Goal: Task Accomplishment & Management: Manage account settings

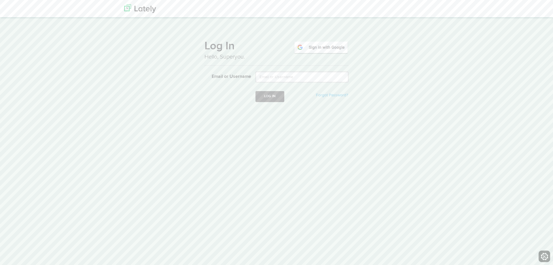
click at [326, 44] on img at bounding box center [321, 47] width 55 height 13
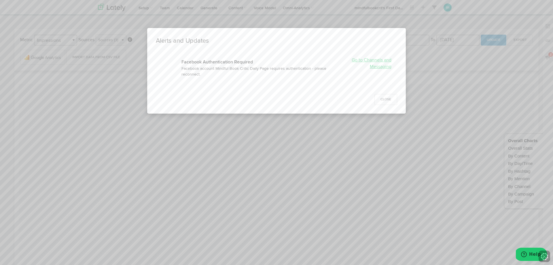
click at [367, 61] on link "Go to Channels and Messaging" at bounding box center [372, 63] width 40 height 11
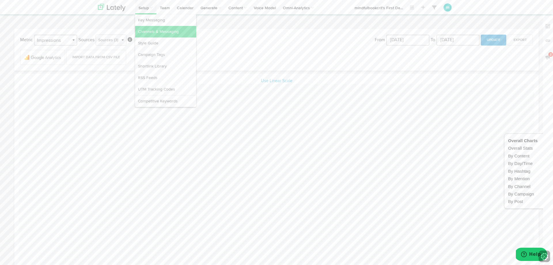
click at [144, 31] on link "Channels & Messaging" at bounding box center [165, 32] width 61 height 12
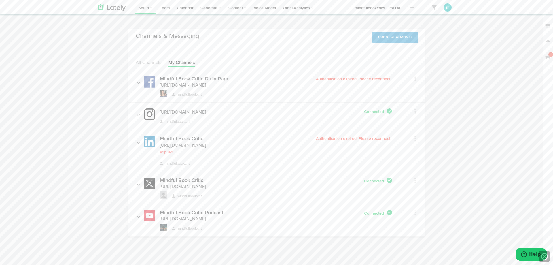
click at [364, 78] on span "Authentication expired! Please reconnect" at bounding box center [354, 79] width 76 height 4
click at [199, 77] on h4 "Mindful Book Critic Daily Page" at bounding box center [195, 78] width 70 height 5
click at [415, 78] on icon at bounding box center [415, 79] width 1 height 6
click at [415, 89] on link "Edit Channel Info" at bounding box center [424, 90] width 46 height 9
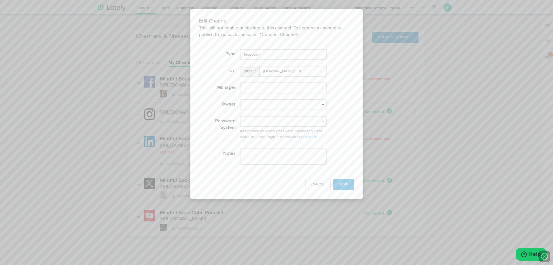
select select "682ca8a0409cd58bc27345e2"
click at [285, 88] on input "text" at bounding box center [283, 87] width 87 height 11
click at [305, 183] on button "Cancel" at bounding box center [317, 184] width 25 height 11
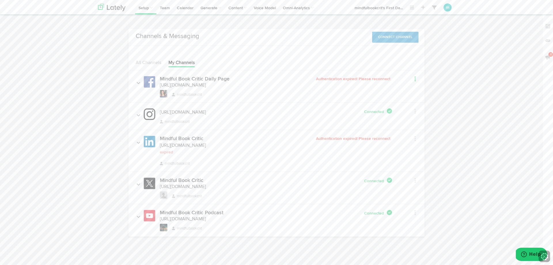
click at [414, 79] on link at bounding box center [408, 79] width 15 height 8
click at [403, 38] on button "Connect Channel" at bounding box center [395, 37] width 47 height 11
click at [398, 62] on link "Facebook" at bounding box center [402, 59] width 31 height 9
click at [409, 35] on button "Connect Channel" at bounding box center [395, 37] width 47 height 11
click at [390, 57] on icon at bounding box center [392, 59] width 5 height 4
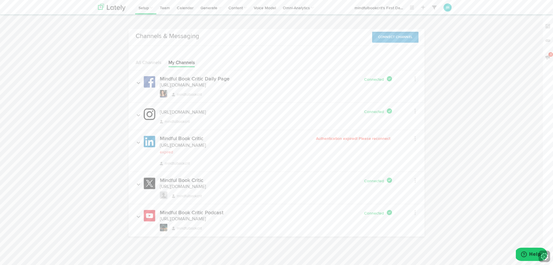
click at [396, 41] on button "Connect Channel" at bounding box center [395, 37] width 47 height 11
click at [398, 69] on link "LinkedIn" at bounding box center [402, 68] width 31 height 9
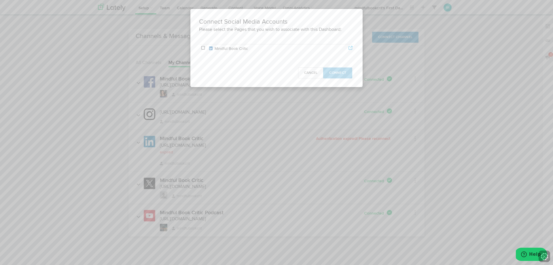
click at [206, 48] on td at bounding box center [203, 48] width 8 height 9
click at [332, 71] on span "Connect" at bounding box center [337, 72] width 17 height 3
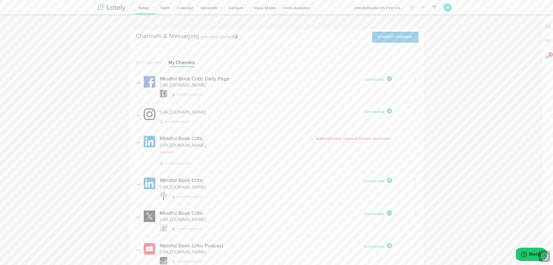
click at [383, 35] on button "Connect Channel" at bounding box center [395, 37] width 47 height 11
click at [391, 69] on icon at bounding box center [392, 68] width 5 height 4
click at [415, 139] on icon at bounding box center [415, 139] width 1 height 6
click at [451, 126] on div "Channels & Messaging No message Connect Channel X Facebook LinkedIn Instagram Y…" at bounding box center [277, 152] width 366 height 247
click at [361, 138] on span "Authentication expired! Please reconnect" at bounding box center [354, 139] width 76 height 4
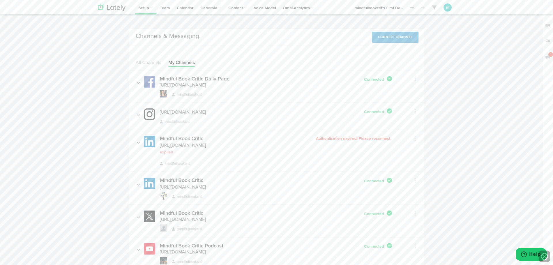
click at [415, 138] on div "Edit Channel Info Set Channel Alias Remove" at bounding box center [408, 138] width 24 height 11
click at [415, 138] on icon at bounding box center [415, 139] width 1 height 6
click at [415, 148] on link "Edit Channel Info" at bounding box center [424, 150] width 46 height 9
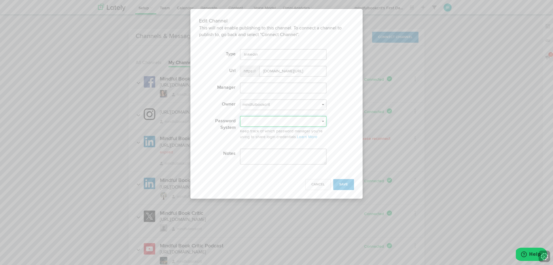
select select "Email"
click at [347, 184] on span "Save" at bounding box center [343, 184] width 9 height 3
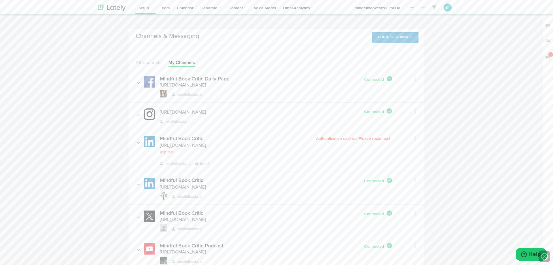
click at [385, 40] on button "Connect Channel" at bounding box center [395, 37] width 47 height 11
click at [388, 65] on link "LinkedIn" at bounding box center [402, 68] width 31 height 9
click at [396, 38] on button "Connect Channel" at bounding box center [395, 37] width 47 height 11
click at [400, 71] on link "LinkedIn" at bounding box center [402, 68] width 31 height 9
click at [164, 10] on link "Team" at bounding box center [164, 7] width 17 height 14
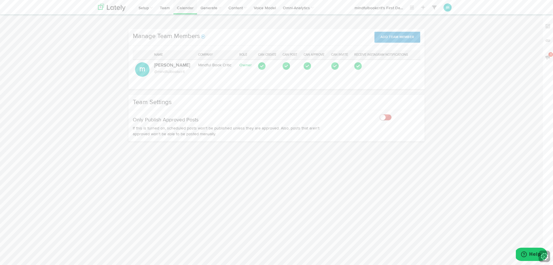
click at [183, 10] on link "Calendar" at bounding box center [185, 7] width 24 height 14
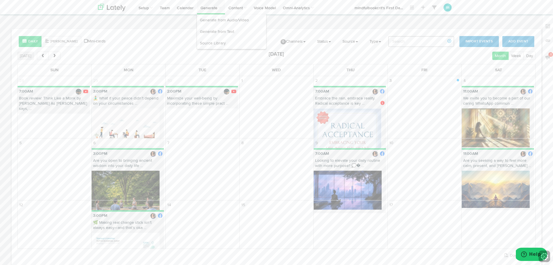
click at [204, 8] on link "Generate" at bounding box center [211, 7] width 28 height 14
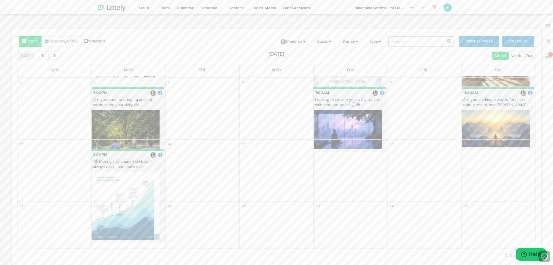
scroll to position [46, 0]
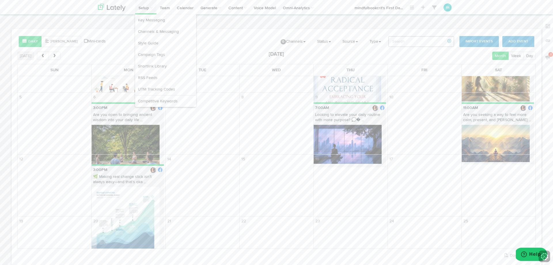
click at [143, 8] on link "Setup" at bounding box center [145, 7] width 21 height 14
click at [144, 30] on link "Channels & Messaging" at bounding box center [165, 32] width 61 height 12
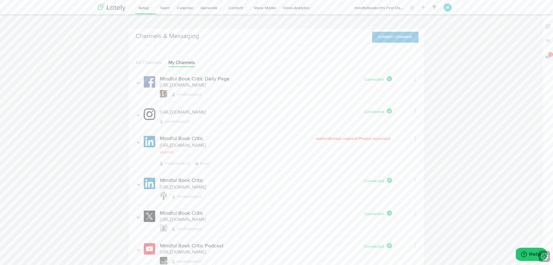
click at [416, 141] on div "Edit Channel Info Set Channel Alias Remove" at bounding box center [408, 138] width 24 height 11
click at [416, 138] on icon at bounding box center [415, 139] width 1 height 6
click at [419, 169] on link "Remove" at bounding box center [424, 169] width 46 height 9
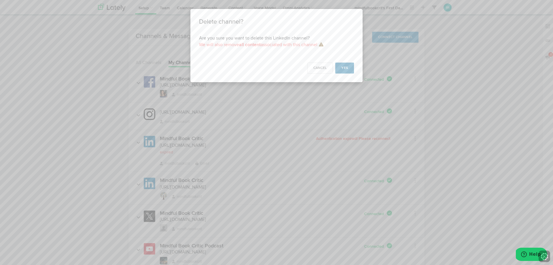
click at [344, 69] on button "Yes" at bounding box center [344, 68] width 19 height 11
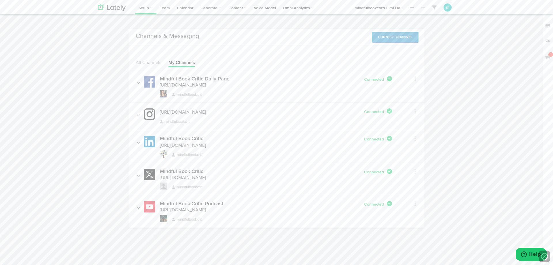
click at [393, 37] on button "Connect Channel" at bounding box center [395, 37] width 47 height 11
click at [394, 66] on link "LinkedIn" at bounding box center [402, 68] width 31 height 9
click at [408, 39] on button "Connect Channel" at bounding box center [395, 37] width 47 height 11
click at [451, 55] on div "Channels & Messaging No message Connect Channel X Facebook LinkedIn Instagram Y…" at bounding box center [277, 131] width 366 height 205
click at [213, 32] on link "Generate from Text" at bounding box center [231, 32] width 69 height 12
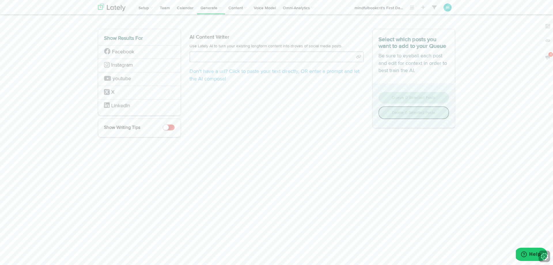
drag, startPoint x: 341, startPoint y: 80, endPoint x: 337, endPoint y: 79, distance: 4.1
click at [341, 82] on div "Don't have a url? Click to paste your text directly , OR enter a prompt and let…" at bounding box center [277, 68] width 174 height 34
click at [296, 56] on input "text" at bounding box center [277, 56] width 174 height 11
select select "natural"
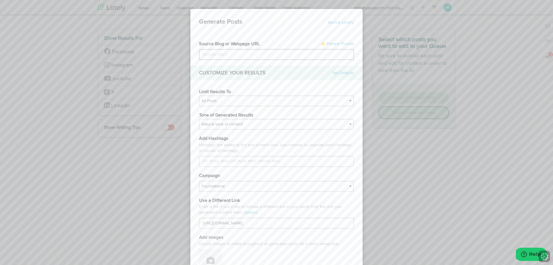
type input "[URL][DOMAIN_NAME]"
type input "https://mindfulbookcritic.com/happy-soul-hungry-mind-the-mind-that-steals-joy/"
select select "empathetic"
click at [318, 160] on input "Limit Results To" at bounding box center [276, 161] width 155 height 11
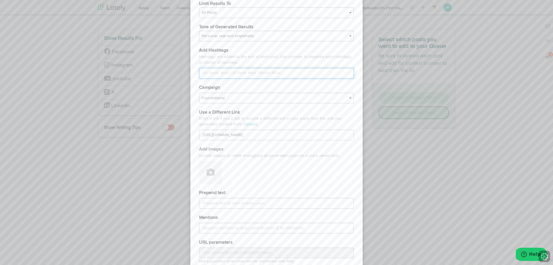
scroll to position [92, 0]
click at [286, 133] on input "[URL][DOMAIN_NAME]" at bounding box center [276, 131] width 155 height 11
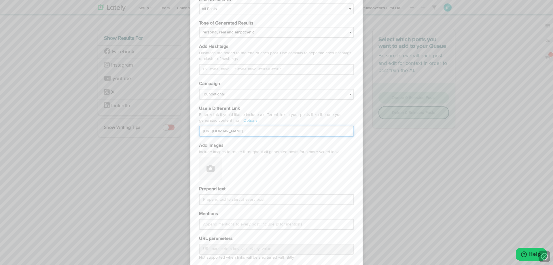
click at [286, 130] on input "[URL][DOMAIN_NAME]" at bounding box center [276, 131] width 155 height 11
click at [248, 120] on link "Options" at bounding box center [250, 120] width 14 height 4
click at [221, 130] on input "[URL][DOMAIN_NAME]" at bounding box center [276, 131] width 155 height 11
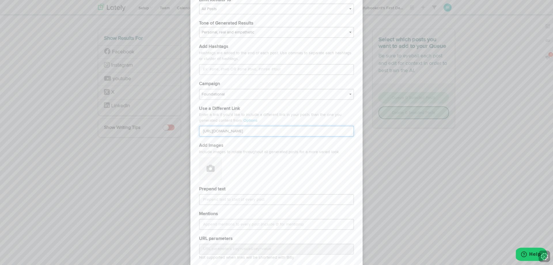
click at [221, 130] on input "[URL][DOMAIN_NAME]" at bounding box center [276, 131] width 155 height 11
click at [222, 130] on input "[URL][DOMAIN_NAME]" at bounding box center [276, 131] width 155 height 11
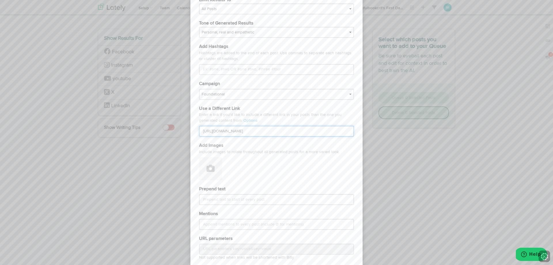
click at [222, 130] on input "[URL][DOMAIN_NAME]" at bounding box center [276, 131] width 155 height 11
click at [272, 130] on input "[URL][DOMAIN_NAME]" at bounding box center [276, 131] width 155 height 11
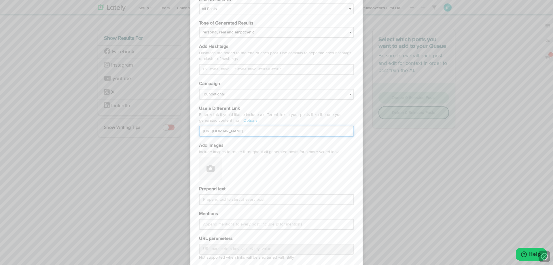
click at [272, 130] on input "[URL][DOMAIN_NAME]" at bounding box center [276, 131] width 155 height 11
paste input "[URL][DOMAIN_NAME]"
type input "[URL][DOMAIN_NAME]"
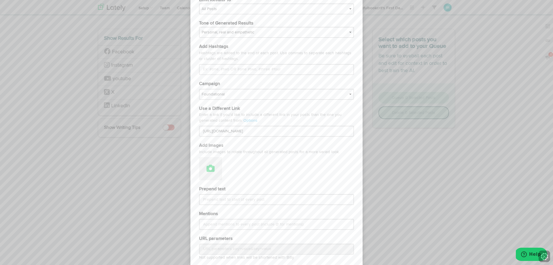
click at [214, 166] on icon at bounding box center [211, 168] width 8 height 8
click at [237, 198] on link "Upload Images" at bounding box center [226, 196] width 54 height 9
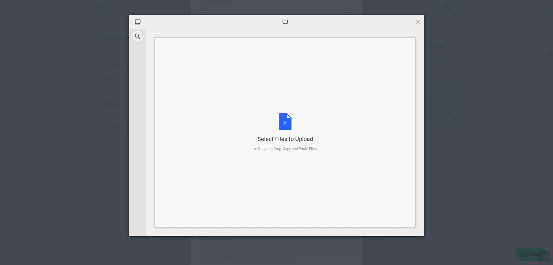
click at [283, 130] on div "Select Files to Upload or Drag and Drop, Copy and Paste Files" at bounding box center [285, 132] width 63 height 38
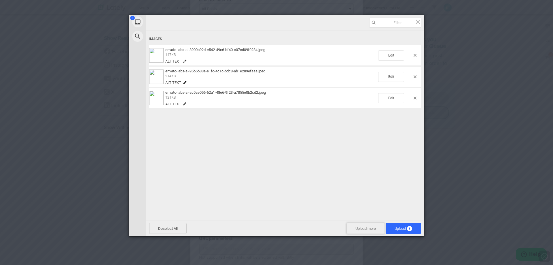
click at [356, 228] on span "Upload more" at bounding box center [366, 228] width 38 height 11
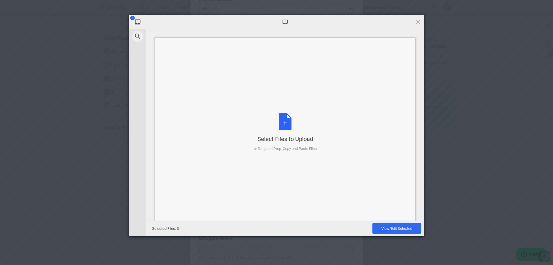
click at [283, 123] on div "Select Files to Upload or Drag and Drop, Copy and Paste Files" at bounding box center [285, 132] width 63 height 38
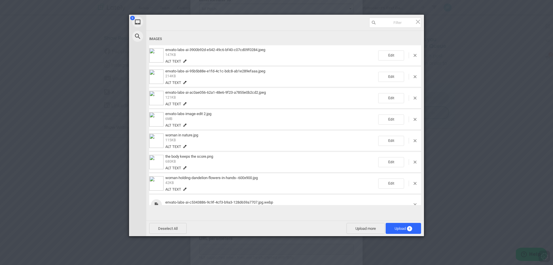
click at [184, 59] on span at bounding box center [185, 61] width 4 height 4
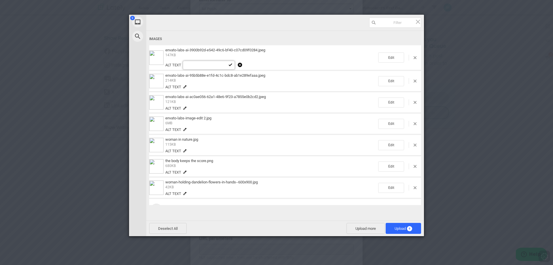
click at [198, 67] on input "text" at bounding box center [209, 65] width 52 height 9
type input "meditation"
click at [185, 88] on span at bounding box center [185, 87] width 4 height 4
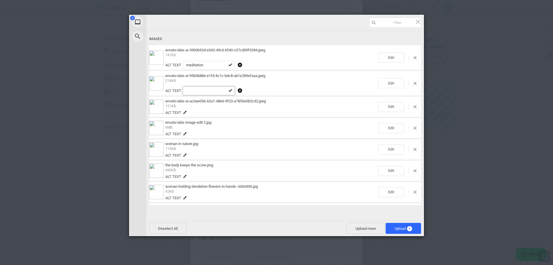
click at [195, 91] on input "text" at bounding box center [209, 90] width 52 height 9
type input "life energy"
click at [184, 133] on span at bounding box center [185, 134] width 4 height 4
click at [199, 137] on input "text" at bounding box center [209, 137] width 52 height 9
type input "nature"
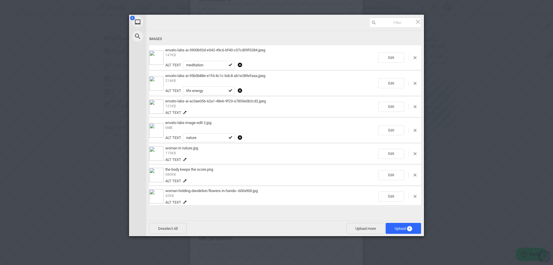
click at [186, 158] on span at bounding box center [185, 159] width 4 height 4
click at [197, 163] on input "text" at bounding box center [209, 163] width 52 height 9
type input "nature"
click at [184, 186] on span at bounding box center [185, 185] width 4 height 4
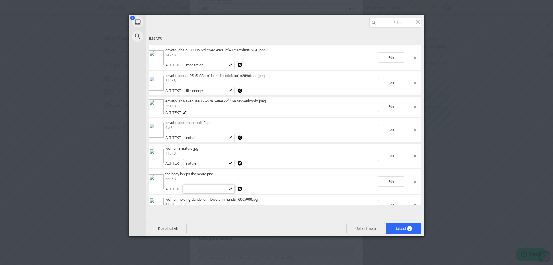
click at [195, 191] on input "text" at bounding box center [209, 189] width 52 height 9
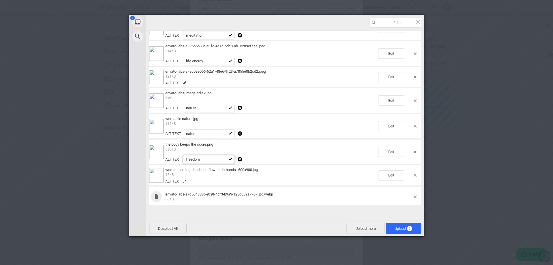
scroll to position [33, 0]
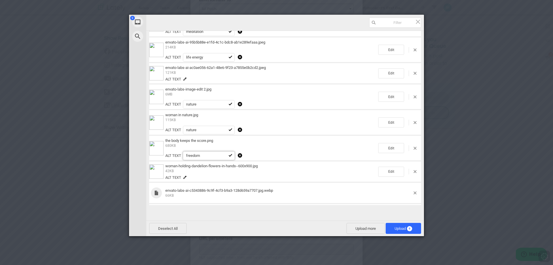
type input "freedom"
click at [186, 177] on span at bounding box center [185, 177] width 4 height 4
click at [193, 180] on input "text" at bounding box center [209, 181] width 52 height 9
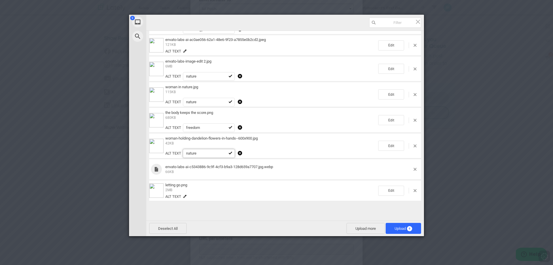
scroll to position [61, 0]
type input "nature"
click at [414, 170] on span at bounding box center [415, 169] width 3 height 3
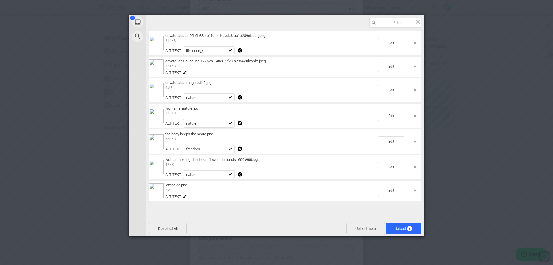
scroll to position [40, 0]
click at [201, 176] on input "nature" at bounding box center [209, 175] width 52 height 9
click at [186, 177] on div "Images envato-labs-ai-3900b92d-e542-49c6-bf40-c07cd09f0284.jpeg 147KB Alt text …" at bounding box center [285, 97] width 272 height 207
click at [186, 197] on span at bounding box center [185, 196] width 4 height 4
click at [196, 200] on input "text" at bounding box center [209, 200] width 52 height 9
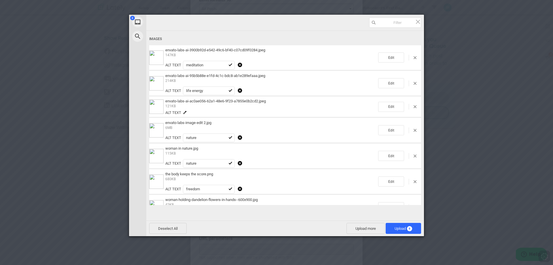
scroll to position [0, 0]
type input "letting go"
click at [398, 230] on span "Upload 8" at bounding box center [404, 228] width 18 height 4
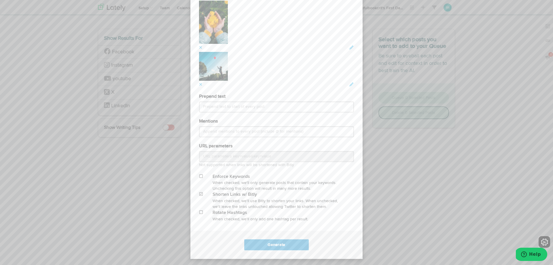
scroll to position [412, 0]
click at [279, 239] on button "Generate" at bounding box center [276, 244] width 64 height 11
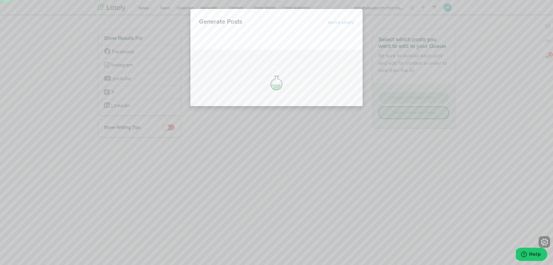
scroll to position [0, 0]
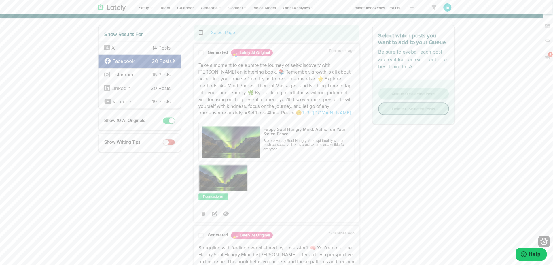
scroll to position [20, 0]
click at [200, 51] on span at bounding box center [201, 53] width 5 height 6
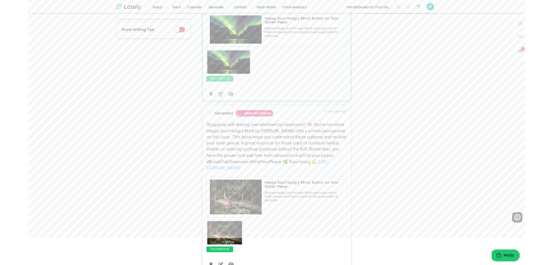
scroll to position [129, 0]
click at [202, 125] on span at bounding box center [201, 126] width 5 height 6
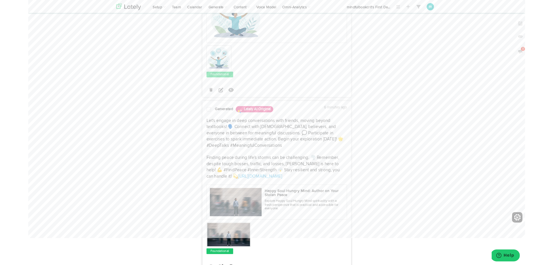
scroll to position [526, 0]
click at [199, 118] on span at bounding box center [201, 121] width 5 height 6
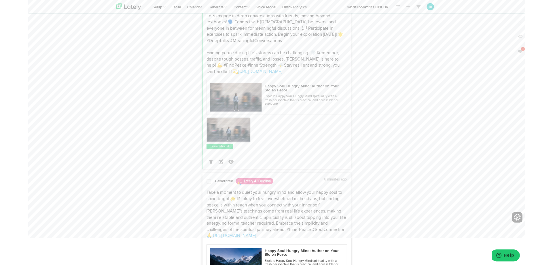
scroll to position [642, 0]
click at [201, 199] on span at bounding box center [201, 202] width 5 height 6
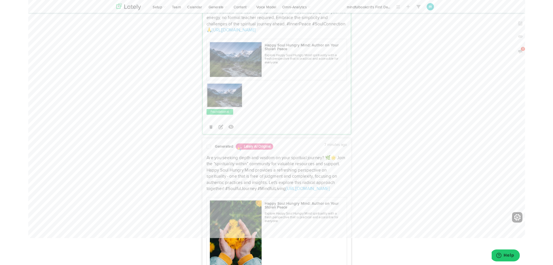
scroll to position [871, 0]
click at [201, 160] on span at bounding box center [201, 163] width 5 height 6
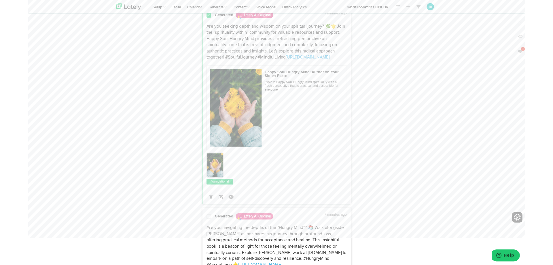
scroll to position [1018, 0]
click at [201, 237] on span at bounding box center [201, 240] width 5 height 6
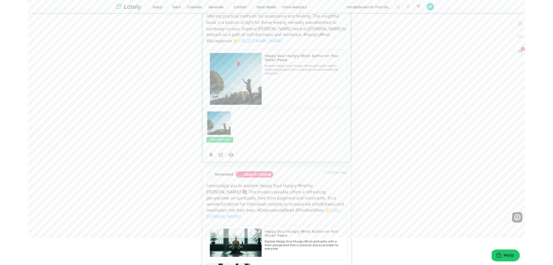
scroll to position [1266, 0]
click at [200, 191] on span at bounding box center [201, 194] width 5 height 6
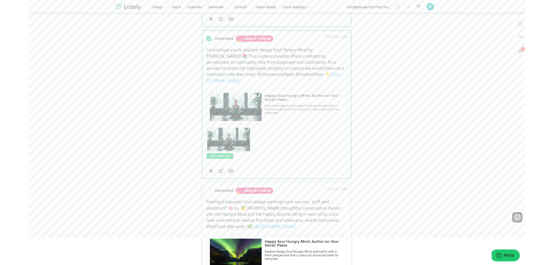
scroll to position [1417, 0]
click at [201, 209] on span at bounding box center [201, 212] width 5 height 6
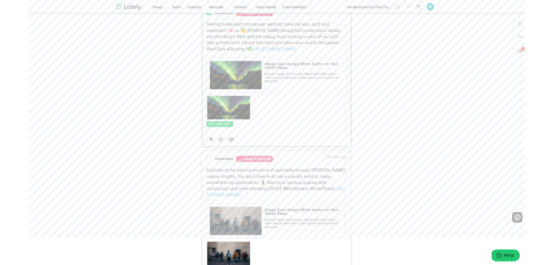
scroll to position [1621, 0]
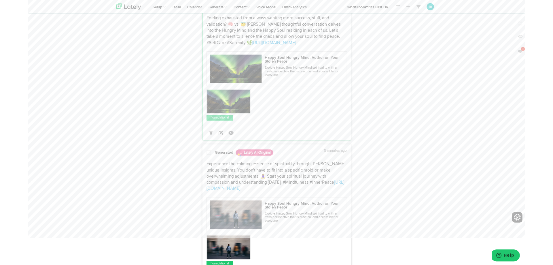
click at [203, 167] on span at bounding box center [201, 170] width 5 height 6
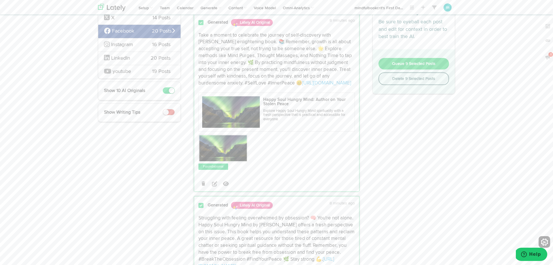
scroll to position [0, 0]
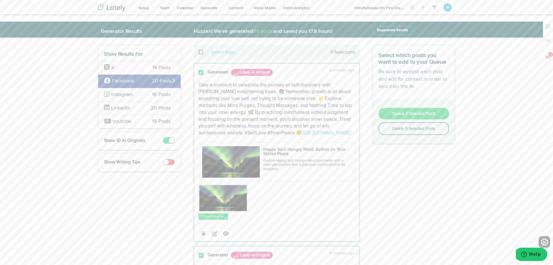
click at [414, 117] on button "Queue 9 Selected Posts" at bounding box center [414, 114] width 71 height 12
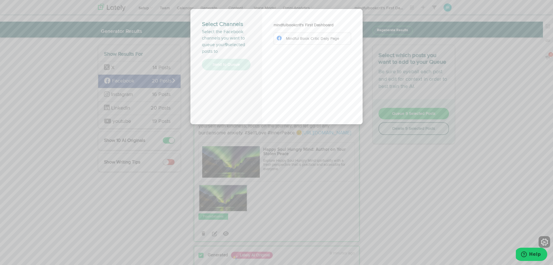
click at [295, 39] on span "Mindful Book Critic Daily Page" at bounding box center [312, 39] width 53 height 4
click at [226, 59] on button "Send to Queue" at bounding box center [226, 65] width 49 height 12
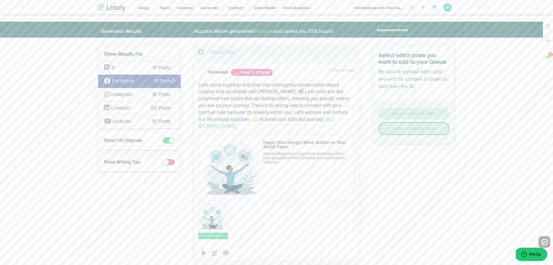
click at [202, 72] on span at bounding box center [201, 73] width 5 height 6
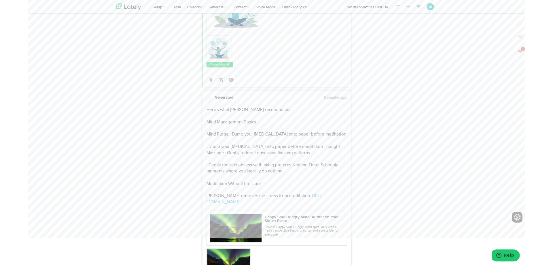
scroll to position [165, 0]
click at [202, 109] on span at bounding box center [201, 110] width 5 height 6
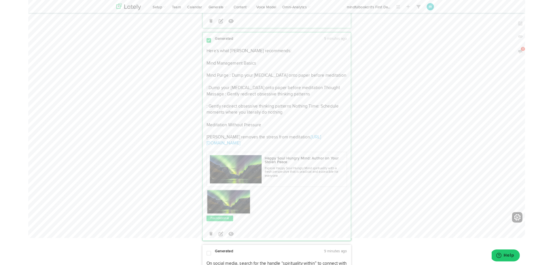
scroll to position [233, 0]
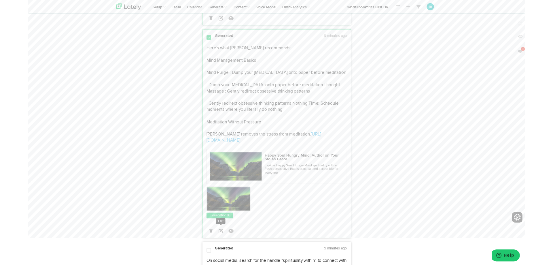
click at [215, 254] on icon at bounding box center [214, 256] width 5 height 5
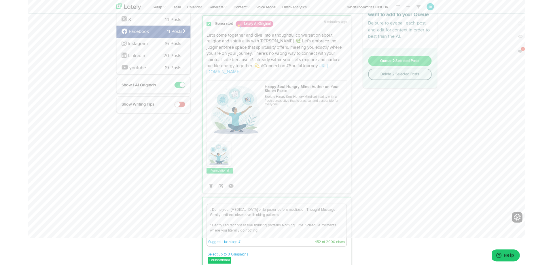
scroll to position [39, 0]
click at [338, 237] on textarea "Here’s what Kathuria recommends: Mind Management Basics Mind Purge : Dump your …" at bounding box center [276, 246] width 155 height 38
click at [251, 241] on textarea "Here’s what Kathuria recommends: Mind Management Basics Mind Purge : Dump your …" at bounding box center [276, 246] width 155 height 38
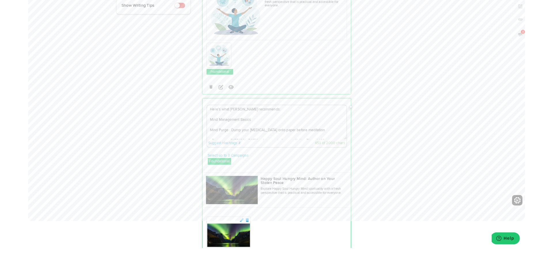
scroll to position [139, 0]
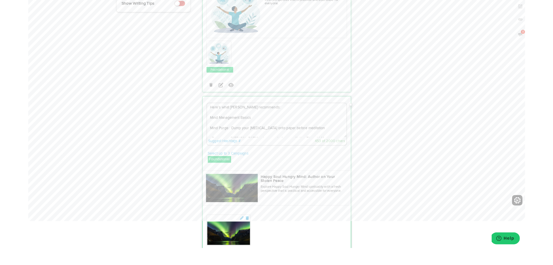
click at [261, 134] on textarea "Here’s what Kathuria recommends: Mind Management Basics Mind Purge : Dump your …" at bounding box center [276, 153] width 155 height 38
click at [253, 134] on textarea "Here’s what Kathuria recommends: Mind Management Basics Mind Purge : Dump your …" at bounding box center [276, 153] width 155 height 38
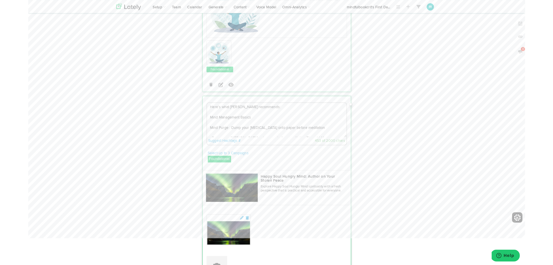
scroll to position [158, 0]
click at [332, 141] on textarea "Here’s what Kathuria recommends: Mind Management Basics Mind Purge : Dump your …" at bounding box center [276, 134] width 155 height 38
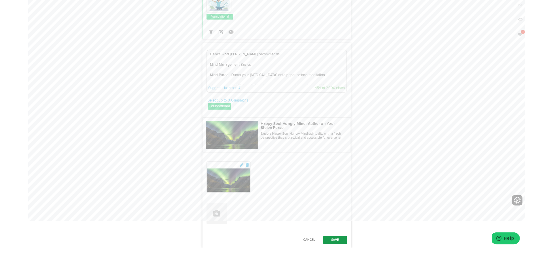
type textarea "Here’s what Kathuria recommends: Mind Management Basics Mind Purge : Dump your …"
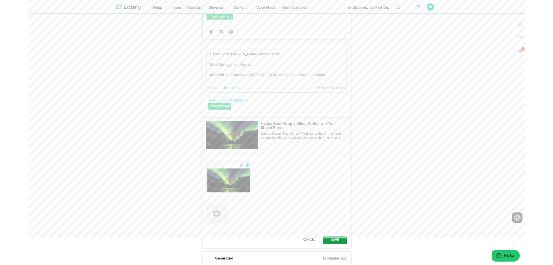
click at [340, 262] on button "Save" at bounding box center [341, 266] width 27 height 9
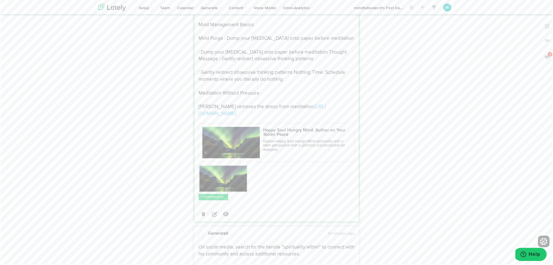
scroll to position [275, 0]
click at [339, 47] on p "Here’s what Kathuria recommends: Mind Management Basics Mind Purge : Dump your …" at bounding box center [277, 62] width 156 height 110
click at [326, 47] on p "Here’s what Kathuria recommends: Mind Management Basics Mind Purge : Dump your …" at bounding box center [277, 62] width 156 height 110
click at [325, 48] on p "Here’s what Kathuria recommends: Mind Management Basics Mind Purge : Dump your …" at bounding box center [277, 62] width 156 height 110
drag, startPoint x: 324, startPoint y: 48, endPoint x: 206, endPoint y: 49, distance: 118.4
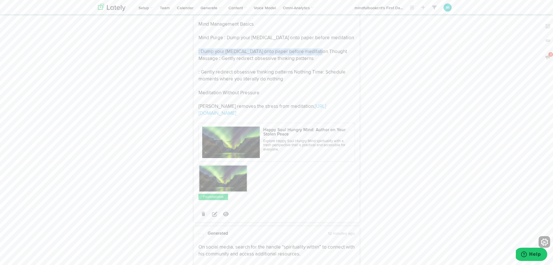
click at [206, 49] on p "Here’s what Kathuria recommends: Mind Management Basics Mind Purge : Dump your …" at bounding box center [277, 62] width 156 height 110
click at [212, 211] on icon at bounding box center [214, 213] width 5 height 5
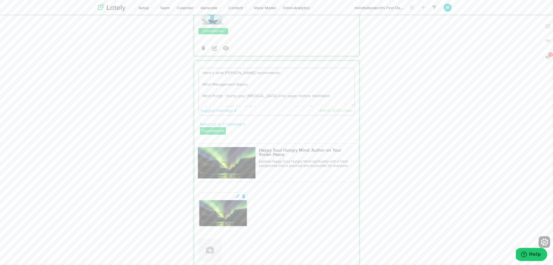
click at [260, 90] on textarea "Here’s what Kathuria recommends: Mind Management Basics Mind Purge : Dump your …" at bounding box center [276, 87] width 155 height 38
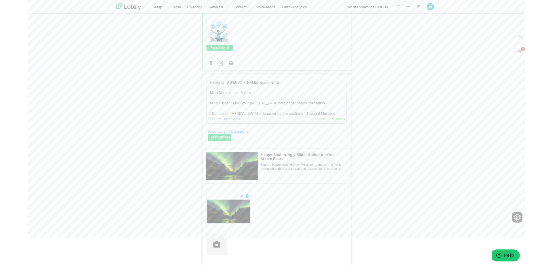
scroll to position [8, 0]
drag, startPoint x: 307, startPoint y: 118, endPoint x: 185, endPoint y: 118, distance: 121.3
click at [332, 108] on textarea "Here’s what Kathuria recommends: Mind Management Basics Mind Purge : Dump your …" at bounding box center [276, 109] width 155 height 38
click at [320, 119] on textarea "Here’s what Kathuria recommends: Mind Management Basics Mind Purge : Dump your …" at bounding box center [276, 109] width 155 height 38
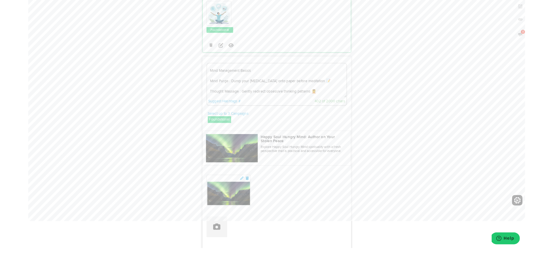
scroll to position [185, 0]
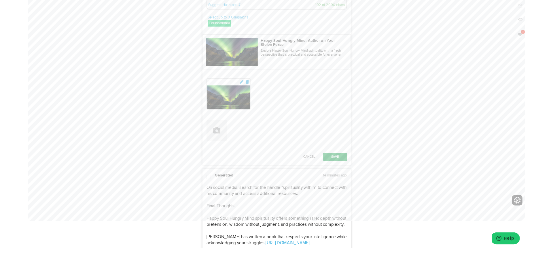
type textarea "Here’s what Kathuria recommends: Mind Management Basics Mind Purge : Dump your …"
click at [345, 189] on button "Save" at bounding box center [341, 193] width 27 height 9
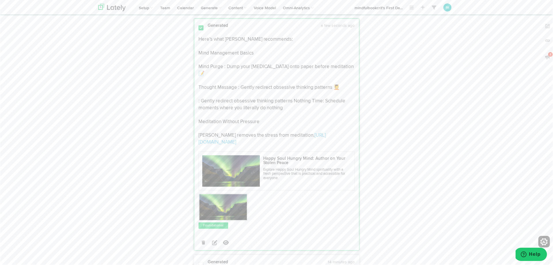
scroll to position [247, 0]
click at [259, 51] on p "Here’s what Kathuria recommends: Mind Management Basics Mind Purge : Dump your …" at bounding box center [277, 91] width 156 height 110
click at [255, 51] on p "Here’s what Kathuria recommends: Mind Management Basics Mind Purge : Dump your …" at bounding box center [277, 91] width 156 height 110
click at [321, 97] on p "Here’s what Kathuria recommends: Mind Management Basics Mind Purge : Dump your …" at bounding box center [277, 91] width 156 height 110
click at [216, 240] on icon at bounding box center [214, 242] width 5 height 5
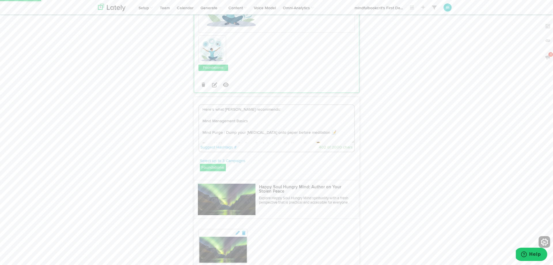
scroll to position [158, 0]
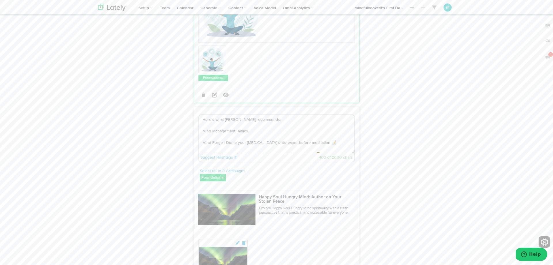
drag, startPoint x: 351, startPoint y: 160, endPoint x: 351, endPoint y: 168, distance: 7.2
click at [355, 173] on div "Here’s what Kathuria recommends: Mind Management Basics Mind Purge : Dump your …" at bounding box center [276, 223] width 165 height 222
click at [319, 146] on textarea "Here’s what Kathuria recommends: Mind Management Basics Mind Purge : Dump your …" at bounding box center [276, 134] width 155 height 38
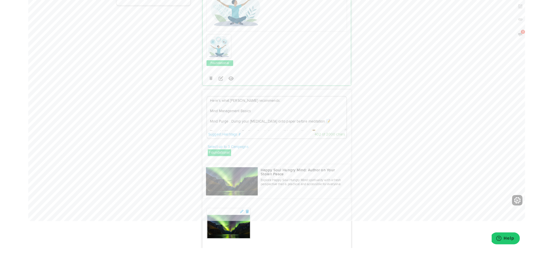
scroll to position [148, 0]
click at [233, 133] on textarea "Here’s what Kathuria recommends: Mind Management Basics Mind Purge : Dump your …" at bounding box center [276, 144] width 155 height 38
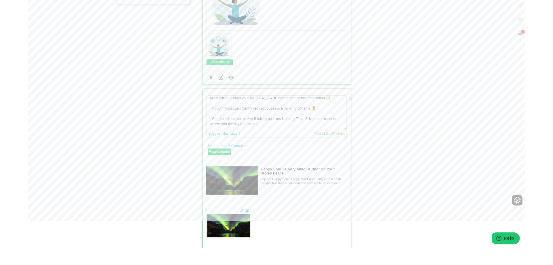
click at [295, 129] on textarea "Here’s what Kathuria recommends: Mind Management Basics Mind Purge : Dump your …" at bounding box center [276, 144] width 155 height 38
click at [296, 129] on textarea "Here’s what Kathuria recommends: Mind Management Basics Mind Purge : Dump your …" at bounding box center [276, 144] width 155 height 38
click at [297, 129] on textarea "Here’s what Kathuria recommends: Mind Management Basics Mind Purge : Dump your …" at bounding box center [276, 144] width 155 height 38
click at [296, 129] on textarea "Here’s what Kathuria recommends: Mind Management Basics Mind Purge : Dump your …" at bounding box center [276, 144] width 155 height 38
click at [284, 129] on textarea "Here’s what Kathuria recommends: Mind Management Basics Mind Purge : Dump your …" at bounding box center [276, 144] width 155 height 38
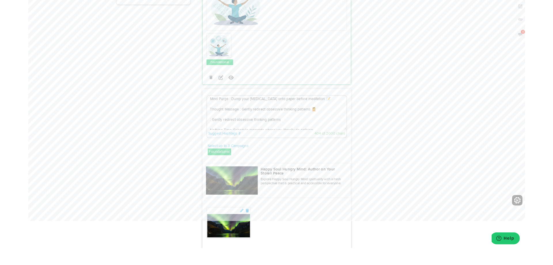
scroll to position [2, 0]
drag, startPoint x: 253, startPoint y: 119, endPoint x: 198, endPoint y: 119, distance: 55.6
click at [198, 125] on div "Here’s what Kathuria recommends: Mind Management Basics Mind Purge : Dump your …" at bounding box center [276, 149] width 165 height 49
click at [324, 127] on textarea "Here’s what Kathuria recommends: Mind Management Basics Mind Purge : Dump your …" at bounding box center [276, 144] width 155 height 38
click at [319, 130] on textarea "Here’s what Kathuria recommends: Mind Management Basics Mind Purge : Dump your …" at bounding box center [276, 144] width 155 height 38
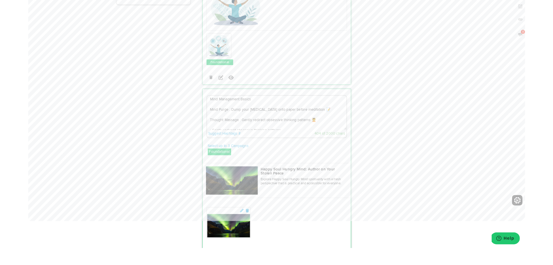
scroll to position [15, 0]
drag, startPoint x: 291, startPoint y: 140, endPoint x: 203, endPoint y: 138, distance: 88.2
click at [202, 138] on textarea "Here’s what Kathuria recommends: Mind Management Basics Mind Purge : Dump your …" at bounding box center [276, 144] width 155 height 38
drag, startPoint x: 281, startPoint y: 120, endPoint x: 199, endPoint y: 118, distance: 82.7
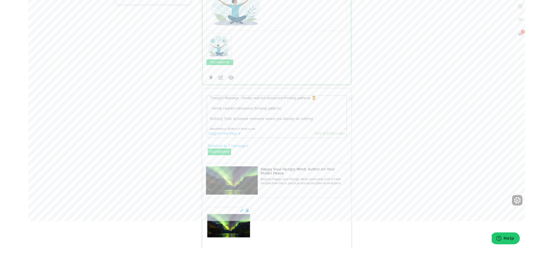
click at [199, 125] on div "Here’s what Kathuria recommends: Mind Management Basics Mind Purge : Dump your …" at bounding box center [277, 149] width 156 height 48
drag, startPoint x: 286, startPoint y: 116, endPoint x: 197, endPoint y: 118, distance: 89.0
click at [197, 125] on div "Here’s what Kathuria recommends: Mind Management Basics Mind Purge : Dump your …" at bounding box center [276, 149] width 165 height 49
click at [258, 125] on textarea "Here’s what Kathuria recommends: Mind Management Basics Mind Purge : Dump your …" at bounding box center [276, 144] width 155 height 38
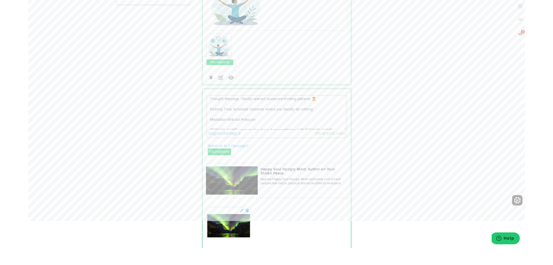
click at [259, 127] on textarea "Here’s what Kathuria recommends: Mind Management Basics Mind Purge : Dump your …" at bounding box center [276, 144] width 155 height 38
drag, startPoint x: 260, startPoint y: 129, endPoint x: 196, endPoint y: 128, distance: 64.0
click at [196, 128] on div "Here’s what Kathuria recommends: Mind Management Basics Mind Purge : Dump your …" at bounding box center [276, 149] width 165 height 49
click at [249, 125] on textarea "Here’s what Kathuria recommends: Mind Management Basics Mind Purge : Dump your …" at bounding box center [276, 144] width 155 height 38
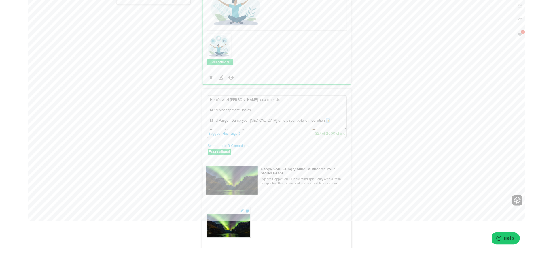
scroll to position [0, 0]
drag, startPoint x: 268, startPoint y: 111, endPoint x: 188, endPoint y: 107, distance: 79.6
click at [224, 125] on textarea "Here’s what Kathuria recommends: Mind Management Basics Mind Purge : Dump your …" at bounding box center [276, 144] width 155 height 38
drag, startPoint x: 266, startPoint y: 109, endPoint x: 167, endPoint y: 105, distance: 99.2
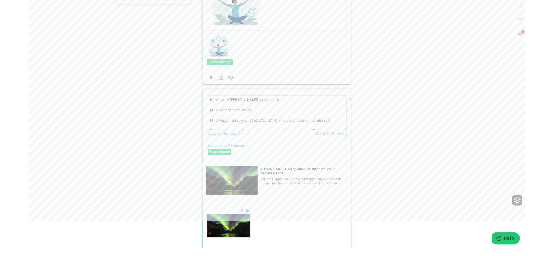
drag, startPoint x: 271, startPoint y: 109, endPoint x: 201, endPoint y: 108, distance: 69.2
click at [201, 125] on textarea "Here’s what Kathuria recommends: Mind Management Basics Mind Purge : Dump your …" at bounding box center [276, 144] width 155 height 38
click at [249, 125] on textarea "Mind Management Basics Mind Purge : Dump your racing thoughts onto paper before…" at bounding box center [276, 144] width 155 height 38
click at [322, 132] on textarea "Mind Management Basics from Kathuria: Mind Purge : Dump your racing thoughts on…" at bounding box center [276, 144] width 155 height 38
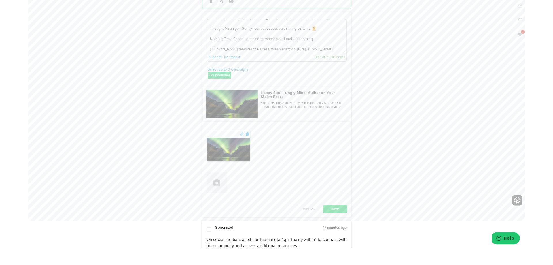
scroll to position [237, 0]
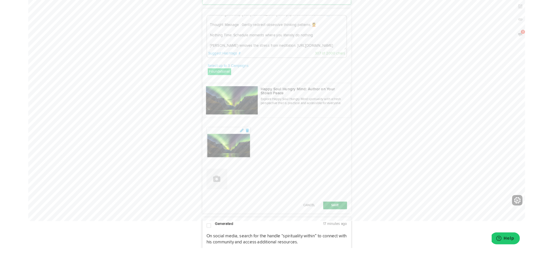
type textarea "Mind Management Basics from Kathuria: Mind Purge : Dump your racing thoughts on…"
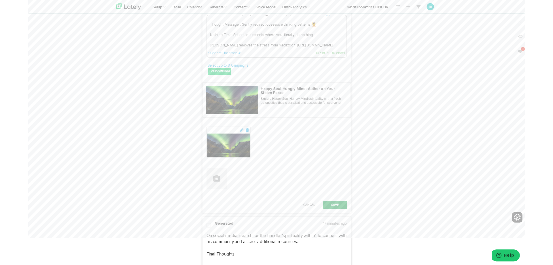
click at [342, 224] on button "Save" at bounding box center [341, 228] width 27 height 9
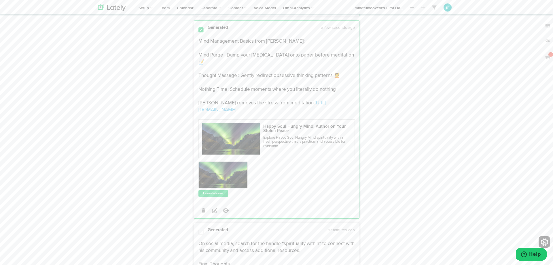
scroll to position [244, 0]
click at [215, 208] on icon at bounding box center [214, 210] width 5 height 5
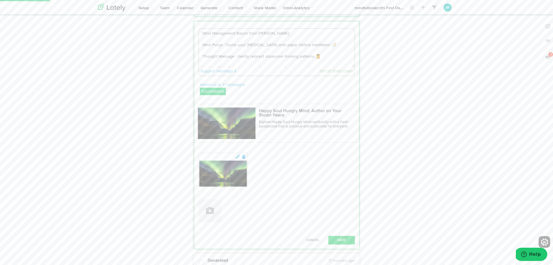
scroll to position [244, 0]
click at [279, 42] on textarea "Mind Management Basics from Kathuria: Mind Purge : Dump your racing thoughts on…" at bounding box center [276, 48] width 155 height 38
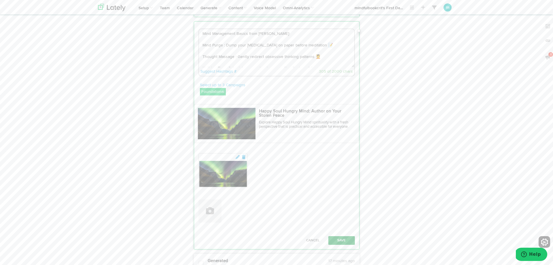
type textarea "Mind Management Basics from Kathuria: Mind Purge : Dump your racing thoughts on…"
click at [334, 241] on button "Save" at bounding box center [341, 240] width 27 height 9
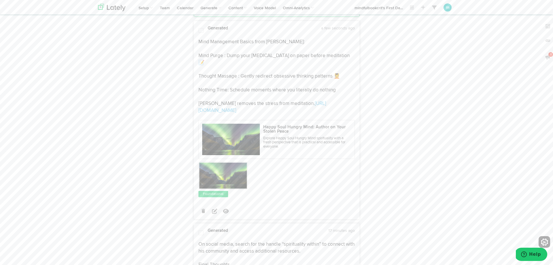
click at [201, 28] on span at bounding box center [201, 31] width 5 height 6
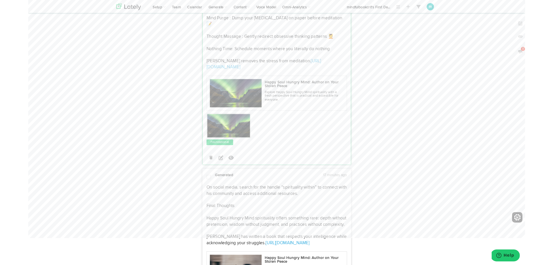
scroll to position [281, 0]
click at [202, 193] on span at bounding box center [201, 196] width 5 height 6
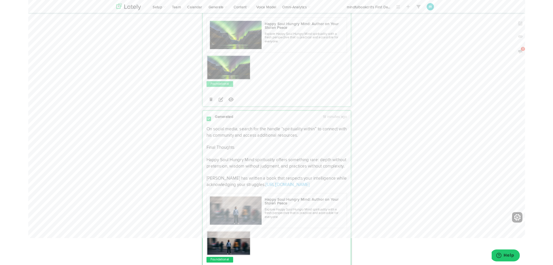
scroll to position [356, 0]
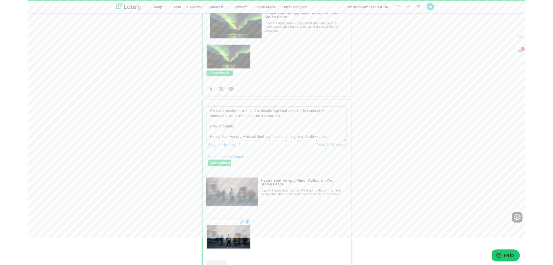
click at [231, 124] on textarea "On social media, search for the handle “spirituality within” to connect with hi…" at bounding box center [276, 138] width 155 height 38
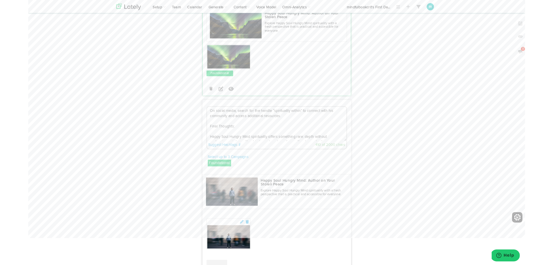
click at [275, 119] on textarea "On social media, search for the handle “spirituality within” to connect with hi…" at bounding box center [276, 138] width 155 height 38
click at [296, 119] on textarea "On social media, search for the handle “Spirituality within” to connect with hi…" at bounding box center [276, 138] width 155 height 38
click at [335, 119] on textarea "On social media, search for the handle “Spirituality Within” to connect with hi…" at bounding box center [276, 138] width 155 height 38
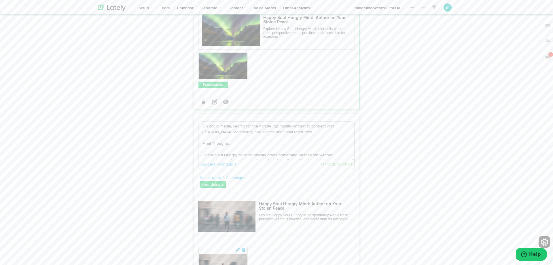
scroll to position [1, 0]
click at [303, 122] on textarea "On social media, search for the handle “Spirituality Within” to connect with Ka…" at bounding box center [276, 141] width 155 height 38
click at [335, 134] on textarea "On social media, search for the handle “Spirituality Within” to connect with Ka…" at bounding box center [276, 141] width 155 height 38
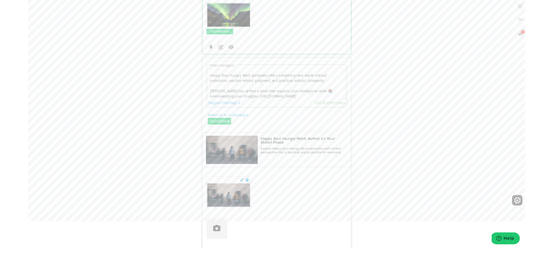
scroll to position [394, 0]
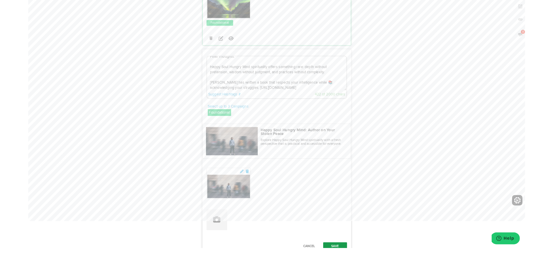
type textarea "On social media, search for the handle “Spirituality Within” to connect with Ka…"
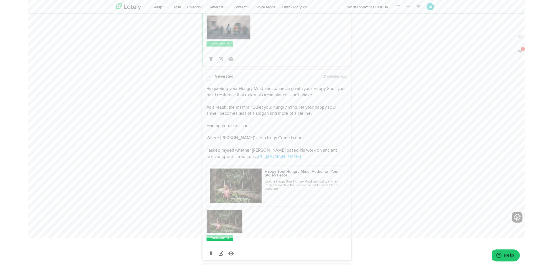
scroll to position [599, 0]
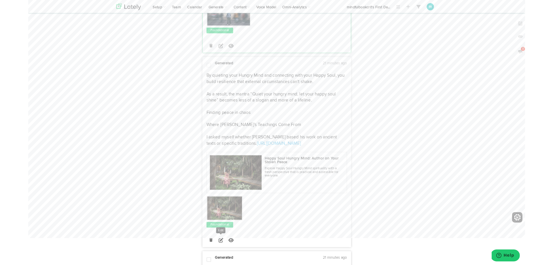
click at [212, 265] on icon at bounding box center [214, 267] width 5 height 5
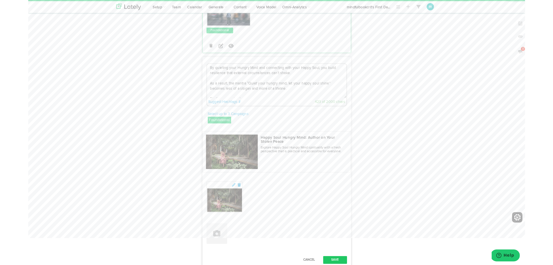
click at [209, 71] on textarea "By quieting your Hungry Mind and connecting with your Happy Soul, you build res…" at bounding box center [276, 90] width 155 height 38
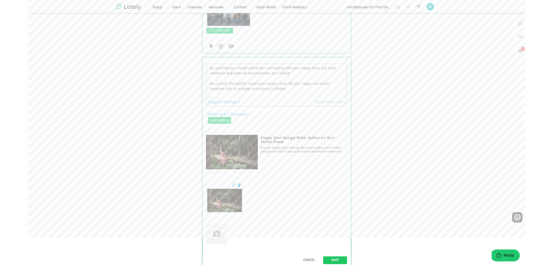
click at [296, 71] on textarea "By quieting your Hungry Mind and connecting with your Happy Soul, you build res…" at bounding box center [276, 90] width 155 height 38
drag, startPoint x: 295, startPoint y: 61, endPoint x: 144, endPoint y: 55, distance: 151.4
drag, startPoint x: 268, startPoint y: 86, endPoint x: 199, endPoint y: 72, distance: 70.3
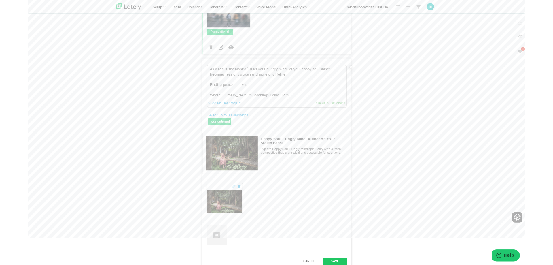
click at [199, 73] on textarea "As a result, the mantra “Quiet your hungry mind, let your happy soul shine” bec…" at bounding box center [276, 92] width 155 height 38
drag, startPoint x: 333, startPoint y: 80, endPoint x: 190, endPoint y: 75, distance: 143.3
drag, startPoint x: 221, startPoint y: 75, endPoint x: 193, endPoint y: 72, distance: 27.5
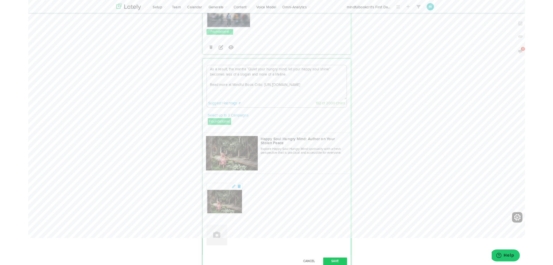
click at [288, 73] on textarea "As a result, the mantra “Quiet your hungry mind, let your happy soul shine” bec…" at bounding box center [276, 92] width 155 height 38
click at [219, 84] on textarea "As a result, the mantra “Quiet your hungry mind, let your happy soul shine” bec…" at bounding box center [276, 92] width 155 height 38
type textarea "As a result, the mantra “Quiet your hungry mind, let your happy soul shine” bec…"
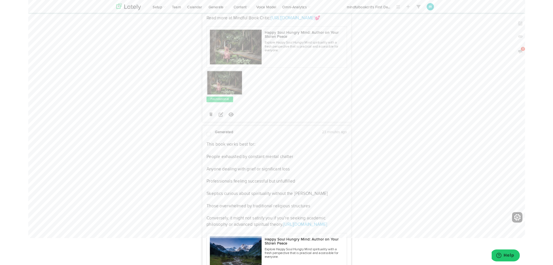
scroll to position [685, 0]
click at [197, 158] on div "This book works best for: People exhausted by constant mental chatter Anyone de…" at bounding box center [276, 204] width 165 height 96
click at [213, 156] on p "This book works best for: People exhausted by constant mental chatter Anyone de…" at bounding box center [277, 204] width 156 height 96
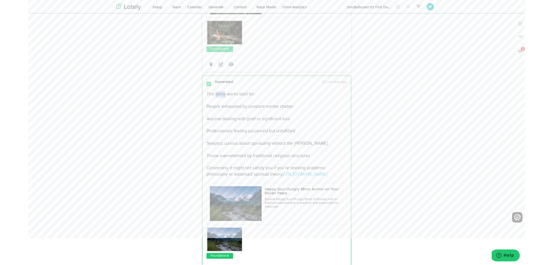
scroll to position [752, 0]
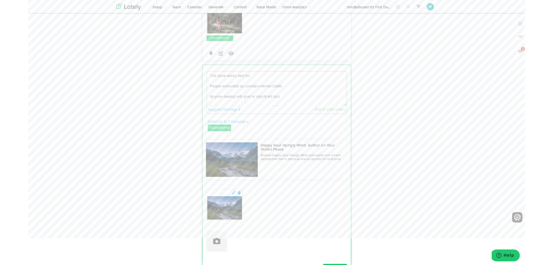
click at [215, 80] on textarea "This book works best for: People exhausted by constant mental chatter Anyone de…" at bounding box center [276, 99] width 155 height 38
click at [203, 81] on textarea "This Happy Soul Hungry Mind is best for: People exhausted by constant mental ch…" at bounding box center [276, 99] width 155 height 38
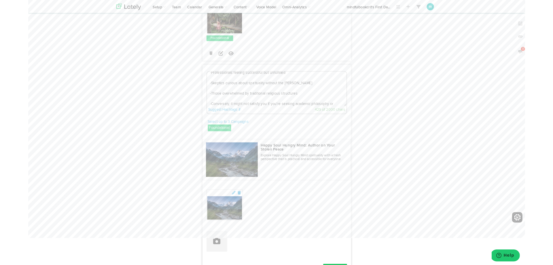
scroll to position [44, 0]
click at [250, 101] on textarea "This Happy Soul Hungry Mind is best for: -People exhausted by constant mental c…" at bounding box center [276, 99] width 155 height 38
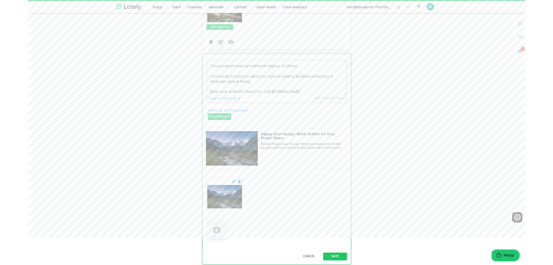
scroll to position [57, 0]
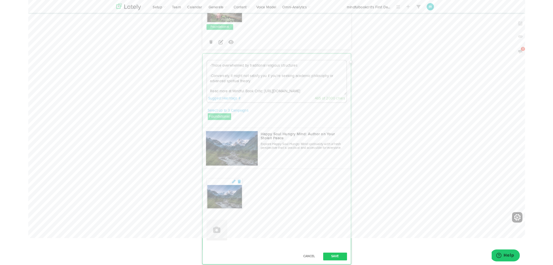
click at [311, 87] on textarea "This Happy Soul Hungry Mind is best for: -People exhausted by constant mental c…" at bounding box center [276, 86] width 155 height 38
click at [220, 107] on link "Suggest Hashtags #" at bounding box center [219, 109] width 36 height 4
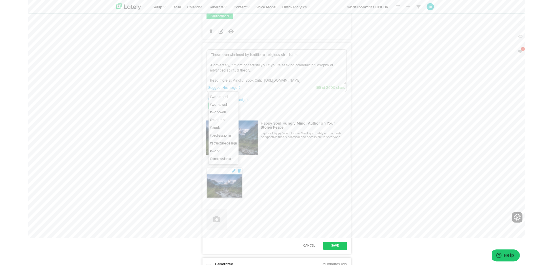
click at [212, 138] on li "#book" at bounding box center [217, 142] width 33 height 9
click at [216, 94] on div "Suggest Hashtags # 471 of 2000 chars" at bounding box center [276, 98] width 155 height 9
click at [216, 96] on link "Suggest Hashtags #" at bounding box center [219, 98] width 36 height 4
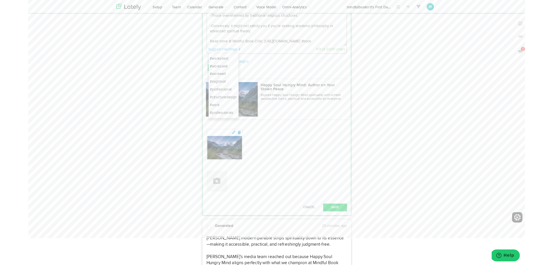
scroll to position [828, 0]
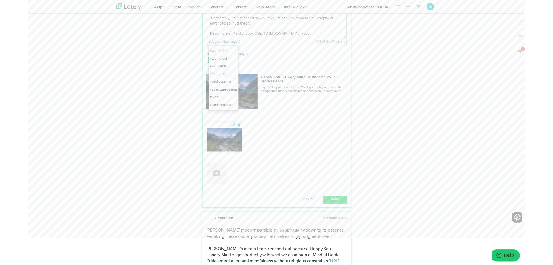
click at [324, 42] on div "Suggest Hashtags # #worksbest #workswell #workwell #mightnot #professional #str…" at bounding box center [276, 46] width 155 height 9
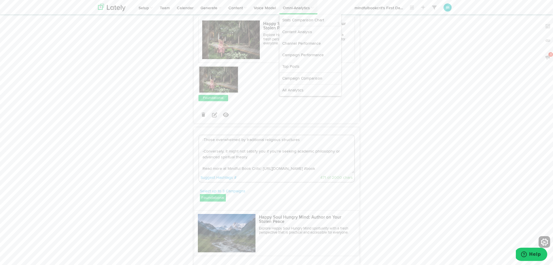
scroll to position [680, 0]
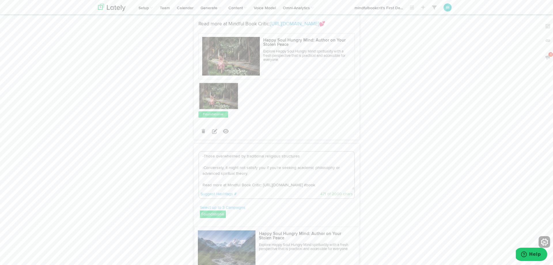
click at [247, 158] on textarea "This Happy Soul Hungry Mind is best for: -People exhausted by constant mental c…" at bounding box center [276, 171] width 155 height 38
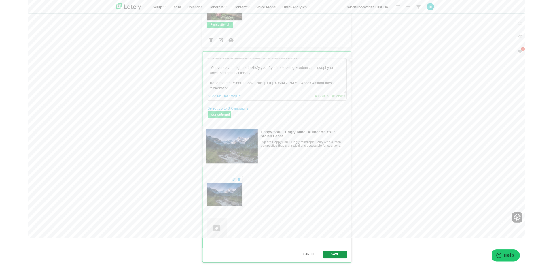
type textarea "This Happy Soul Hungry Mind is best for: -People exhausted by constant mental c…"
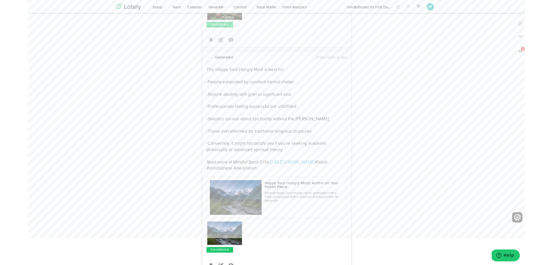
drag, startPoint x: 201, startPoint y: 52, endPoint x: 207, endPoint y: 53, distance: 6.1
click at [201, 63] on span at bounding box center [201, 66] width 5 height 6
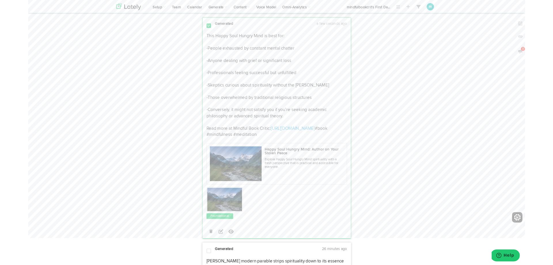
scroll to position [805, 0]
click at [217, 254] on icon at bounding box center [214, 256] width 5 height 5
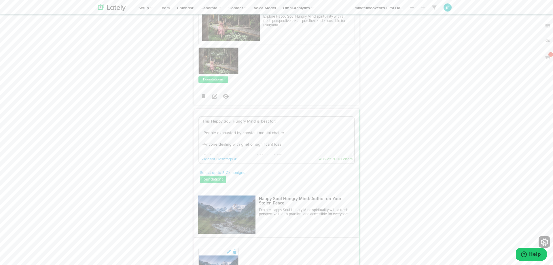
scroll to position [708, 0]
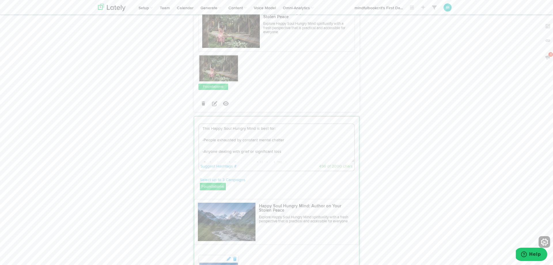
click at [290, 128] on textarea "This Happy Soul Hungry Mind is best for: -People exhausted by constant mental c…" at bounding box center [276, 143] width 155 height 38
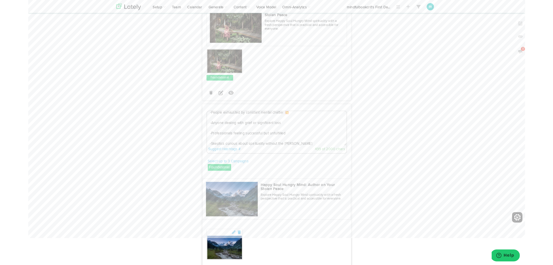
scroll to position [15, 0]
click at [286, 131] on textarea "This Happy Soul Hungry Mind is best for: -People exhausted by constant mental c…" at bounding box center [276, 143] width 155 height 38
click at [303, 143] on textarea "This Happy Soul Hungry Mind is best for: -People exhausted by constant mental c…" at bounding box center [276, 143] width 155 height 38
type textarea "This Happy Soul Hungry Mind is best for: -People exhausted by constant mental c…"
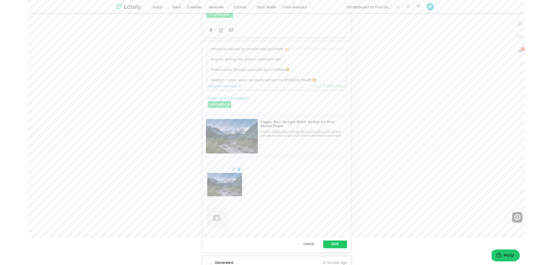
scroll to position [782, 0]
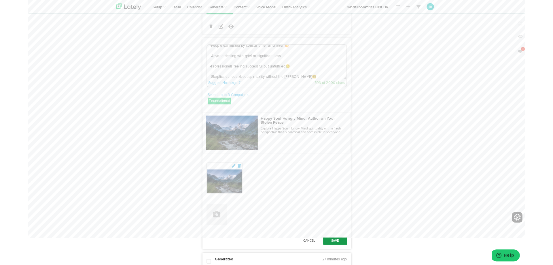
click at [343, 264] on button "Save" at bounding box center [341, 268] width 27 height 9
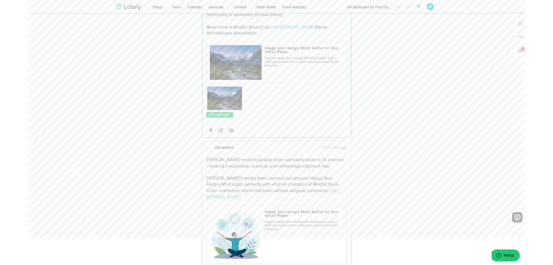
scroll to position [922, 0]
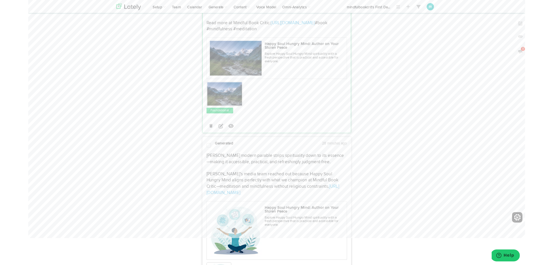
click at [201, 159] on span at bounding box center [201, 162] width 5 height 6
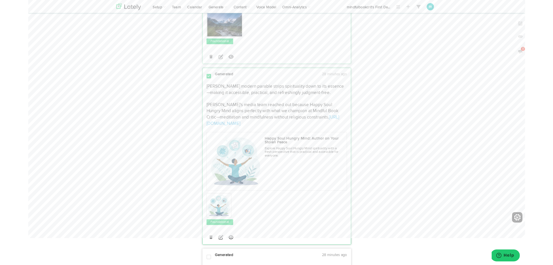
scroll to position [1000, 0]
click at [216, 260] on icon at bounding box center [214, 262] width 5 height 5
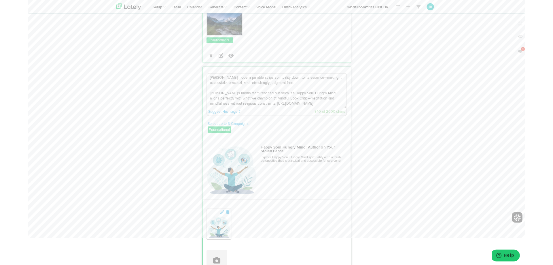
click at [303, 82] on textarea "Ravi Kathuria’s modern parable strips spirituality down to its essence—making i…" at bounding box center [276, 101] width 155 height 38
click at [305, 82] on textarea "Ravi Kathuria’s modern parable strips spirituality down to its essence—making i…" at bounding box center [276, 101] width 155 height 38
click at [241, 97] on textarea "Ravi Kathuria’s modern parable strips spirituality down to its essence—making i…" at bounding box center [276, 101] width 155 height 38
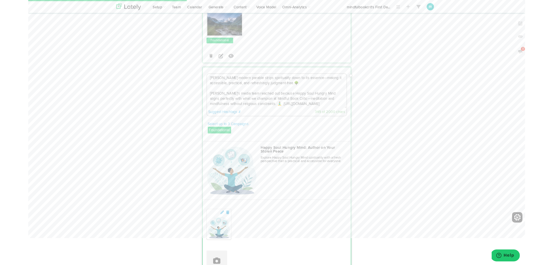
click at [290, 99] on textarea "Ravi Kathuria’s modern parable strips spirituality down to its essence—making i…" at bounding box center [276, 101] width 155 height 38
click at [219, 122] on link "Suggest Hashtags #" at bounding box center [219, 124] width 36 height 4
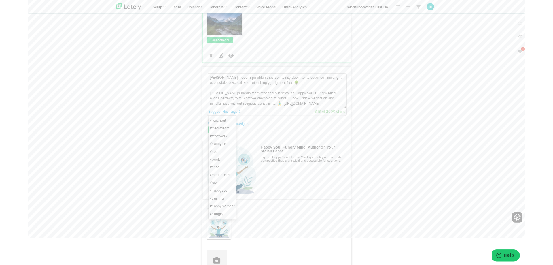
click at [219, 156] on li "#happylife" at bounding box center [216, 160] width 31 height 9
click at [218, 122] on link "Suggest Hashtags #" at bounding box center [219, 124] width 36 height 4
click at [219, 182] on li "#meditations" at bounding box center [216, 186] width 31 height 9
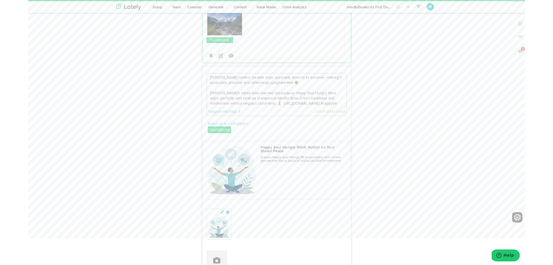
click at [225, 122] on link "Suggest Hashtags #" at bounding box center [219, 124] width 36 height 4
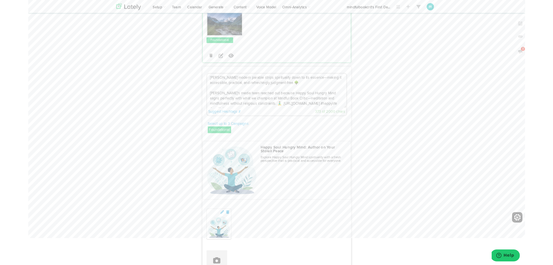
click at [224, 122] on link "Suggest Hashtags #" at bounding box center [219, 124] width 36 height 4
click at [212, 190] on li "#happysoul" at bounding box center [216, 194] width 31 height 9
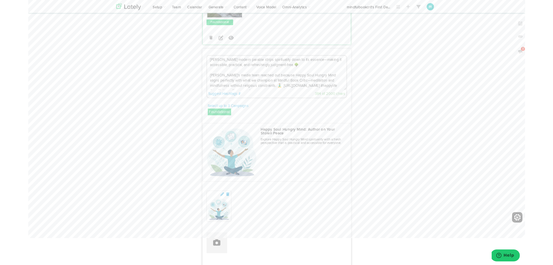
scroll to position [1055, 0]
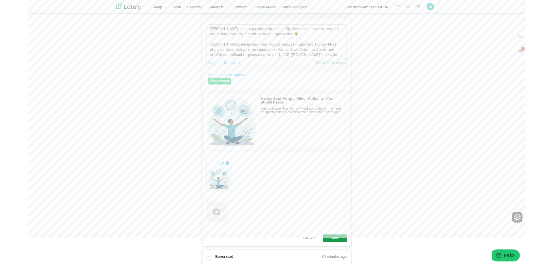
type textarea "Ravi Kathuria’s modern parable strips spirituality down to its essence—making i…"
click at [341, 261] on button "Save" at bounding box center [341, 265] width 27 height 9
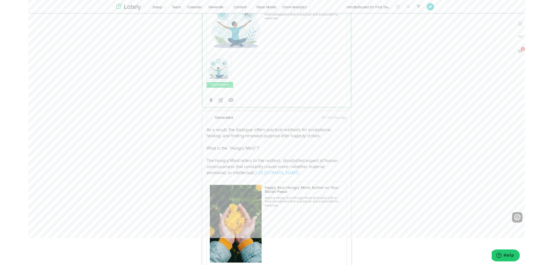
scroll to position [1161, 0]
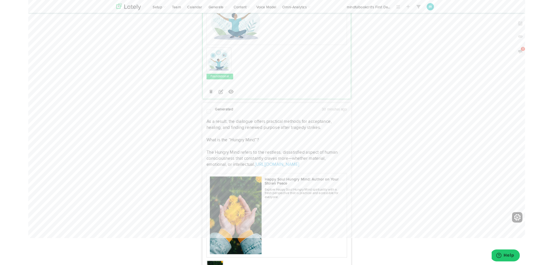
click at [201, 121] on span at bounding box center [201, 124] width 5 height 6
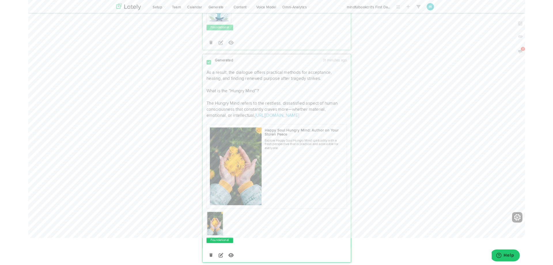
scroll to position [1242, 0]
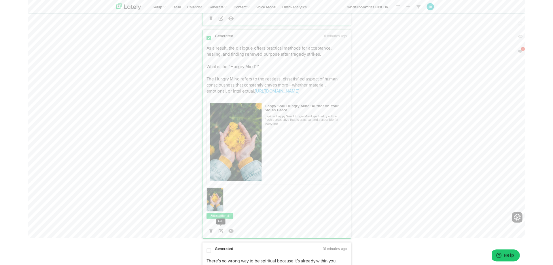
click at [215, 254] on icon at bounding box center [214, 256] width 5 height 5
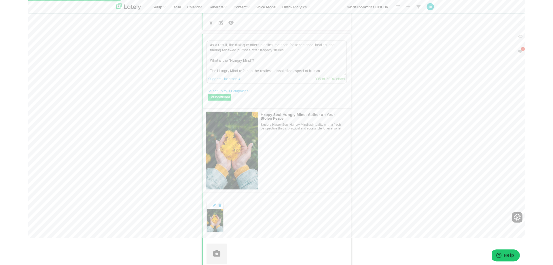
scroll to position [1237, 0]
click at [291, 46] on textarea "As a result, the dialogue offers practical methods for acceptance, healing, and…" at bounding box center [276, 65] width 155 height 38
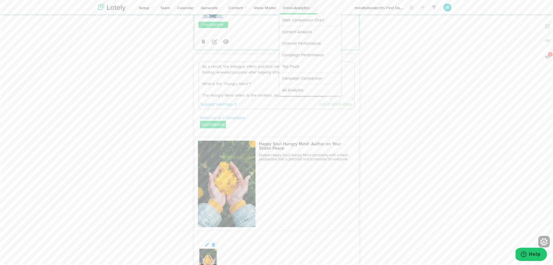
scroll to position [1218, 0]
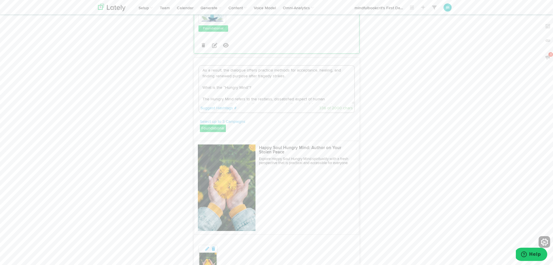
click at [262, 70] on textarea "As a result, the dialogue offers practical methods for acceptance, healing, and…" at bounding box center [276, 85] width 155 height 38
click at [333, 73] on textarea "As a result, the dialogue offers practical methods for acceptance, healing, and…" at bounding box center [276, 85] width 155 height 38
click at [258, 80] on textarea "As a result, the dialogue offers practical methods for acceptance, healing, and…" at bounding box center [276, 85] width 155 height 38
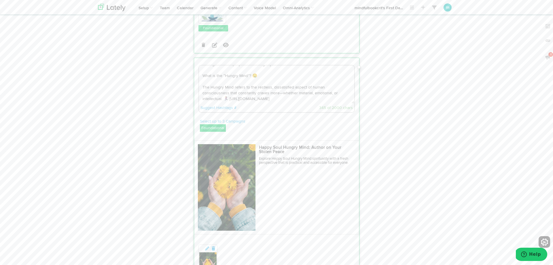
click at [218, 106] on link "Suggest Hashtags #" at bounding box center [219, 108] width 36 height 4
click at [216, 114] on li "#humanconsciousness" at bounding box center [223, 118] width 44 height 9
drag, startPoint x: 215, startPoint y: 88, endPoint x: 232, endPoint y: 86, distance: 16.8
click at [215, 106] on link "Suggest Hashtags #" at bounding box center [219, 108] width 36 height 4
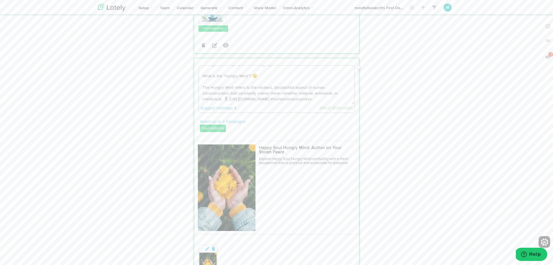
scroll to position [1218, 0]
click at [222, 106] on link "Suggest Hashtags #" at bounding box center [219, 108] width 36 height 4
click at [213, 114] on li "#cravemore" at bounding box center [214, 118] width 26 height 9
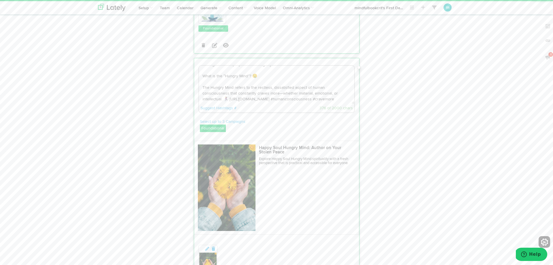
click at [205, 124] on label "Foundational" at bounding box center [213, 127] width 26 height 7
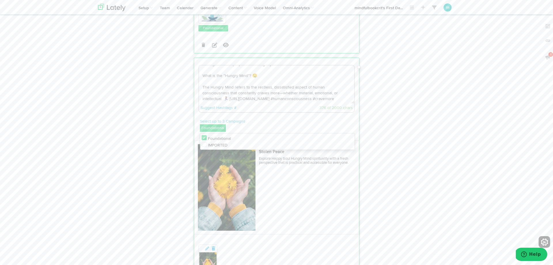
click at [206, 124] on label "Foundational" at bounding box center [213, 127] width 26 height 7
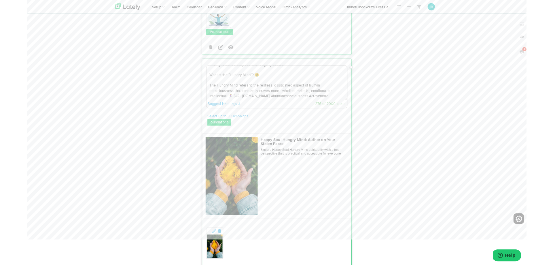
scroll to position [1209, 0]
click at [220, 114] on link "Suggest Hashtags #" at bounding box center [219, 116] width 36 height 4
click at [210, 131] on li "#hungry" at bounding box center [214, 135] width 26 height 9
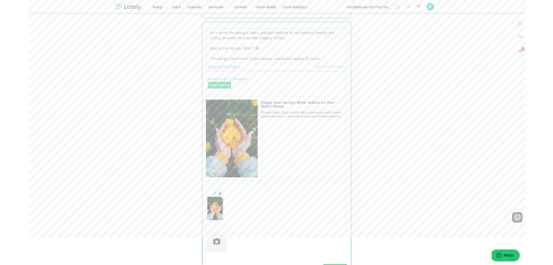
scroll to position [1252, 0]
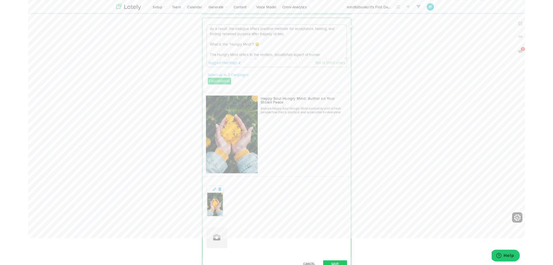
click at [303, 42] on textarea "As a result, the dialogue offers practical methods for acceptance, healing, and…" at bounding box center [276, 46] width 155 height 38
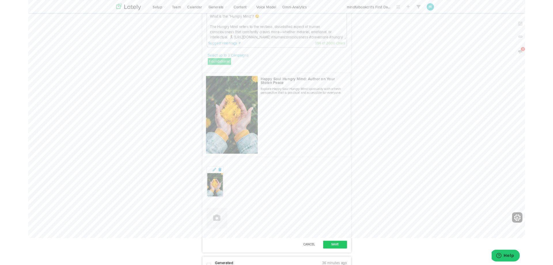
scroll to position [1277, 0]
type textarea "As a result, the dialogue offers practical methods for acceptance, healing, and…"
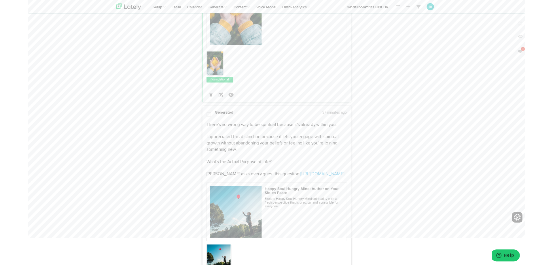
scroll to position [1402, 0]
click at [260, 135] on p "There’s no wrong way to be spiritual because it’s already within you. I appreci…" at bounding box center [277, 166] width 156 height 62
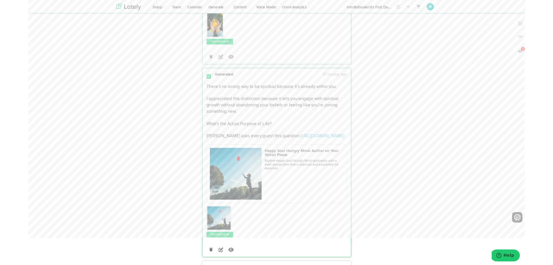
scroll to position [1447, 0]
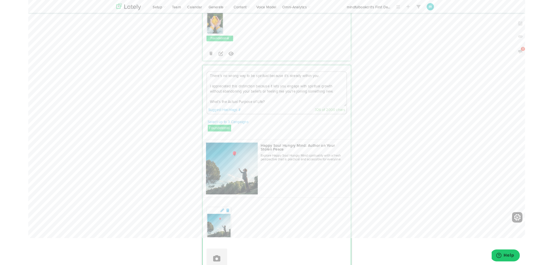
click at [320, 80] on textarea "There’s no wrong way to be spiritual because it’s already within you. I appreci…" at bounding box center [276, 99] width 155 height 38
click at [321, 80] on textarea "There’s no wrong way to be spiritual because it’s already within you. I appreci…" at bounding box center [276, 99] width 155 height 38
click at [322, 80] on textarea "There’s no wrong way to be spiritual because it’s already within you. I appreci…" at bounding box center [276, 99] width 155 height 38
click at [203, 80] on textarea "There’s no wrong way to be spiritual because it’s already within you”. I apprec…" at bounding box center [276, 99] width 155 height 38
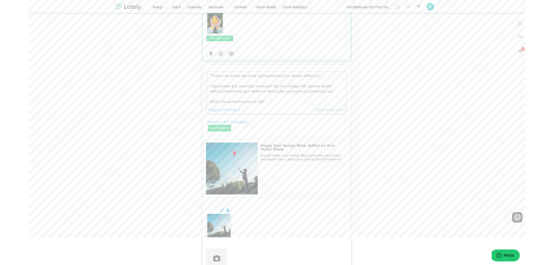
click at [266, 92] on textarea "“There’s no wrong way to be spiritual because it’s already within you”. I appre…" at bounding box center [276, 99] width 155 height 38
click at [327, 80] on textarea "“There’s no wrong way to be spiritual because it’s already within you”. I appre…" at bounding box center [276, 99] width 155 height 38
click at [270, 92] on textarea "“There’s no wrong way to be spiritual because it’s already within you”. 🌎 I app…" at bounding box center [276, 99] width 155 height 38
click at [243, 120] on div "Suggest Hashtags #" at bounding box center [230, 123] width 58 height 6
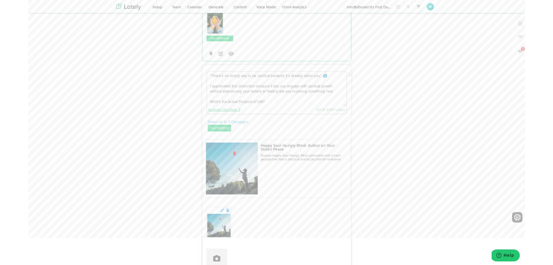
click at [226, 120] on link "Suggest Hashtags #" at bounding box center [219, 122] width 36 height 4
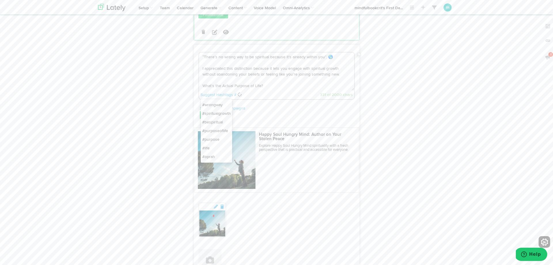
scroll to position [1473, 0]
click at [277, 62] on textarea "“There’s no wrong way to be spiritual because it’s already within you”. 🌎 I app…" at bounding box center [276, 73] width 155 height 38
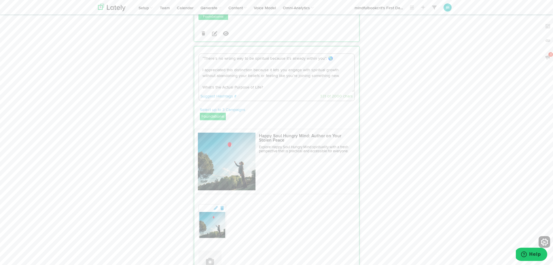
click at [275, 62] on textarea "“There’s no wrong way to be spiritual because it’s already within you”. 🌎 I app…" at bounding box center [276, 73] width 155 height 38
click at [269, 64] on textarea "“There’s no wrong way to be spiritual because it’s already within you”. 🌎 I app…" at bounding box center [276, 73] width 155 height 38
click at [218, 92] on div "Suggest Hashtags # #wrongway #spiritualgrowth #bespiritual #purposeoflife #purp…" at bounding box center [276, 96] width 155 height 9
click at [317, 69] on textarea "“There’s no wrong way to be spiritual because it’s already within you”. 🌎 I app…" at bounding box center [276, 73] width 155 height 38
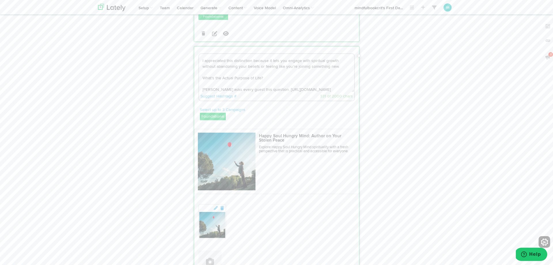
click at [223, 94] on link "Suggest Hashtags #" at bounding box center [219, 96] width 36 height 4
click at [223, 111] on li "#spiritualgrowth" at bounding box center [216, 115] width 31 height 9
click at [217, 94] on link "Suggest Hashtags #" at bounding box center [219, 96] width 36 height 4
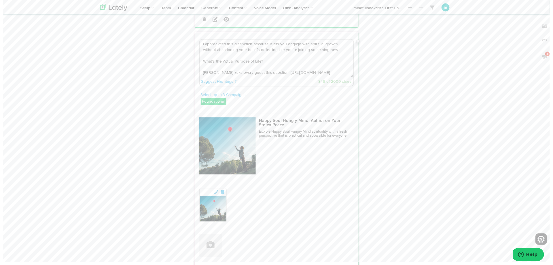
scroll to position [1467, 0]
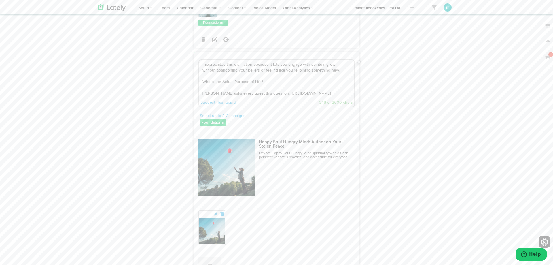
click at [344, 73] on textarea "“There’s no wrong way to be spiritual because it’s already within you”. 🌎 I app…" at bounding box center [276, 79] width 155 height 38
click at [214, 100] on link "Suggest Hashtags #" at bounding box center [219, 102] width 36 height 4
click at [222, 125] on li "#purposeoflife" at bounding box center [215, 129] width 29 height 9
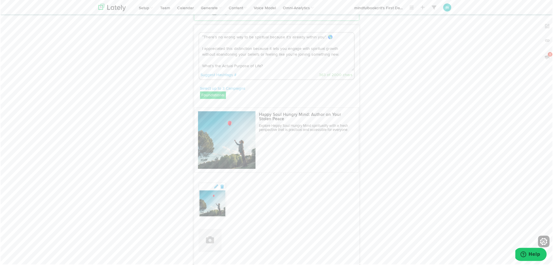
scroll to position [1488, 0]
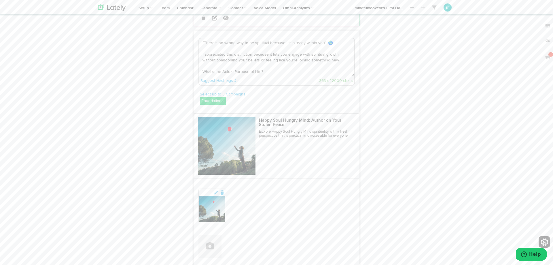
click at [267, 50] on textarea "“There’s no wrong way to be spiritual because it’s already within you”. 🌎 I app…" at bounding box center [276, 57] width 155 height 38
click at [211, 79] on link "Suggest Hashtags #" at bounding box center [219, 81] width 36 height 4
click at [213, 95] on li "#bespiritual" at bounding box center [214, 99] width 26 height 9
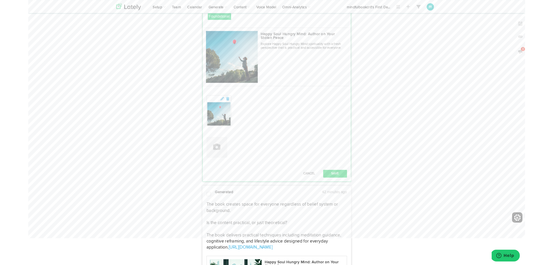
scroll to position [1583, 0]
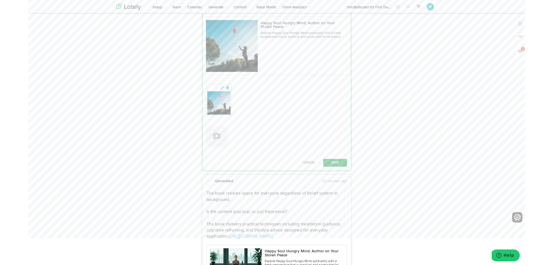
type textarea "“There’s no wrong way to be spiritual because it’s already within you”. 🌎 I app…"
click at [334, 177] on button "Save" at bounding box center [341, 181] width 27 height 9
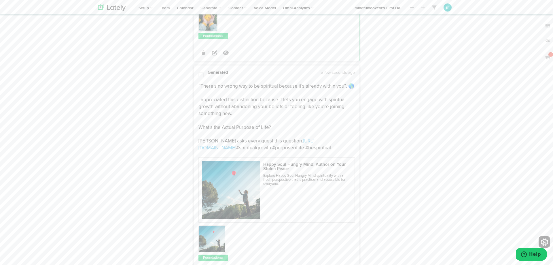
scroll to position [1448, 0]
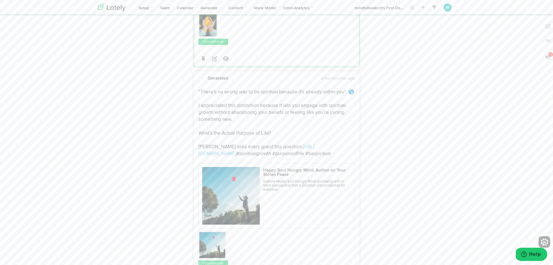
click at [201, 78] on span at bounding box center [201, 81] width 5 height 6
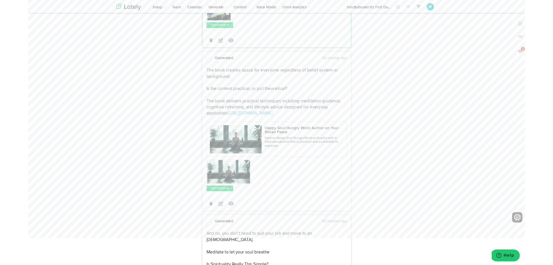
scroll to position [1689, 0]
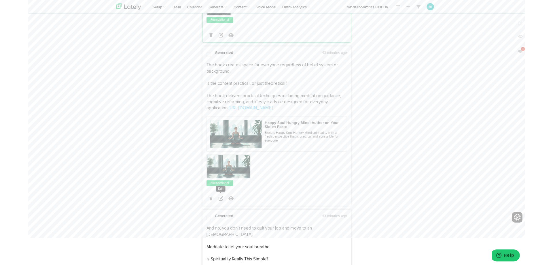
click at [216, 218] on icon at bounding box center [214, 220] width 5 height 5
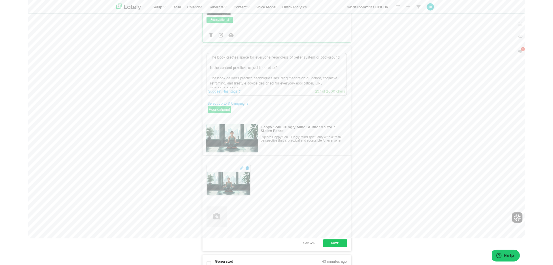
click at [347, 59] on textarea "The book creates space for everyone regardless of belief system or background. …" at bounding box center [276, 78] width 155 height 38
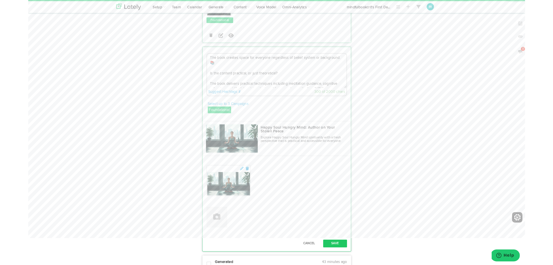
click at [295, 63] on textarea "The book creates space for everyone regardless of belief system or background. …" at bounding box center [276, 79] width 155 height 38
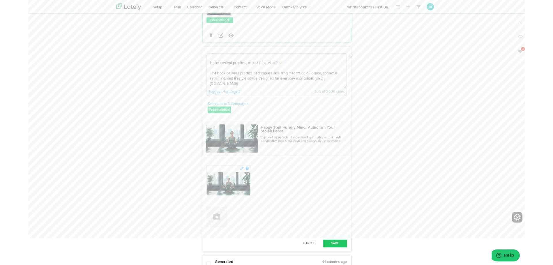
scroll to position [12, 0]
click at [248, 76] on textarea "The book creates space for everyone regardless of belief system or background. …" at bounding box center [276, 79] width 155 height 38
click at [215, 100] on link "Suggest Hashtags #" at bounding box center [219, 102] width 36 height 4
click at [222, 116] on li "#beliefsystem" at bounding box center [220, 120] width 38 height 9
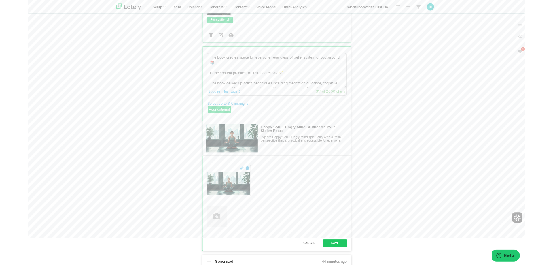
scroll to position [1689, 0]
click at [263, 77] on textarea "The book creates space for everyone regardless of belief system or background. …" at bounding box center [276, 79] width 155 height 38
click at [272, 78] on textarea "The book creates space for everyone regardless of belief system or background. …" at bounding box center [276, 79] width 155 height 38
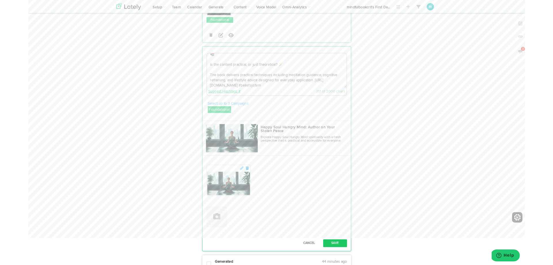
click at [211, 100] on link "Suggest Hashtags #" at bounding box center [219, 102] width 36 height 4
click at [217, 107] on li "#cognitivereframing" at bounding box center [220, 111] width 38 height 9
click at [271, 76] on textarea "The book creates space for everyone regardless of belief system or background. …" at bounding box center [276, 79] width 155 height 38
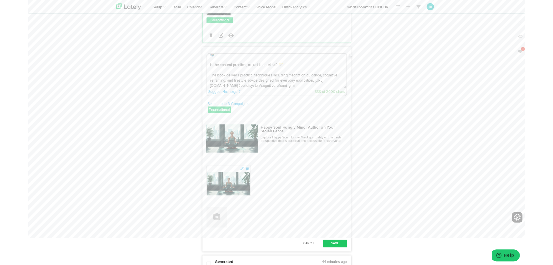
click at [305, 78] on textarea "The book creates space for everyone regardless of belief system or background. …" at bounding box center [276, 79] width 155 height 38
drag, startPoint x: 223, startPoint y: 86, endPoint x: 226, endPoint y: 86, distance: 2.9
click at [223, 100] on link "Suggest Hashtags #" at bounding box center [219, 102] width 36 height 4
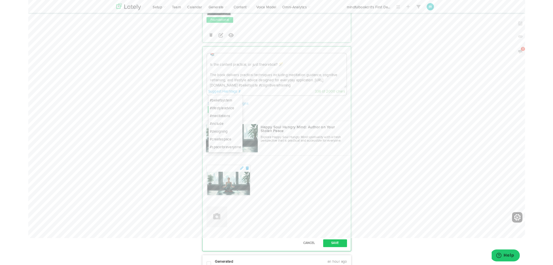
click at [216, 116] on li "#lifestyleadvice" at bounding box center [220, 120] width 38 height 9
type textarea "The book creates space for everyone regardless of belief system or background. …"
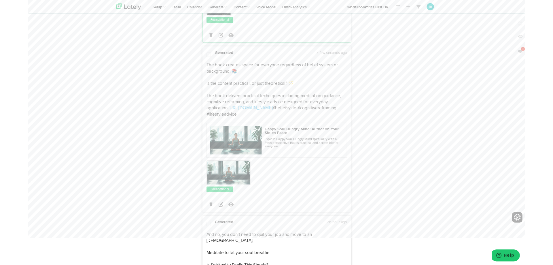
click at [297, 102] on p "The book creates space for everyone regardless of belief system or background. …" at bounding box center [277, 100] width 156 height 62
click at [215, 225] on icon at bounding box center [214, 227] width 5 height 5
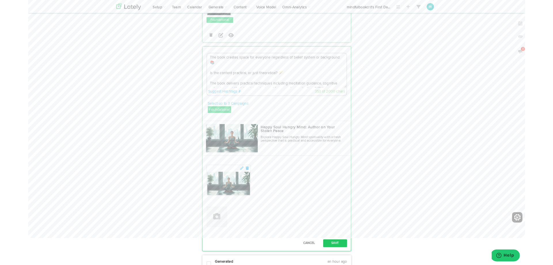
click at [297, 78] on textarea "The book creates space for everyone regardless of belief system or background. …" at bounding box center [276, 78] width 155 height 38
click at [262, 78] on textarea "The book creates space for everyone regardless of belief system or background. …" at bounding box center [276, 79] width 155 height 38
type textarea "The book creates space for everyone regardless of belief system or background. …"
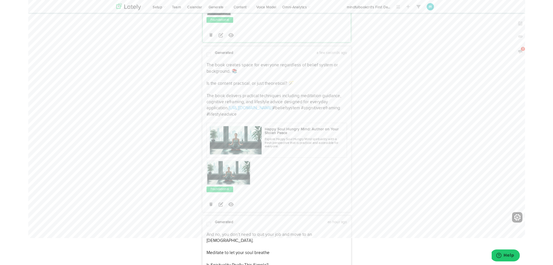
click at [201, 58] on span at bounding box center [201, 61] width 5 height 6
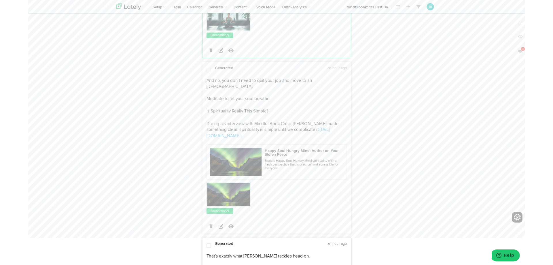
scroll to position [1869, 0]
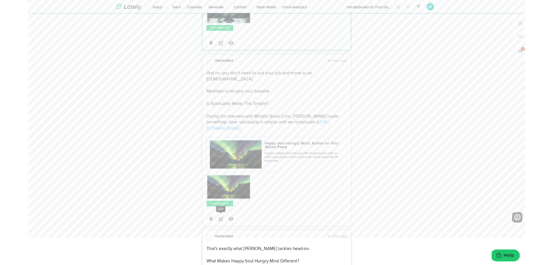
click at [213, 241] on icon at bounding box center [214, 243] width 5 height 5
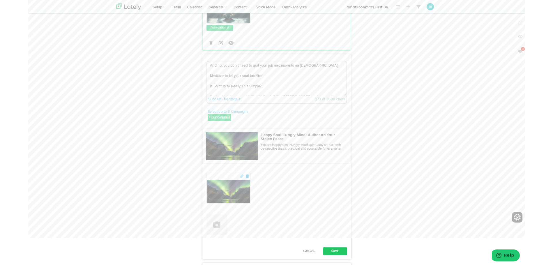
drag, startPoint x: 264, startPoint y: 66, endPoint x: 192, endPoint y: 56, distance: 72.4
drag, startPoint x: 245, startPoint y: 63, endPoint x: 192, endPoint y: 53, distance: 54.4
click at [203, 68] on textarea "Is Spirituality Really This Simple? During his interview with Mindful Book Crit…" at bounding box center [276, 87] width 155 height 38
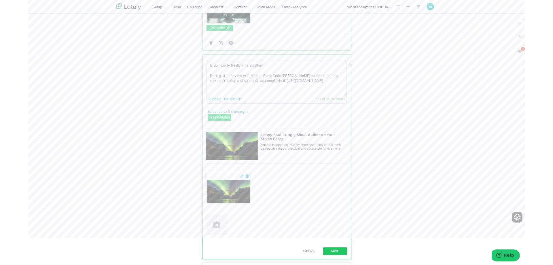
click at [303, 72] on textarea "Is Spirituality Really This Simple? During his interview with Mindful Book Crit…" at bounding box center [276, 87] width 155 height 38
click at [306, 73] on textarea "Is Spirituality Really This Simple? During his interview with Mindful Book Crit…" at bounding box center [276, 87] width 155 height 38
click at [263, 68] on textarea "Is Spirituality Really This Simple? During his interview with Mindful Book Crit…" at bounding box center [276, 87] width 155 height 38
click at [301, 72] on textarea "Is Spirituality Really This Simple? 🧐 During his interview with Mindful Book Cr…" at bounding box center [276, 87] width 155 height 38
click at [216, 109] on link "Suggest Hashtags #" at bounding box center [219, 111] width 36 height 4
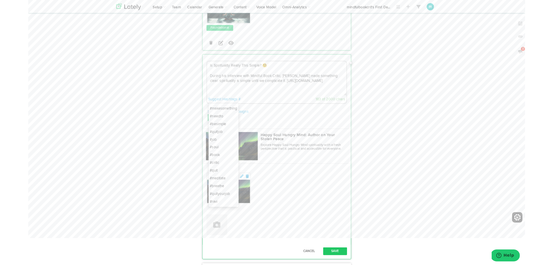
click at [214, 194] on li "#meditate" at bounding box center [217, 198] width 33 height 9
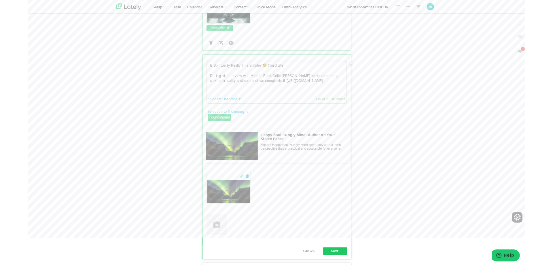
click at [302, 71] on textarea "Is Spirituality Really This Simple? 🧐 #meditate During his interview with Mindf…" at bounding box center [276, 87] width 155 height 38
click at [303, 72] on textarea "Is Spirituality Really This Simple? 🧐 #meditate During his interview with Mindf…" at bounding box center [276, 87] width 155 height 38
click at [222, 109] on link "Suggest Hashtags #" at bounding box center [219, 111] width 36 height 4
click at [217, 134] on li "#besimple" at bounding box center [217, 138] width 33 height 9
click at [212, 109] on link "Suggest Hashtags #" at bounding box center [219, 111] width 36 height 4
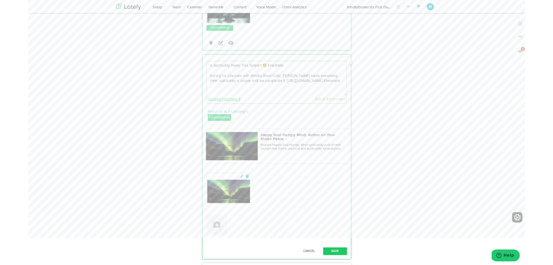
click at [221, 109] on link "Suggest Hashtags #" at bounding box center [219, 111] width 36 height 4
drag, startPoint x: 209, startPoint y: 172, endPoint x: 217, endPoint y: 168, distance: 8.6
click at [209, 186] on li "#breathe" at bounding box center [217, 190] width 33 height 9
type textarea "Is Spirituality Really This Simple? 🧐 #meditate During his interview with Mindf…"
click at [237, 121] on link "Select up to 3 Campaigns" at bounding box center [223, 124] width 46 height 6
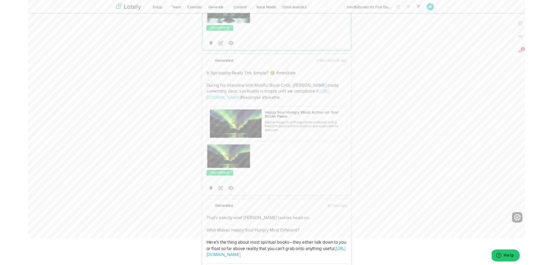
click at [202, 67] on span at bounding box center [201, 70] width 5 height 6
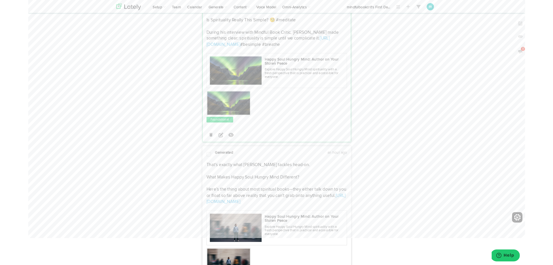
scroll to position [1928, 0]
click at [199, 169] on span at bounding box center [201, 172] width 5 height 6
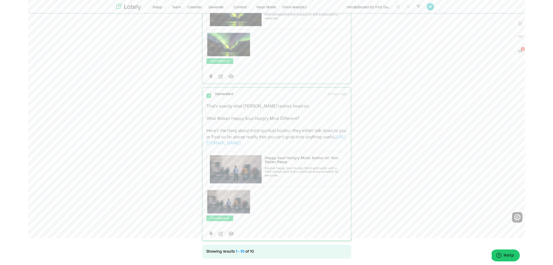
scroll to position [1991, 0]
click at [216, 258] on icon at bounding box center [214, 260] width 5 height 5
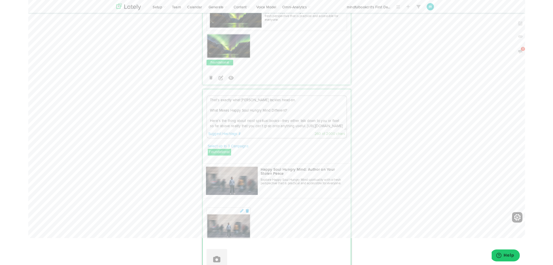
drag, startPoint x: 292, startPoint y: 93, endPoint x: 292, endPoint y: 109, distance: 16.1
click at [289, 107] on textarea "That’s exactly what Kathuria tackles head-on. What Makes Happy Soul Hungry Mind…" at bounding box center [276, 126] width 155 height 38
drag, startPoint x: 289, startPoint y: 95, endPoint x: 158, endPoint y: 90, distance: 131.7
click at [344, 109] on textarea "What Makes Happy Soul Hungry Mind Different? Here’s the thing about most spirit…" at bounding box center [276, 126] width 155 height 38
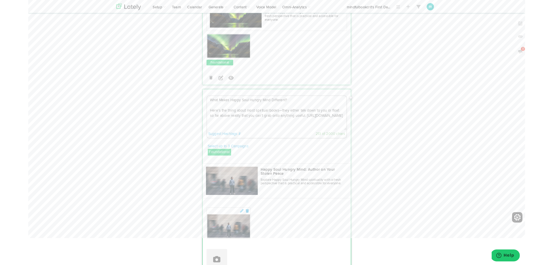
click at [280, 107] on textarea "What Makes Happy Soul Hungry Mind Different? Here’s the thing about most spirit…" at bounding box center [276, 126] width 155 height 38
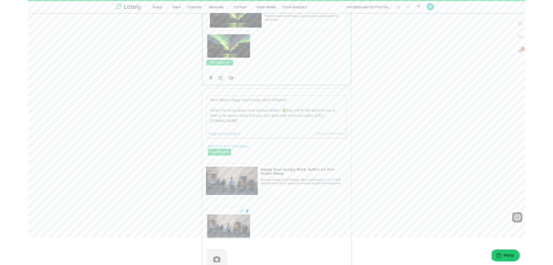
click at [297, 107] on textarea "What Makes Happy Soul Hungry Mind Different? Here’s the thing about most spirit…" at bounding box center [276, 126] width 155 height 38
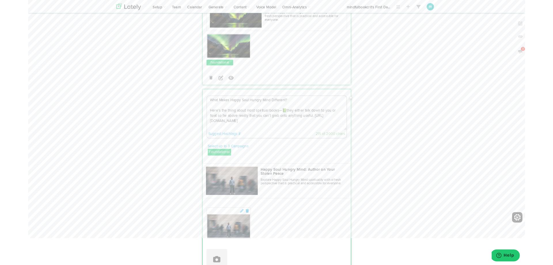
click at [295, 107] on textarea "What Makes Happy Soul Hungry Mind Different? Here’s the thing about most spirit…" at bounding box center [276, 126] width 155 height 38
click at [302, 107] on textarea "What Makes Happy Soul Hungry Mind Different? Here’s the thing about most spirit…" at bounding box center [276, 126] width 155 height 38
click at [288, 107] on textarea "What Makes Happy Soul Hungry Mind Different? Here’s the thing about most spirit…" at bounding box center [276, 126] width 155 height 38
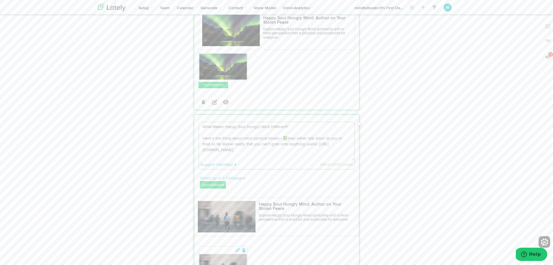
scroll to position [1975, 0]
click at [350, 125] on textarea "What Makes Happy Soul Hungry Mind Different? Here’s the thing about most spirit…" at bounding box center [276, 142] width 155 height 38
click at [209, 163] on link "Suggest Hashtags #" at bounding box center [219, 165] width 36 height 4
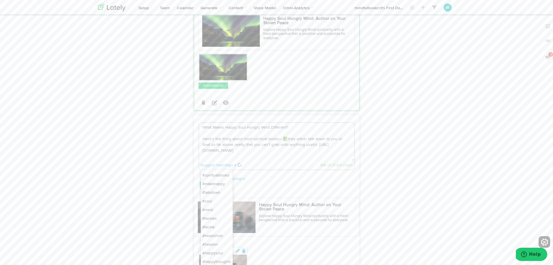
click at [215, 171] on li "#spiritualbooks" at bounding box center [217, 175] width 32 height 9
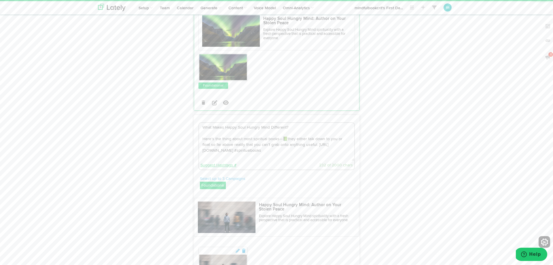
click at [214, 163] on link "Suggest Hashtags #" at bounding box center [219, 165] width 36 height 4
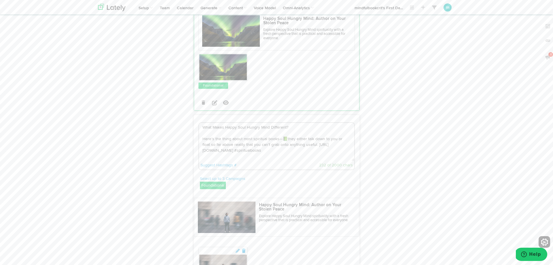
click at [215, 163] on link "Suggest Hashtags #" at bounding box center [219, 165] width 36 height 4
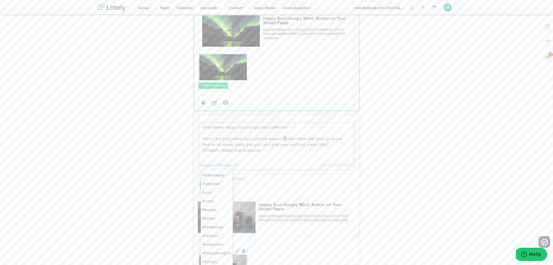
click at [209, 240] on li "#happysoul" at bounding box center [217, 244] width 32 height 9
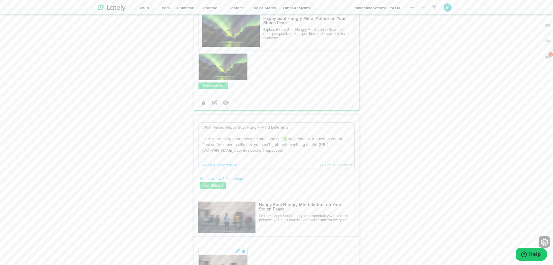
click at [218, 163] on link "Suggest Hashtags #" at bounding box center [219, 165] width 36 height 4
click at [210, 188] on li "#mind" at bounding box center [217, 192] width 32 height 9
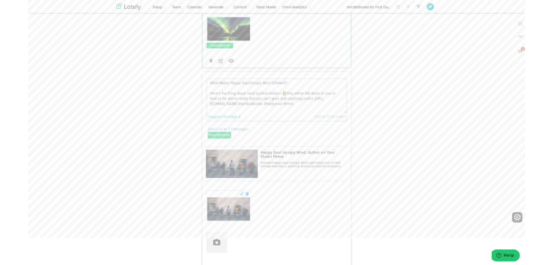
scroll to position [2022, 0]
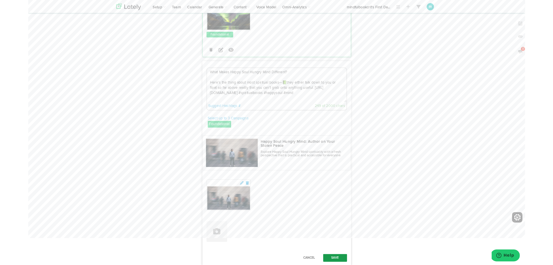
type textarea "What Makes Happy Soul Hungry Mind Different? Here’s the thing about most spirit…"
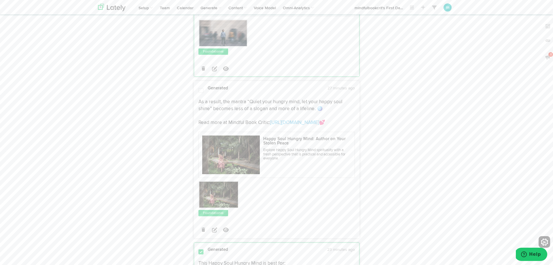
scroll to position [569, 0]
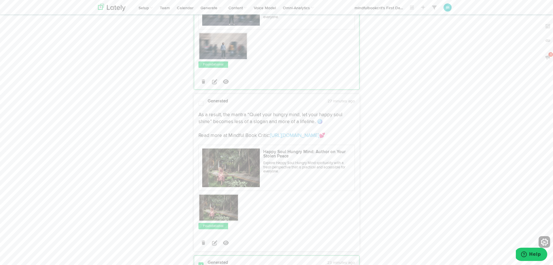
click at [201, 98] on div "Generated 27 minutes ago" at bounding box center [276, 102] width 165 height 9
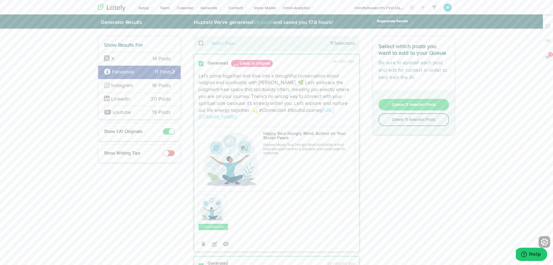
scroll to position [0, 0]
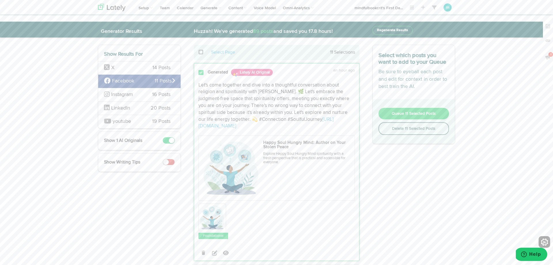
click at [397, 116] on span "Queue 11 Selected Posts" at bounding box center [414, 114] width 44 height 4
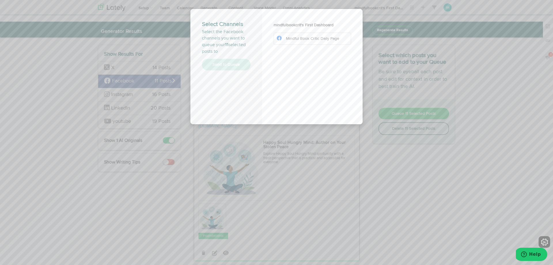
drag, startPoint x: 326, startPoint y: 40, endPoint x: 323, endPoint y: 45, distance: 5.9
click at [326, 40] on span "Mindful Book Critic Daily Page" at bounding box center [312, 39] width 53 height 4
click at [234, 61] on button "Send to Queue" at bounding box center [226, 65] width 49 height 12
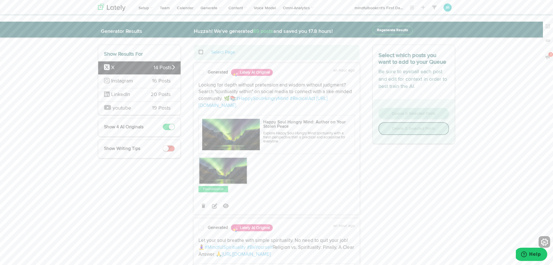
click at [109, 81] on span "Instagram" at bounding box center [123, 81] width 39 height 7
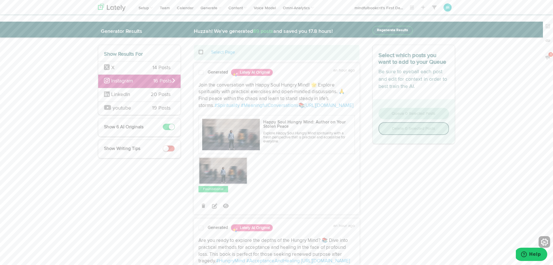
click at [202, 72] on span at bounding box center [201, 73] width 5 height 6
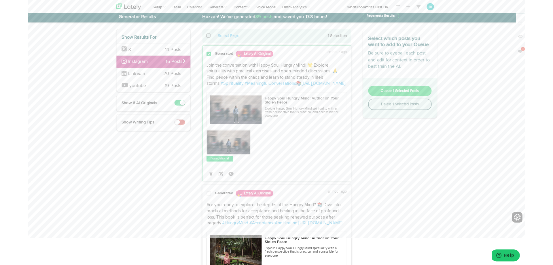
scroll to position [21, 0]
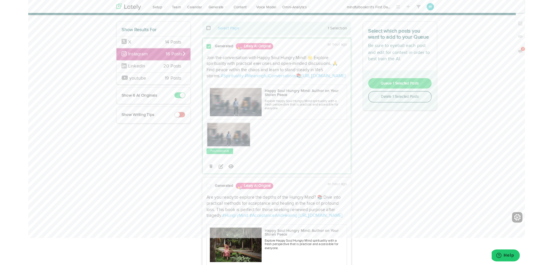
click at [199, 205] on span at bounding box center [201, 207] width 5 height 6
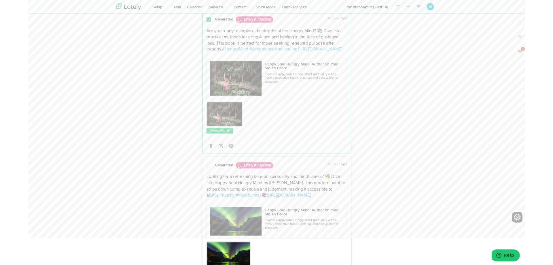
scroll to position [207, 0]
click at [201, 182] on span at bounding box center [201, 184] width 5 height 6
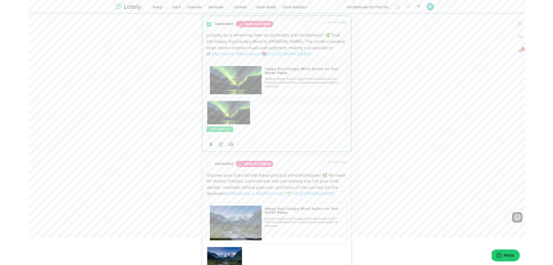
scroll to position [366, 0]
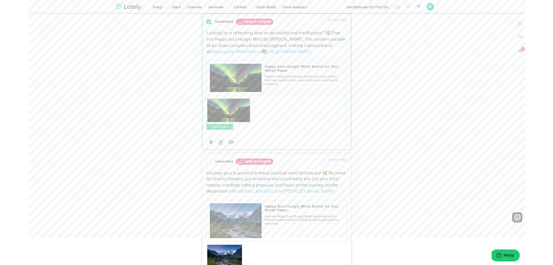
click at [205, 179] on div at bounding box center [201, 181] width 14 height 8
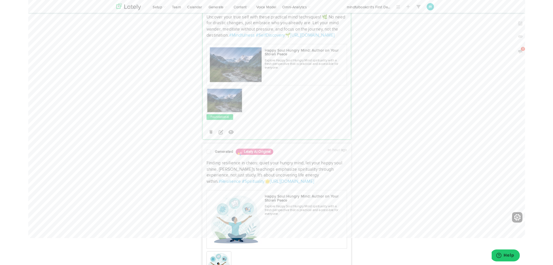
scroll to position [547, 0]
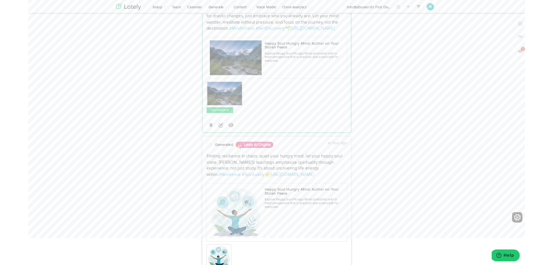
click at [205, 160] on div at bounding box center [201, 162] width 14 height 8
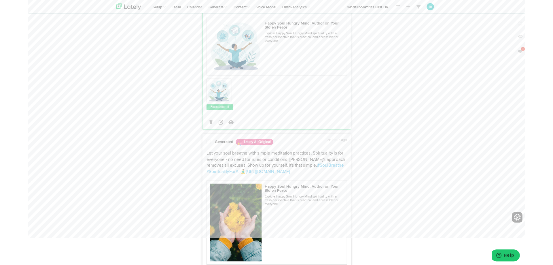
scroll to position [747, 0]
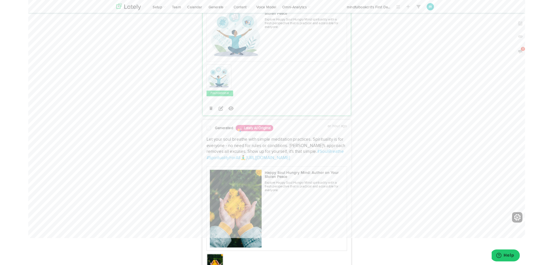
click at [198, 140] on div at bounding box center [201, 144] width 14 height 8
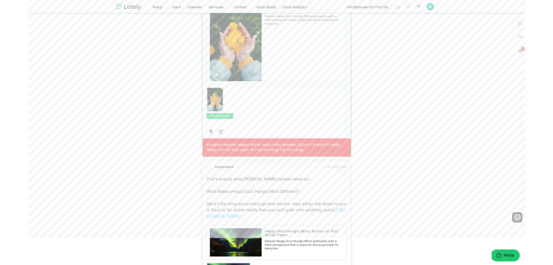
scroll to position [934, 0]
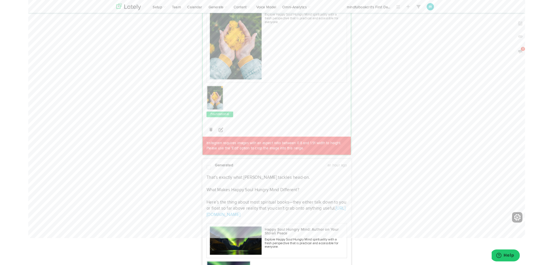
click at [199, 184] on span at bounding box center [201, 187] width 5 height 6
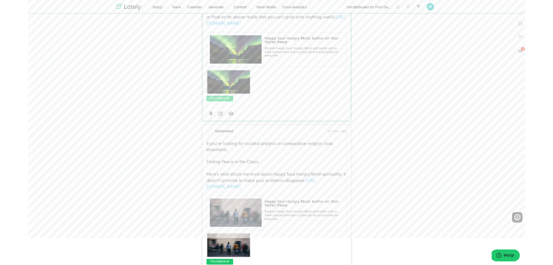
scroll to position [1149, 0]
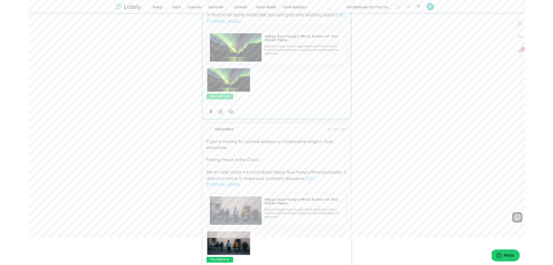
click at [200, 143] on span at bounding box center [201, 146] width 5 height 6
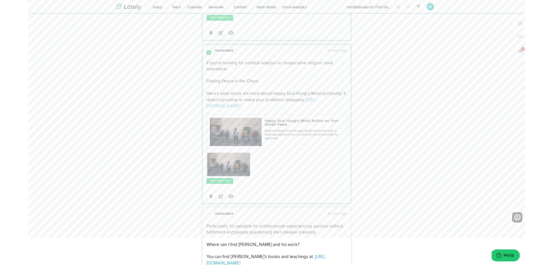
scroll to position [1245, 0]
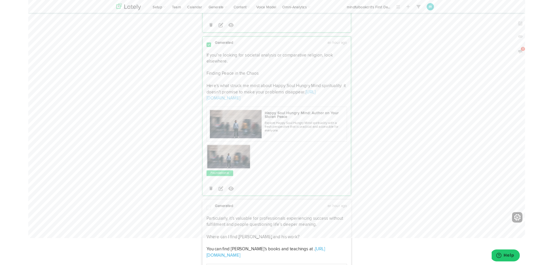
click at [203, 226] on div "Generated an hour ago" at bounding box center [276, 230] width 165 height 9
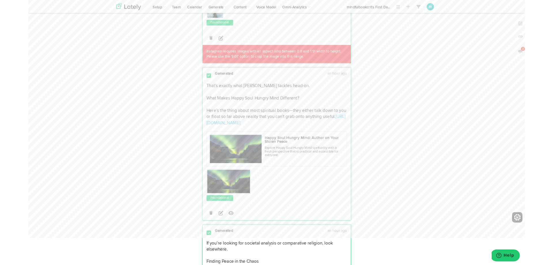
scroll to position [1040, 0]
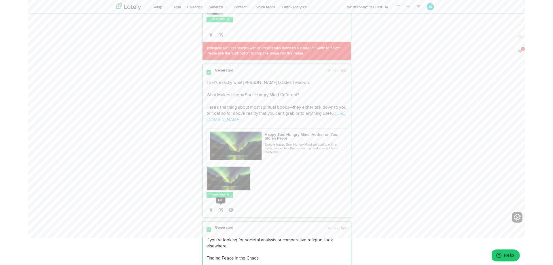
click at [215, 231] on icon at bounding box center [214, 233] width 5 height 5
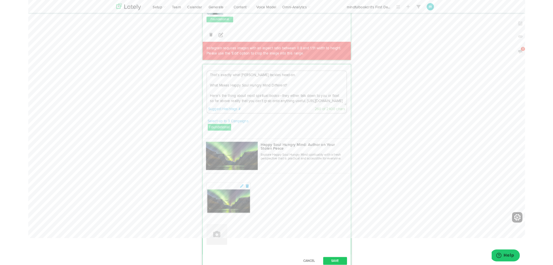
click at [290, 88] on textarea "That’s exactly what Kathuria tackles head-on. What Makes Happy Soul Hungry Mind…" at bounding box center [276, 98] width 155 height 38
drag, startPoint x: 280, startPoint y: 76, endPoint x: 184, endPoint y: 72, distance: 96.1
drag, startPoint x: 306, startPoint y: 78, endPoint x: 217, endPoint y: 73, distance: 89.7
click at [217, 79] on textarea "That’s exactly what Kathuria tackles head-on. What Makes Happy Soul Hungry Mind…" at bounding box center [276, 98] width 155 height 38
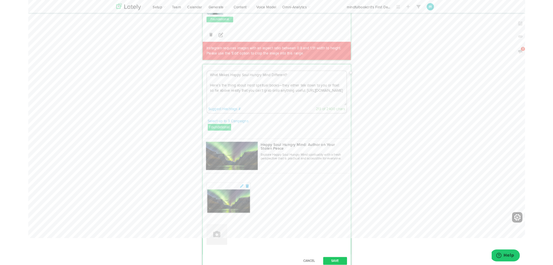
click at [301, 79] on textarea "What Makes Happy Soul Hungry Mind Different? Here’s the thing about most spirit…" at bounding box center [276, 98] width 155 height 38
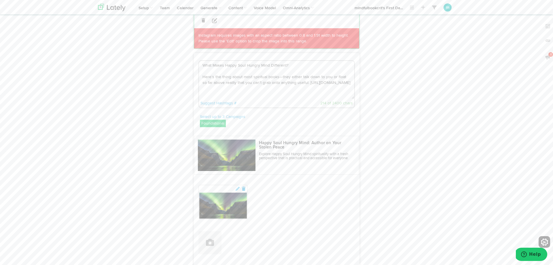
scroll to position [1055, 0]
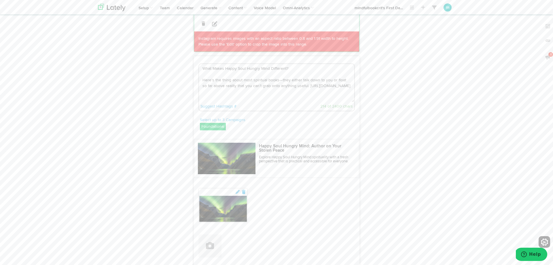
click at [303, 64] on textarea "What Makes Happy Soul Hungry Mind Different? Here’s the thing about most spirit…" at bounding box center [276, 83] width 155 height 38
click at [346, 79] on textarea "What Makes Happy Soul Hungry Mind Different? Here’s the thing about most spirit…" at bounding box center [276, 83] width 155 height 38
click at [220, 103] on div "Suggest Hashtags #" at bounding box center [230, 106] width 58 height 6
click at [219, 104] on link "Suggest Hashtags #" at bounding box center [219, 106] width 36 height 4
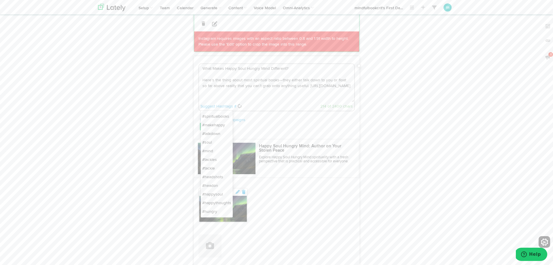
click at [216, 112] on li "#spiritualbooks" at bounding box center [217, 116] width 32 height 9
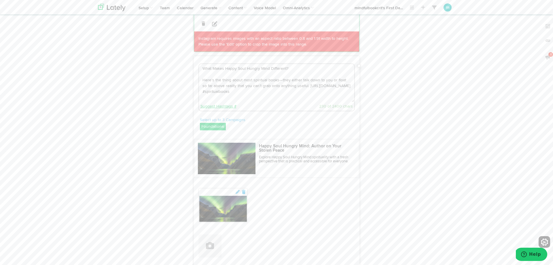
click at [219, 104] on link "Suggest Hashtags #" at bounding box center [219, 106] width 36 height 4
click at [240, 87] on textarea "What Makes Happy Soul Hungry Mind Different? Here’s the thing about most spirit…" at bounding box center [276, 83] width 155 height 38
click at [219, 104] on link "Suggest Hashtags #" at bounding box center [219, 106] width 36 height 4
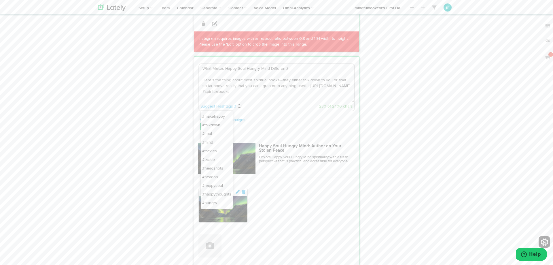
click at [212, 181] on li "#happysoul" at bounding box center [217, 185] width 32 height 9
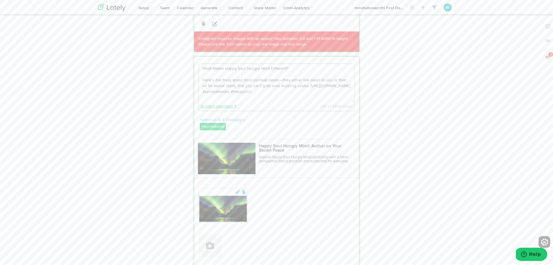
click at [218, 104] on link "Suggest Hashtags #" at bounding box center [219, 106] width 36 height 4
click at [222, 104] on link "Suggest Hashtags #" at bounding box center [219, 106] width 36 height 4
click at [211, 181] on li "#hungry" at bounding box center [217, 185] width 32 height 9
click at [295, 64] on textarea "What Makes Happy Soul Hungry Mind Different? Here’s the thing about most spirit…" at bounding box center [276, 83] width 155 height 38
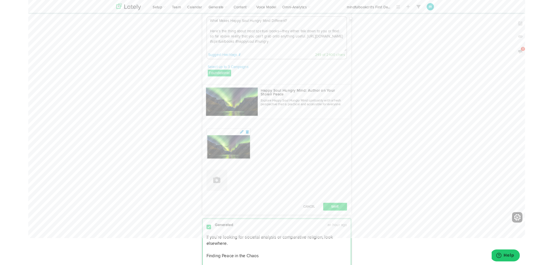
scroll to position [1102, 0]
type textarea "What Makes Happy Soul Hungry Mind Different? Here’s the thing about most spirit…"
click at [343, 224] on button "Save" at bounding box center [341, 228] width 27 height 9
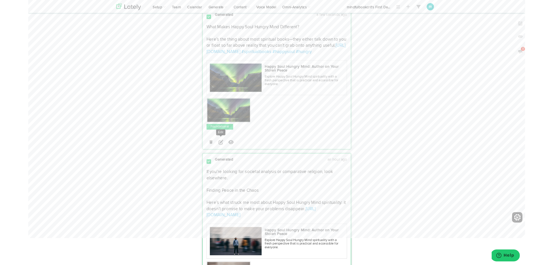
click at [214, 155] on icon at bounding box center [214, 157] width 5 height 5
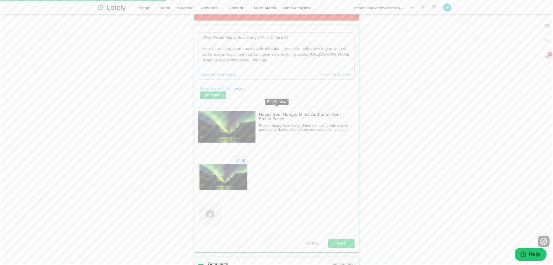
scroll to position [1082, 0]
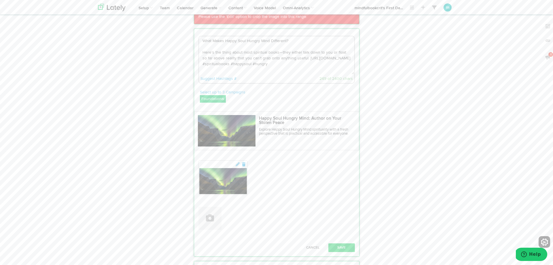
click at [295, 36] on textarea "What Makes Happy Soul Hungry Mind Different? Here’s the thing about most spirit…" at bounding box center [276, 55] width 155 height 38
click at [341, 243] on button "Save" at bounding box center [341, 247] width 27 height 9
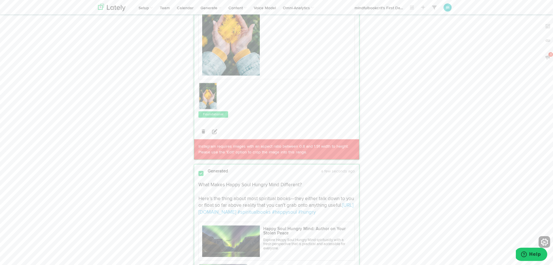
scroll to position [909, 0]
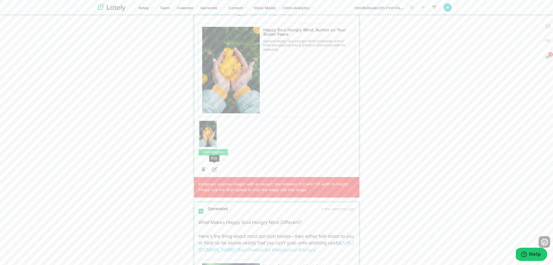
click at [213, 167] on icon at bounding box center [214, 169] width 5 height 5
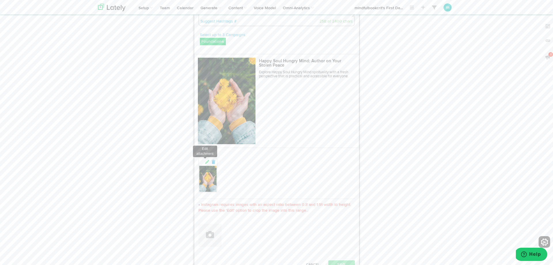
click at [207, 160] on icon at bounding box center [207, 162] width 5 height 4
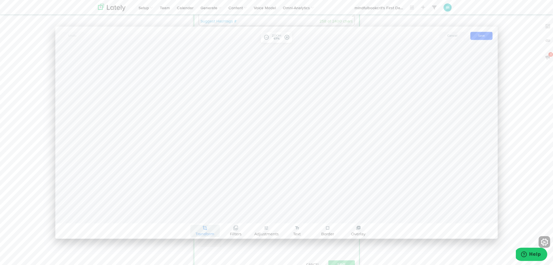
click at [210, 237] on link "crop Transform" at bounding box center [204, 230] width 29 height 12
click at [200, 211] on link "Resize" at bounding box center [205, 206] width 34 height 9
click at [169, 219] on link "arrow_back" at bounding box center [166, 215] width 7 height 7
click at [194, 211] on link "Resize" at bounding box center [205, 206] width 34 height 9
click at [267, 236] on span "Adjustments" at bounding box center [266, 234] width 24 height 4
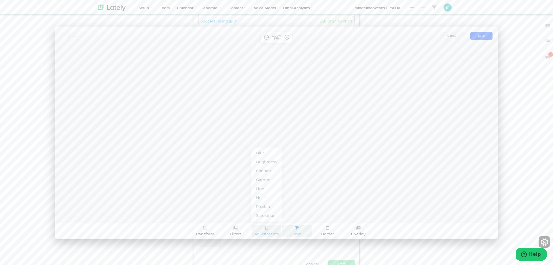
click at [299, 231] on span "text_fields" at bounding box center [297, 228] width 5 height 5
select select "100"
click at [322, 237] on link "crop_square Border" at bounding box center [327, 230] width 29 height 12
select select "20"
select select "50"
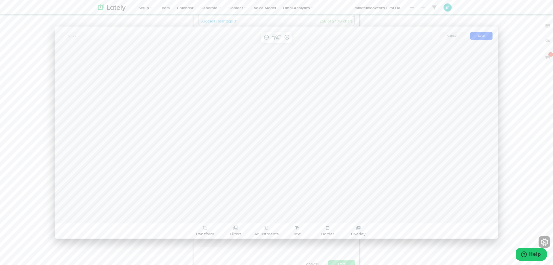
click at [72, 34] on span "Undo" at bounding box center [72, 36] width 8 height 4
click at [454, 34] on span "Cancel" at bounding box center [452, 36] width 10 height 4
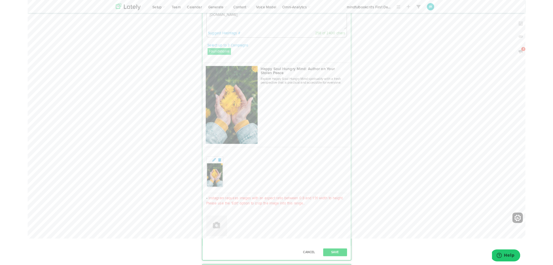
scroll to position [893, 0]
click at [205, 176] on icon at bounding box center [207, 178] width 5 height 4
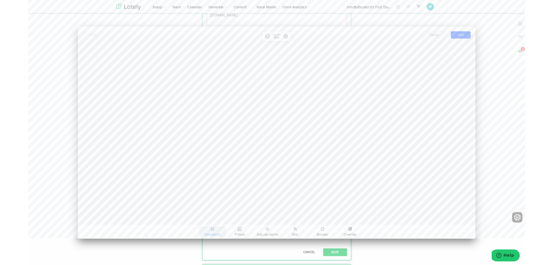
click at [203, 253] on span "crop" at bounding box center [205, 255] width 5 height 5
click at [204, 225] on link "Crop" at bounding box center [205, 224] width 34 height 9
click at [213, 243] on span "crop_square" at bounding box center [212, 242] width 7 height 7
click at [259, 241] on span "done" at bounding box center [259, 242] width 7 height 7
click at [481, 37] on span "Save" at bounding box center [481, 39] width 7 height 4
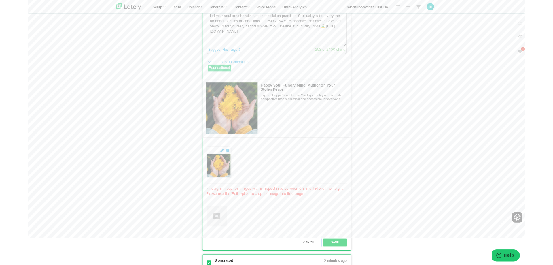
scroll to position [891, 0]
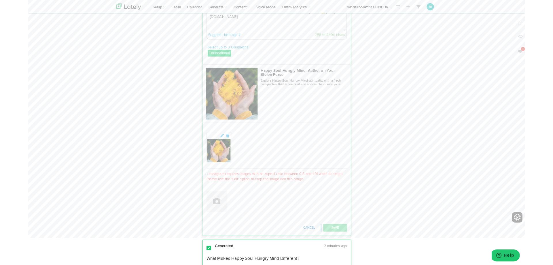
click at [313, 249] on button "Cancel" at bounding box center [312, 253] width 25 height 9
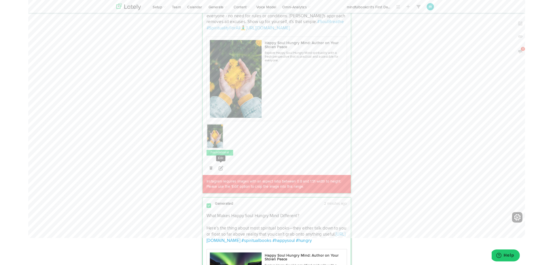
click at [214, 184] on icon at bounding box center [214, 186] width 5 height 5
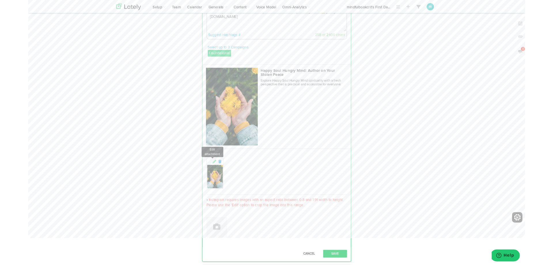
click at [207, 177] on icon at bounding box center [207, 179] width 5 height 4
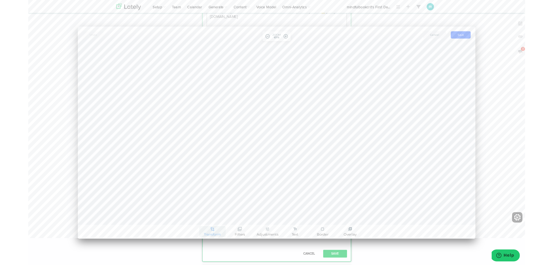
drag, startPoint x: 211, startPoint y: 258, endPoint x: 210, endPoint y: 255, distance: 3.1
click at [211, 257] on link "crop Transform" at bounding box center [204, 258] width 29 height 12
click at [194, 226] on link "Crop" at bounding box center [205, 224] width 34 height 9
click at [167, 244] on span "crop_free" at bounding box center [168, 242] width 7 height 7
click at [212, 241] on span "crop_square" at bounding box center [212, 242] width 7 height 7
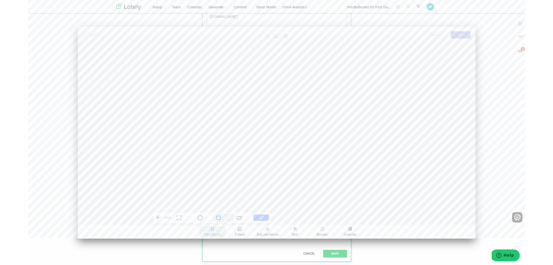
click at [258, 242] on span "done" at bounding box center [259, 242] width 7 height 7
click at [482, 39] on span "Save" at bounding box center [481, 39] width 7 height 4
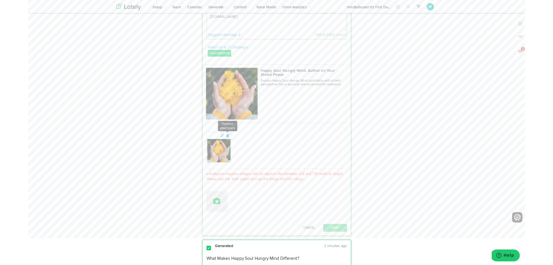
click at [220, 149] on icon at bounding box center [222, 151] width 5 height 4
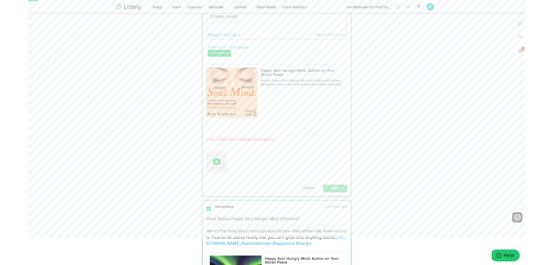
click at [208, 177] on icon at bounding box center [210, 179] width 8 height 8
click at [218, 196] on link "Attach Images from Lately" at bounding box center [227, 200] width 57 height 12
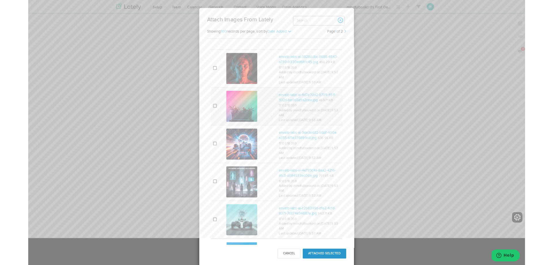
scroll to position [2794, 0]
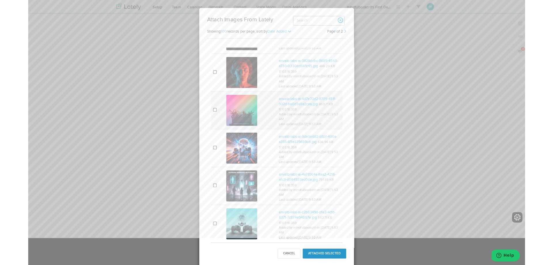
click at [236, 105] on img at bounding box center [237, 122] width 35 height 35
drag, startPoint x: 331, startPoint y: 281, endPoint x: 322, endPoint y: 271, distance: 13.0
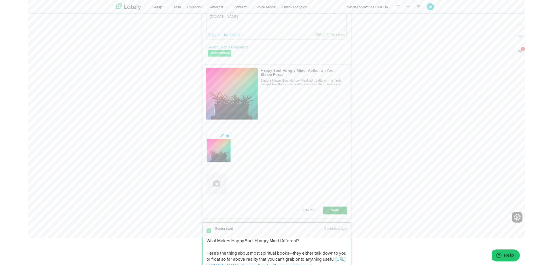
drag, startPoint x: 339, startPoint y: 228, endPoint x: 336, endPoint y: 228, distance: 2.9
click at [337, 230] on button "Save" at bounding box center [341, 234] width 27 height 9
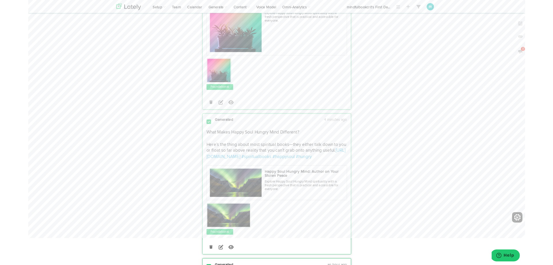
scroll to position [937, 0]
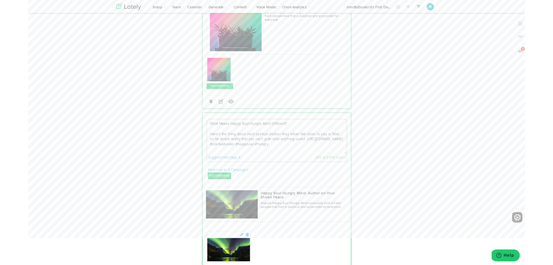
click at [293, 133] on textarea "What Makes Happy Soul Hungry Mind Different? Here’s the thing about most spirit…" at bounding box center [276, 152] width 155 height 38
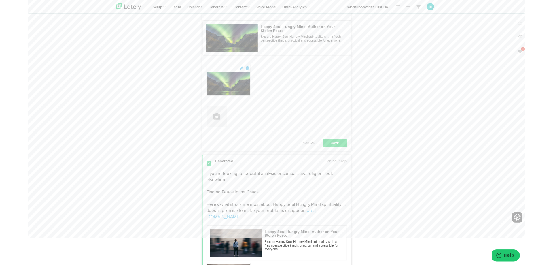
scroll to position [1131, 0]
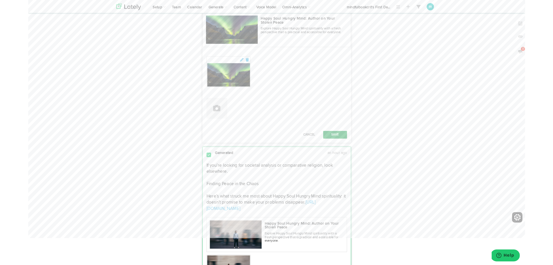
click at [338, 146] on button "Save" at bounding box center [341, 150] width 27 height 9
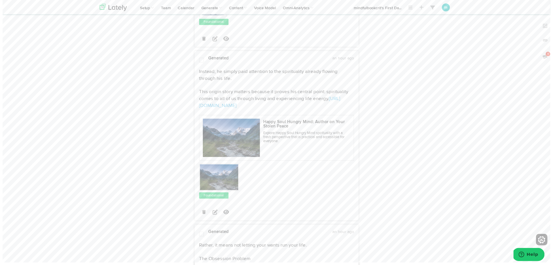
scroll to position [1733, 0]
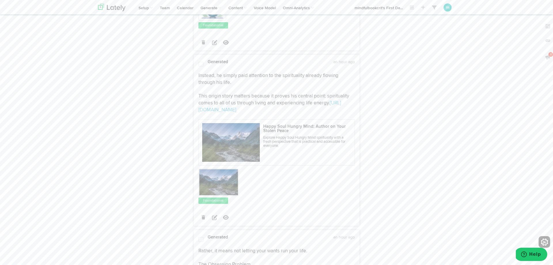
click at [201, 61] on span at bounding box center [201, 64] width 5 height 6
click at [215, 215] on icon at bounding box center [214, 217] width 5 height 5
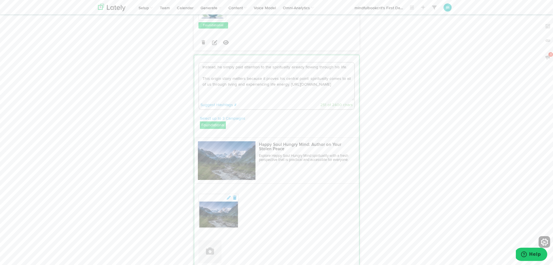
click at [332, 63] on textarea "Instead, he simply paid attention to the spirituality already flowing through h…" at bounding box center [276, 82] width 155 height 38
click at [213, 103] on link "Suggest Hashtags #" at bounding box center [219, 105] width 36 height 4
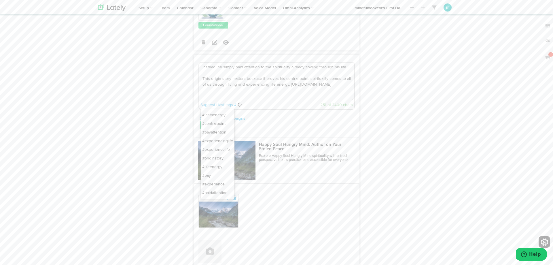
click at [209, 111] on li "#instaenergy" at bounding box center [218, 115] width 34 height 9
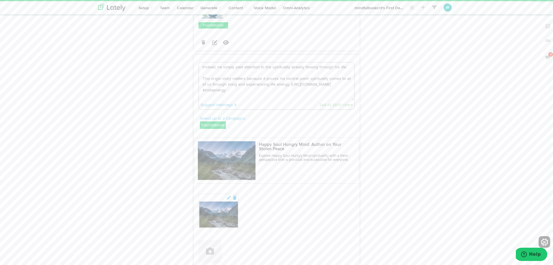
click at [215, 103] on link "Suggest Hashtags #" at bounding box center [219, 105] width 36 height 4
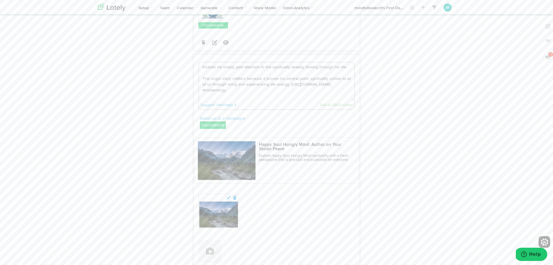
click at [215, 103] on link "Suggest Hashtags #" at bounding box center [219, 105] width 36 height 4
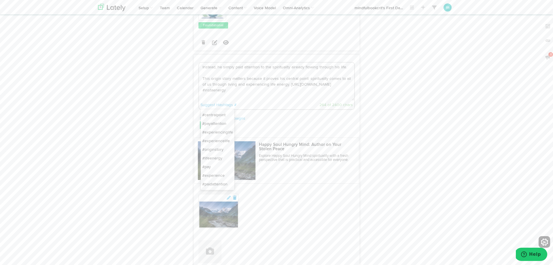
click at [211, 128] on li "#experiencinglife" at bounding box center [218, 132] width 34 height 9
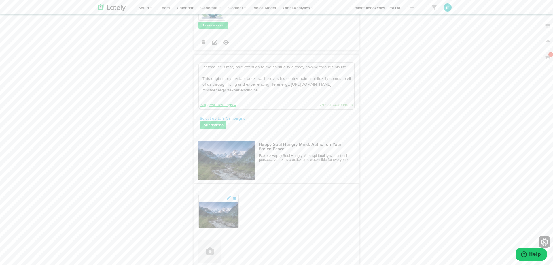
click at [214, 103] on link "Suggest Hashtags #" at bounding box center [219, 105] width 36 height 4
click at [219, 103] on link "Suggest Hashtags #" at bounding box center [219, 105] width 36 height 4
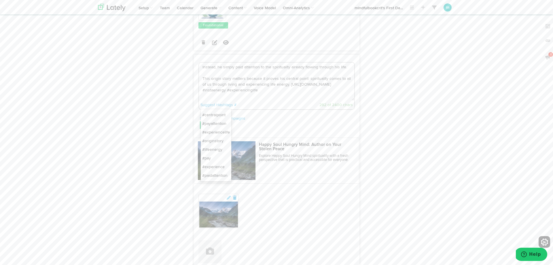
click at [214, 145] on li "#lifeenergy" at bounding box center [216, 149] width 31 height 9
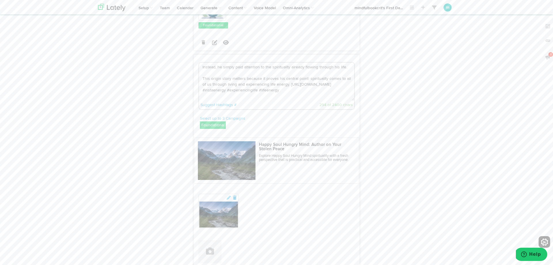
type textarea "Instead, he simply paid attention to the spirituality already flowing through h…"
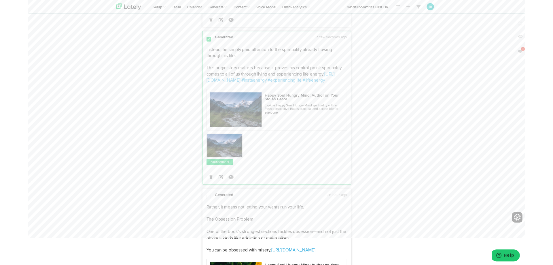
scroll to position [1757, 0]
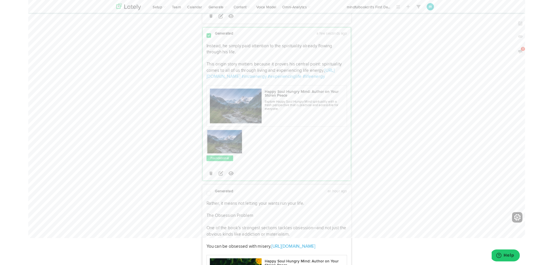
click at [201, 212] on span at bounding box center [201, 215] width 5 height 6
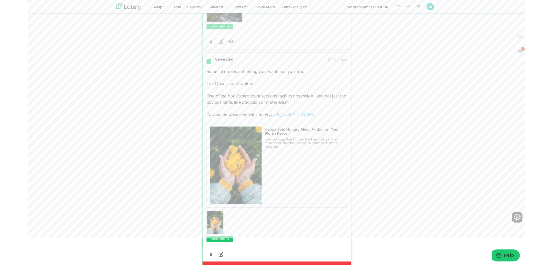
scroll to position [1909, 0]
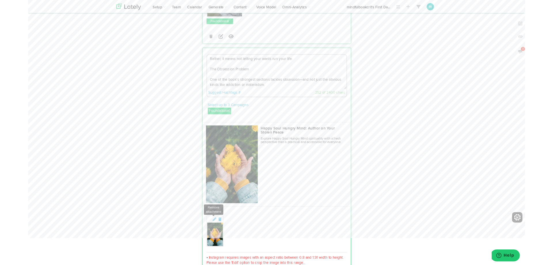
click at [211, 242] on icon at bounding box center [213, 244] width 5 height 4
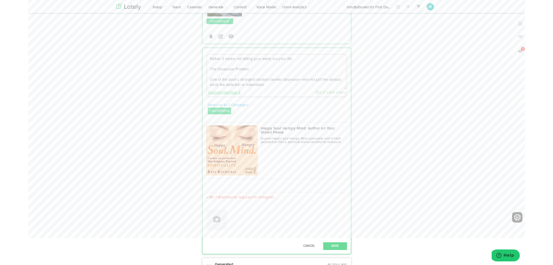
click at [219, 101] on link "Suggest Hashtags #" at bounding box center [219, 103] width 36 height 4
click at [249, 73] on textarea "Rather, it means not letting your wants run your life. The Obsession Problem On…" at bounding box center [276, 80] width 155 height 38
drag, startPoint x: 303, startPoint y: 41, endPoint x: 176, endPoint y: 40, distance: 127.4
click at [243, 100] on div "Suggest Hashtags # #runlife" at bounding box center [230, 103] width 58 height 6
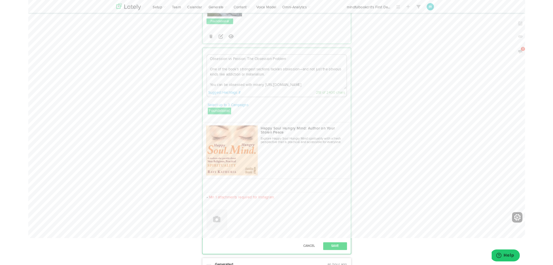
click at [242, 100] on div "Suggest Hashtags # #runlife" at bounding box center [230, 103] width 58 height 6
click at [288, 61] on textarea "Obsession vs Passion: The Obsession Problem One of the book’s strongest section…" at bounding box center [276, 80] width 155 height 38
click at [243, 100] on div "Suggest Hashtags # #runlife" at bounding box center [230, 103] width 58 height 6
click at [224, 101] on link "Suggest Hashtags #" at bounding box center [219, 103] width 36 height 4
click at [205, 118] on li "#life" at bounding box center [214, 122] width 26 height 9
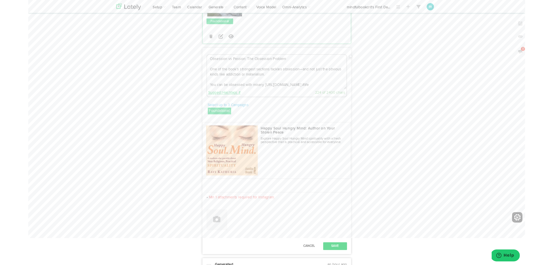
click at [222, 101] on link "Suggest Hashtags #" at bounding box center [219, 103] width 36 height 4
click at [315, 70] on textarea "Obsession vs Passion: The Obsession Problem One of the book’s strongest section…" at bounding box center [276, 80] width 155 height 38
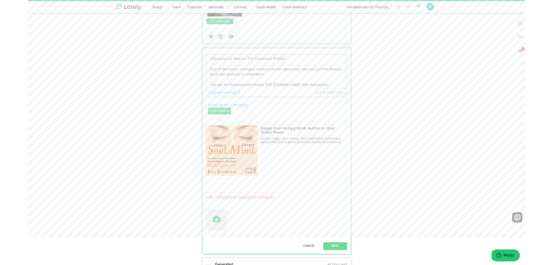
type textarea "Obsession vs Passion: The Obsession Problem One of the book’s strongest section…"
drag, startPoint x: 212, startPoint y: 215, endPoint x: 209, endPoint y: 211, distance: 4.5
click at [211, 240] on icon at bounding box center [210, 244] width 8 height 8
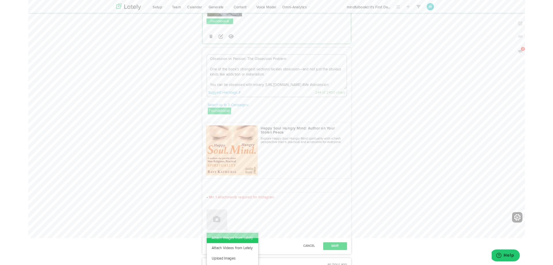
click at [230, 259] on link "Attach Images from Lately" at bounding box center [227, 265] width 57 height 12
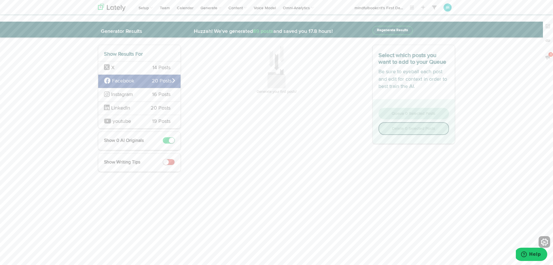
click at [140, 95] on span "Instagram" at bounding box center [123, 94] width 39 height 7
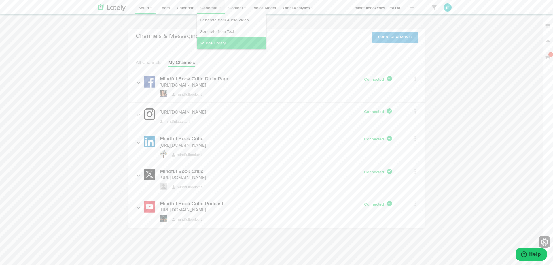
click at [204, 42] on link "Source Library" at bounding box center [231, 43] width 69 height 12
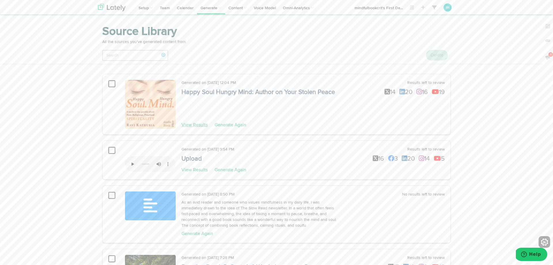
click at [195, 124] on link "View Results" at bounding box center [195, 125] width 26 height 5
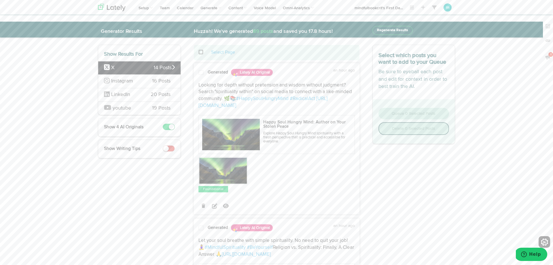
click at [124, 82] on span "Instagram" at bounding box center [122, 80] width 22 height 5
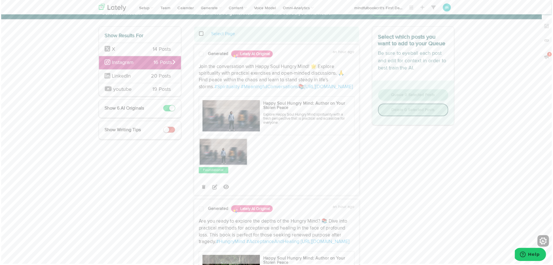
scroll to position [19, 0]
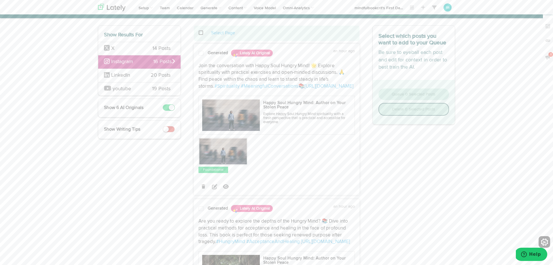
click at [201, 53] on span at bounding box center [201, 53] width 5 height 6
click at [203, 33] on span at bounding box center [204, 33] width 12 height 0
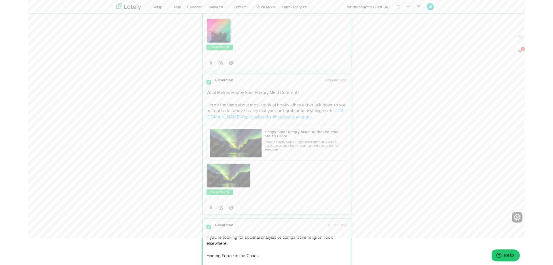
scroll to position [984, 0]
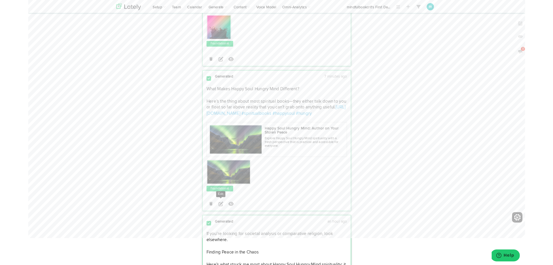
click at [213, 224] on icon at bounding box center [214, 226] width 5 height 5
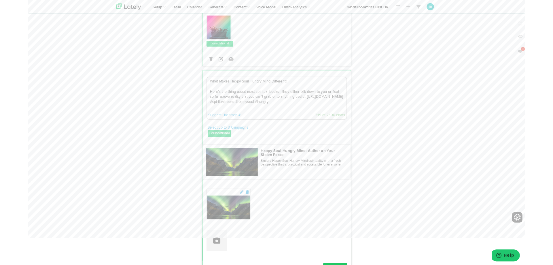
click at [301, 89] on textarea "What Makes Happy Soul Hungry Mind Different? Here’s the thing about most spirit…" at bounding box center [276, 105] width 155 height 38
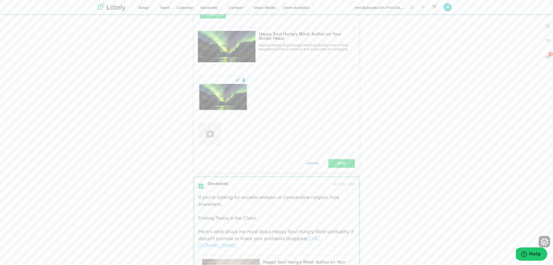
scroll to position [1117, 0]
click at [313, 159] on button "Cancel" at bounding box center [312, 163] width 25 height 9
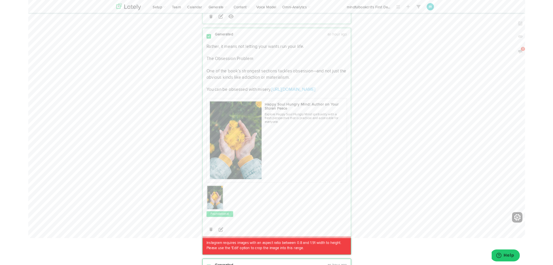
scroll to position [1952, 0]
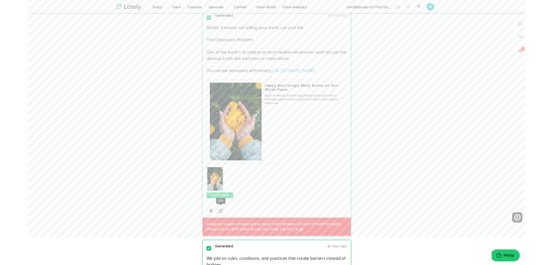
click at [213, 232] on icon at bounding box center [214, 234] width 5 height 5
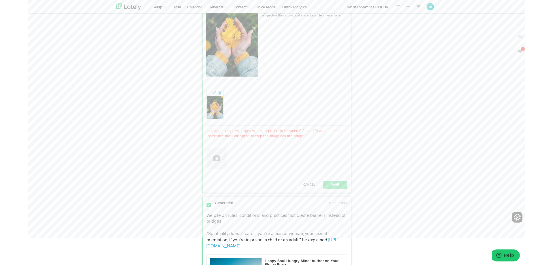
scroll to position [2063, 0]
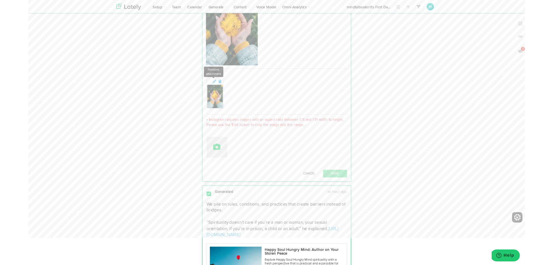
click at [212, 88] on icon at bounding box center [213, 90] width 5 height 4
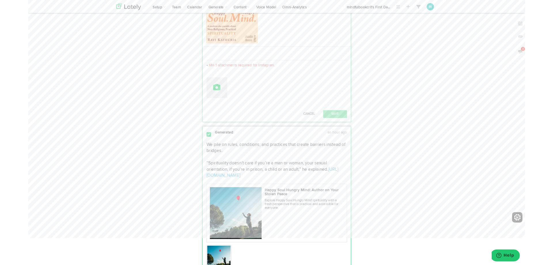
scroll to position [2056, 0]
click at [211, 93] on icon at bounding box center [210, 97] width 8 height 8
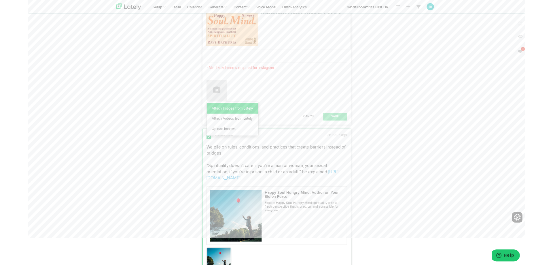
click at [230, 115] on link "Attach Images from Lately" at bounding box center [227, 121] width 57 height 12
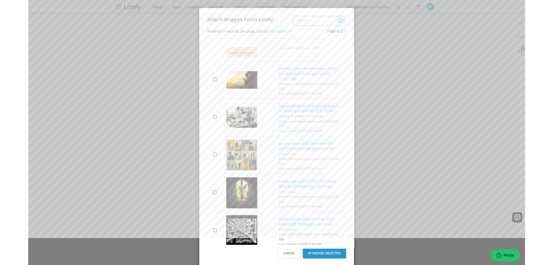
scroll to position [2256, 0]
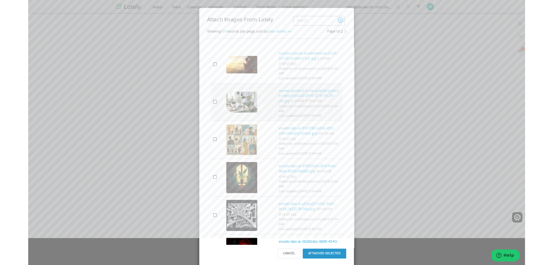
click at [204, 99] on td at bounding box center [210, 113] width 15 height 41
drag, startPoint x: 318, startPoint y: 280, endPoint x: 318, endPoint y: 266, distance: 14.7
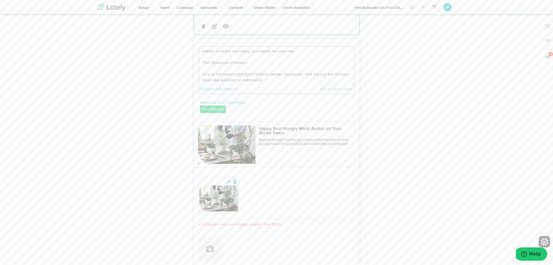
scroll to position [1924, 0]
drag, startPoint x: 266, startPoint y: 53, endPoint x: 248, endPoint y: 55, distance: 17.7
click at [265, 53] on textarea "Rather, it means not letting your wants run your life. The Obsession Problem On…" at bounding box center [276, 66] width 155 height 38
click at [224, 87] on link "Suggest Hashtags #" at bounding box center [219, 89] width 36 height 4
click at [214, 95] on li "#runlife" at bounding box center [214, 99] width 26 height 9
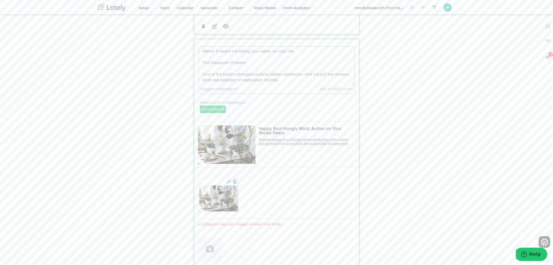
click at [285, 54] on textarea "Rather, it means not letting your wants run your life. The Obsession Problem On…" at bounding box center [276, 66] width 155 height 38
click at [303, 47] on textarea "Rather, it means not letting your wants run your life. The Obsession Problem On…" at bounding box center [276, 66] width 155 height 38
drag, startPoint x: 302, startPoint y: 25, endPoint x: 183, endPoint y: 17, distance: 119.8
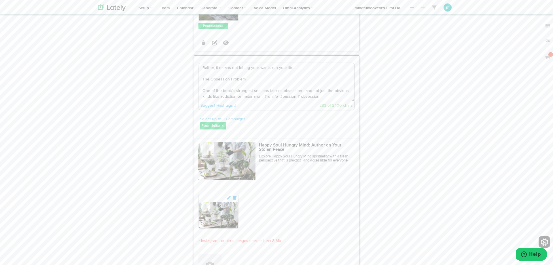
drag, startPoint x: 300, startPoint y: 28, endPoint x: 199, endPoint y: 24, distance: 101.5
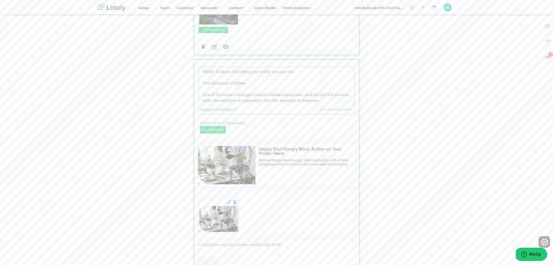
drag, startPoint x: 295, startPoint y: 46, endPoint x: 201, endPoint y: 38, distance: 94.2
click at [201, 64] on div "Rather, it means not letting your wants run your life. The Obsession Problem On…" at bounding box center [276, 90] width 165 height 52
drag, startPoint x: 265, startPoint y: 63, endPoint x: 315, endPoint y: 67, distance: 49.7
click at [315, 67] on textarea "Passion vs Obsession: The Obsession Problem One of the book’s strongest section…" at bounding box center [276, 86] width 155 height 38
click at [314, 68] on textarea "Passion vs Obsession: The Obsession Problem One of the book’s strongest section…" at bounding box center [276, 86] width 155 height 38
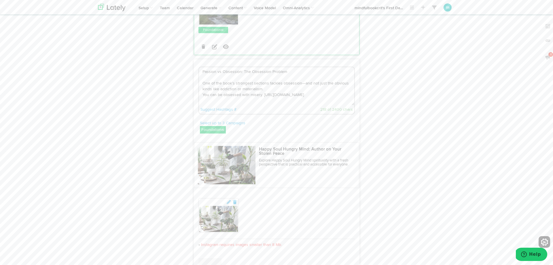
paste textarea "#runlife #passion # obsession"
click at [301, 67] on textarea "Passion vs Obsession: The Obsession Problem One of the book’s strongest section…" at bounding box center [276, 86] width 155 height 38
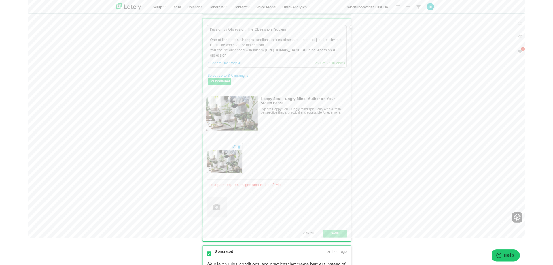
scroll to position [1944, 0]
type textarea "Passion vs Obsession: The Obsession Problem One of the book’s strongest section…"
click at [235, 159] on icon at bounding box center [235, 161] width 5 height 4
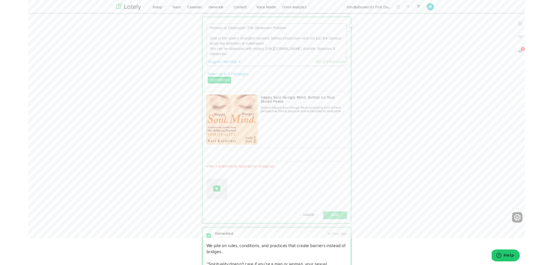
click at [211, 199] on button at bounding box center [210, 210] width 23 height 23
click at [221, 248] on link "Upload Images" at bounding box center [227, 254] width 57 height 12
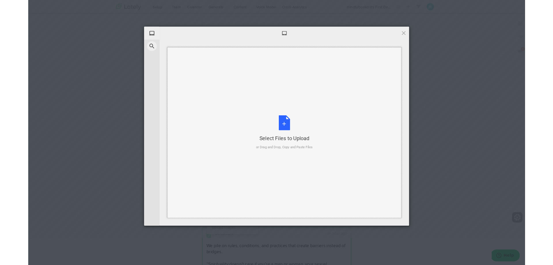
click at [283, 150] on div "Select Files to Upload" at bounding box center [285, 154] width 63 height 8
click at [290, 142] on div "Select Files to Upload or Drag and Drop, Copy and Paste Files" at bounding box center [285, 147] width 63 height 38
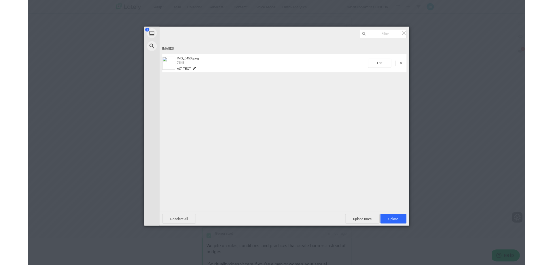
click at [175, 76] on span "Alt text" at bounding box center [173, 76] width 16 height 4
click at [185, 77] on span at bounding box center [185, 76] width 4 height 4
click at [198, 82] on input "text" at bounding box center [209, 80] width 52 height 9
type input "happy soul hungry mind"
click at [411, 243] on span "Upload 1" at bounding box center [406, 243] width 11 height 4
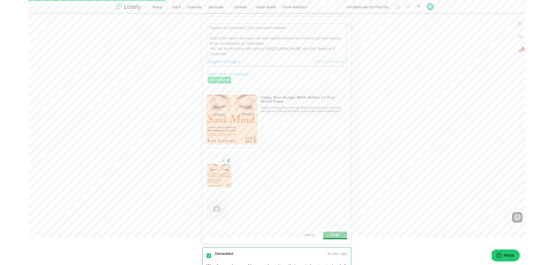
click at [343, 258] on button "Save" at bounding box center [341, 262] width 27 height 9
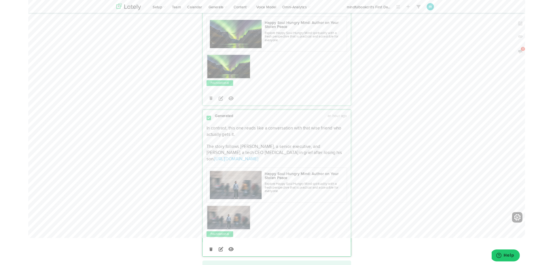
scroll to position [2561, 0]
drag, startPoint x: 214, startPoint y: 239, endPoint x: 252, endPoint y: 216, distance: 43.9
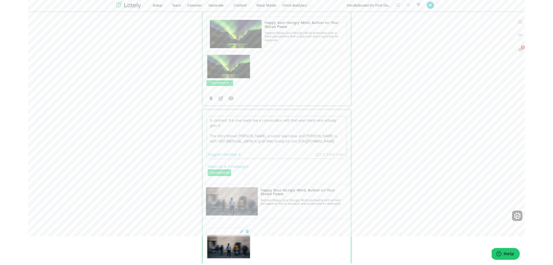
scroll to position [2561, 0]
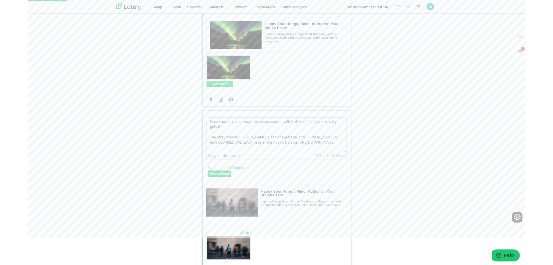
click at [280, 131] on textarea "In contrast, this one reads like a conversation with that wise friend who actua…" at bounding box center [276, 150] width 155 height 38
click at [213, 171] on link "Suggest Hashtags #" at bounding box center [219, 173] width 36 height 4
click at [218, 196] on li "#conversations" at bounding box center [219, 200] width 36 height 9
click at [306, 131] on textarea "In contrast, this one reads like a conversation with that wise friend who actua…" at bounding box center [276, 150] width 155 height 38
click at [216, 170] on div "Suggest Hashtags #" at bounding box center [230, 173] width 58 height 6
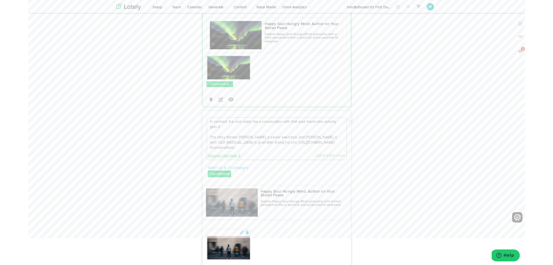
click at [214, 171] on link "Suggest Hashtags #" at bounding box center [219, 173] width 36 height 4
click at [306, 131] on textarea "In contrast, this one reads like a conversation with that wise friend who actua…" at bounding box center [276, 150] width 155 height 38
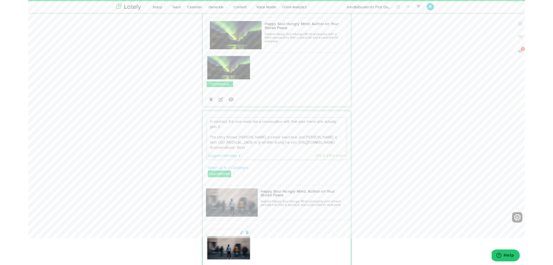
click at [216, 190] on label "Foundational" at bounding box center [213, 193] width 26 height 7
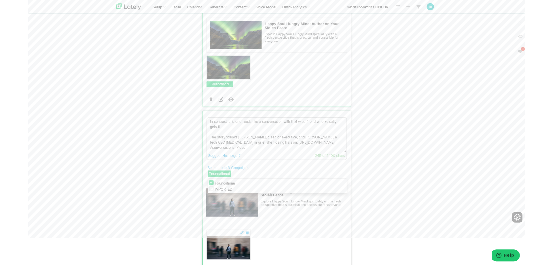
click at [328, 131] on textarea "In contrast, this one reads like a conversation with that wise friend who actua…" at bounding box center [276, 150] width 155 height 38
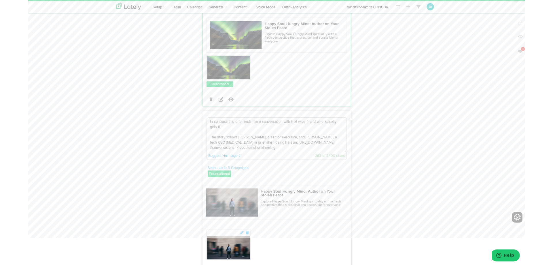
type textarea "In contrast, this one reads like a conversation with that wise friend who actua…"
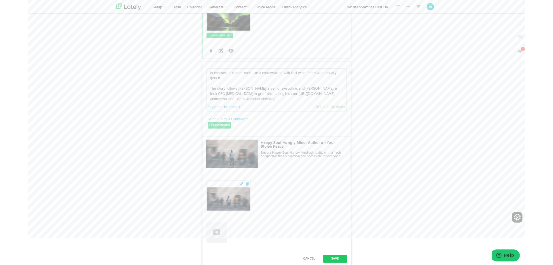
scroll to position [2621, 0]
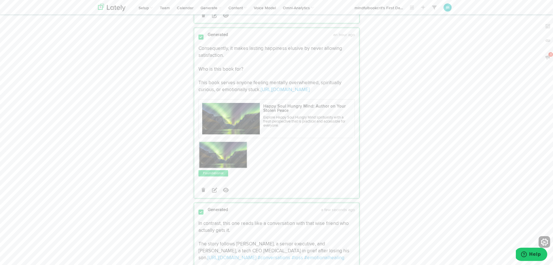
scroll to position [2478, 0]
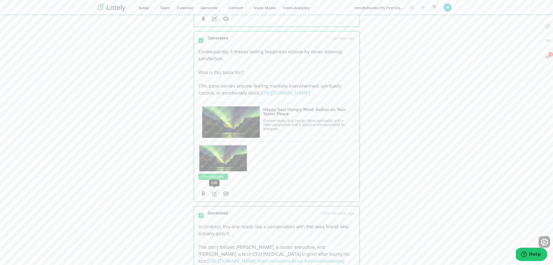
click at [215, 191] on icon at bounding box center [214, 193] width 5 height 5
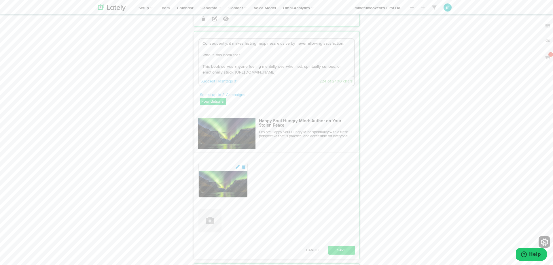
click at [287, 45] on textarea "Consequently, it makes lasting happiness elusive by never allowing satisfaction…" at bounding box center [276, 58] width 155 height 38
click at [211, 79] on link "Suggest Hashtags #" at bounding box center [219, 81] width 36 height 4
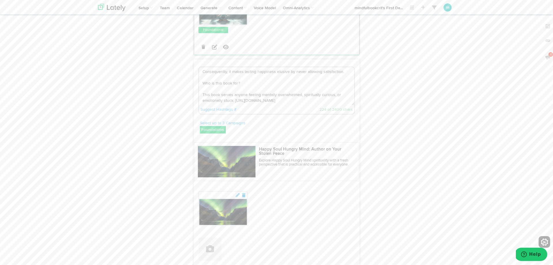
scroll to position [2438, 0]
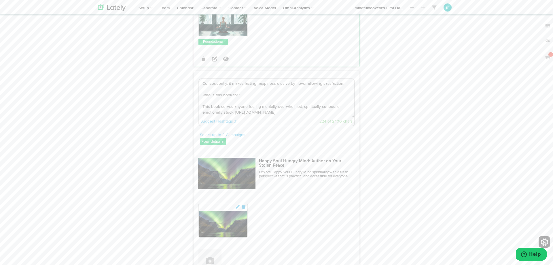
click at [303, 79] on textarea "Consequently, it makes lasting happiness elusive by never allowing satisfaction…" at bounding box center [276, 98] width 155 height 38
click at [299, 82] on textarea "Consequently, it makes lasting happiness elusive by never allowing satisfaction…" at bounding box center [276, 98] width 155 height 38
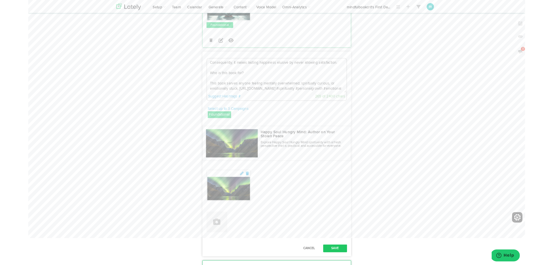
scroll to position [2453, 0]
type textarea "Consequently, it makes lasting happiness elusive by never allowing satisfaction…"
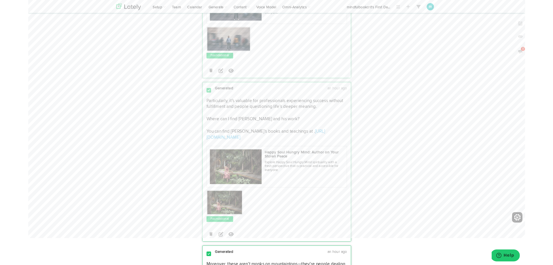
scroll to position [1315, 0]
click at [214, 256] on icon at bounding box center [214, 258] width 5 height 5
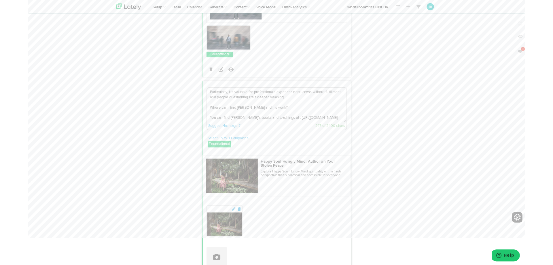
click at [227, 138] on link "Suggest Hashtags #" at bounding box center [219, 140] width 36 height 4
click at [222, 146] on li "#deepermeaning" at bounding box center [221, 150] width 40 height 9
click at [219, 138] on link "Suggest Hashtags #" at bounding box center [219, 140] width 36 height 4
click at [218, 154] on li "#questioninglife" at bounding box center [221, 158] width 40 height 9
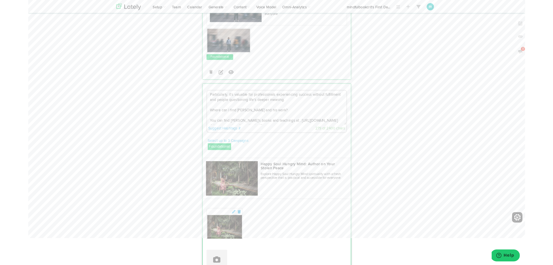
scroll to position [1320, 0]
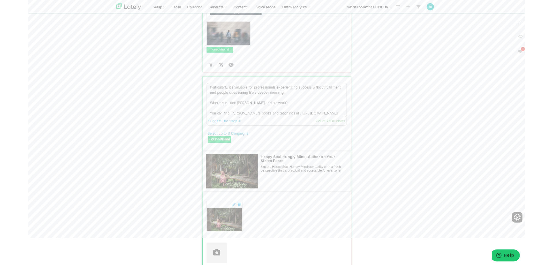
click at [247, 110] on textarea "Particularly, it’s valuable for professionals experiencing success without fulf…" at bounding box center [276, 111] width 155 height 38
click at [221, 133] on link "Suggest Hashtags #" at bounding box center [219, 135] width 36 height 4
click at [218, 158] on li "#experience" at bounding box center [221, 162] width 40 height 9
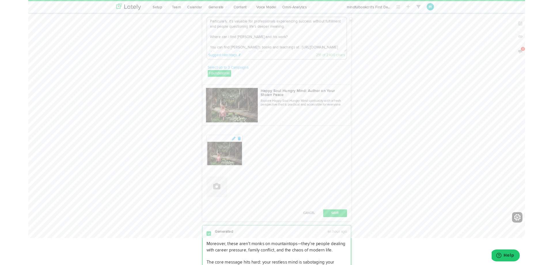
scroll to position [1402, 0]
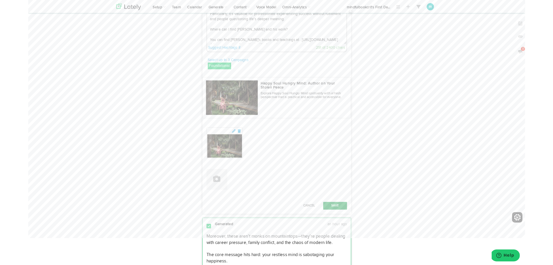
type textarea "Particularly, it’s valuable for professionals experiencing success without fulf…"
click at [340, 224] on button "Save" at bounding box center [341, 228] width 27 height 9
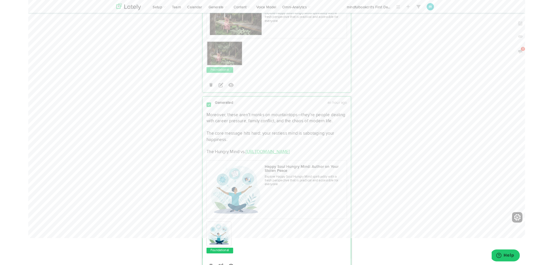
scroll to position [1480, 0]
click at [242, 126] on p "Moreover, these aren’t monks on mountaintops—they’re people dealing with career…" at bounding box center [277, 148] width 156 height 48
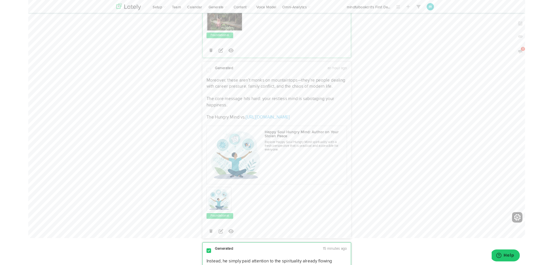
scroll to position [1519, 0]
click at [299, 109] on p "Moreover, these aren’t monks on mountaintops—they’re people dealing with career…" at bounding box center [277, 109] width 156 height 48
click at [234, 112] on p "Moreover, these aren’t monks on mountaintops—they’re people dealing with career…" at bounding box center [277, 109] width 156 height 48
click at [215, 253] on icon at bounding box center [214, 255] width 5 height 5
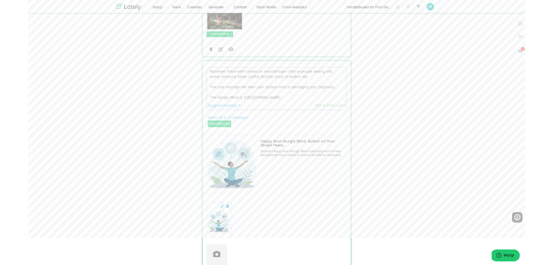
drag, startPoint x: 240, startPoint y: 93, endPoint x: 249, endPoint y: 92, distance: 9.3
click at [243, 91] on textarea "Moreover, these aren’t monks on mountaintops—they’re people dealing with career…" at bounding box center [276, 94] width 155 height 38
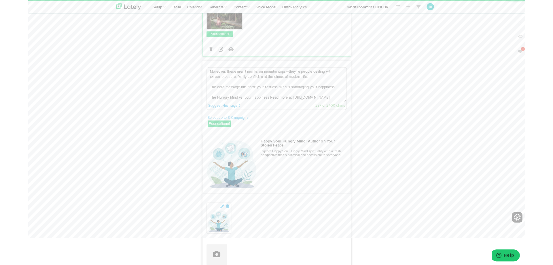
click at [338, 93] on textarea "Moreover, these aren’t monks on mountaintops—they’re people dealing with career…" at bounding box center [276, 94] width 155 height 38
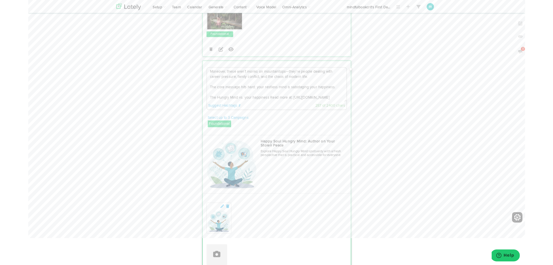
click at [212, 116] on link "Suggest Hashtags #" at bounding box center [219, 118] width 36 height 4
click at [214, 123] on li "#modernlife" at bounding box center [215, 127] width 28 height 9
click at [247, 91] on textarea "Moreover, these aren’t monks on mountaintops—they’re people dealing with career…" at bounding box center [276, 94] width 155 height 38
click at [220, 116] on link "Suggest Hashtags #" at bounding box center [219, 118] width 36 height 4
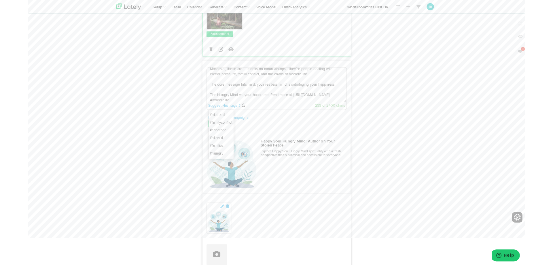
click at [215, 141] on li "#sabotage" at bounding box center [215, 145] width 28 height 9
click at [244, 92] on textarea "Moreover, these aren’t monks on mountaintops—they’re people dealing with career…" at bounding box center [276, 94] width 155 height 38
click at [226, 116] on link "Suggest Hashtags #" at bounding box center [219, 118] width 36 height 4
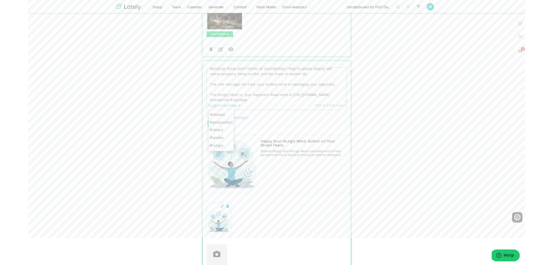
click at [220, 132] on li "#familyconflict" at bounding box center [215, 136] width 28 height 9
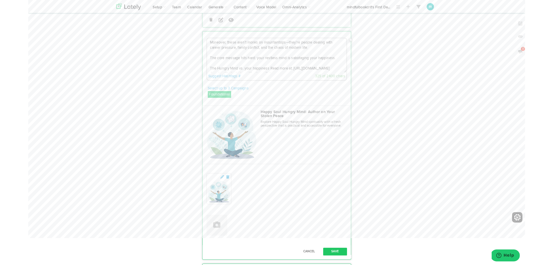
scroll to position [1552, 0]
type textarea "Moreover, these aren’t monks on mountaintops—they’re people dealing with career…"
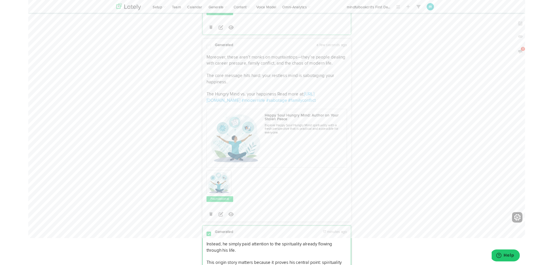
scroll to position [1544, 0]
click at [201, 49] on span at bounding box center [201, 52] width 5 height 6
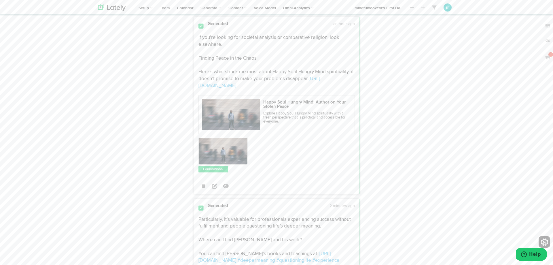
scroll to position [1201, 0]
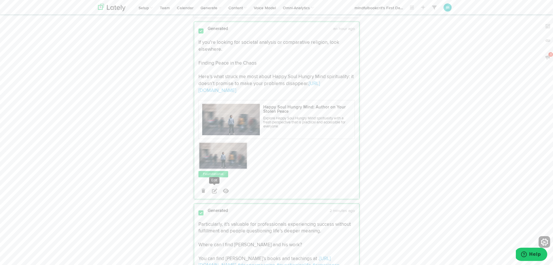
click at [213, 188] on icon at bounding box center [214, 190] width 5 height 5
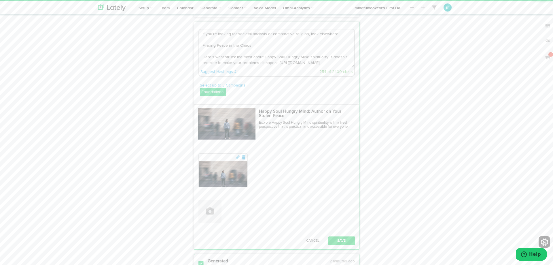
click at [243, 58] on textarea "If you’re looking for societal analysis or comparative religion, look elsewhere…" at bounding box center [276, 48] width 155 height 38
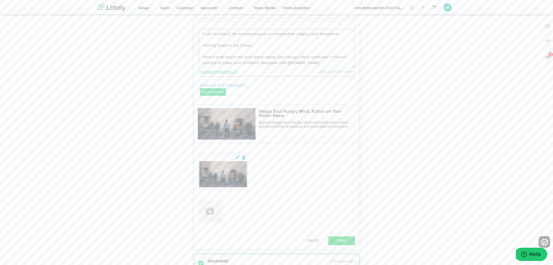
click at [225, 70] on link "Suggest Hashtags #" at bounding box center [219, 72] width 36 height 4
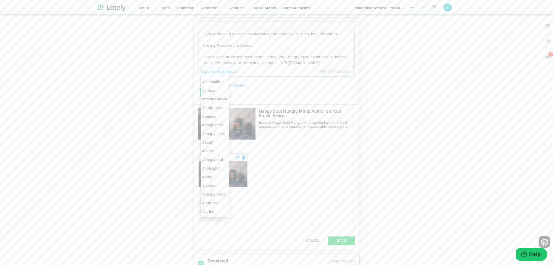
click at [219, 95] on li "#findingpeace" at bounding box center [215, 99] width 28 height 9
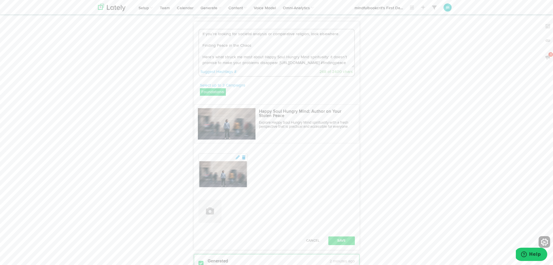
click at [212, 70] on link "Suggest Hashtags #" at bounding box center [219, 72] width 36 height 4
click at [218, 70] on link "Suggest Hashtags #" at bounding box center [219, 72] width 36 height 4
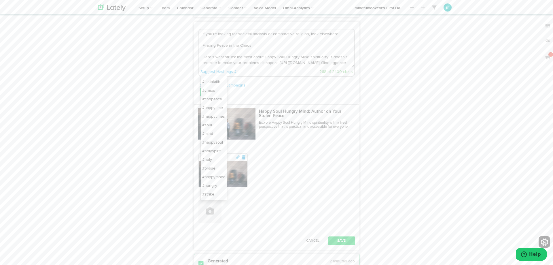
click at [214, 138] on li "#happysoul" at bounding box center [214, 142] width 26 height 9
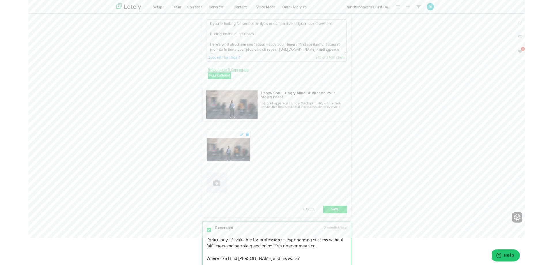
scroll to position [1212, 0]
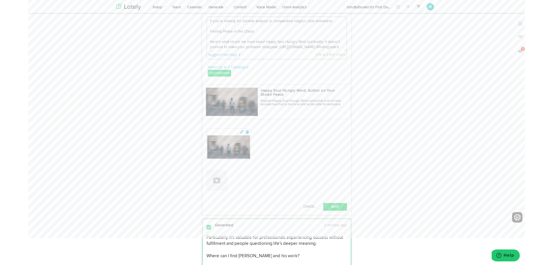
click at [221, 59] on link "Suggest Hashtags #" at bounding box center [219, 61] width 36 height 4
click at [226, 59] on link "Suggest Hashtags #" at bounding box center [219, 61] width 36 height 4
click at [213, 76] on li "#chaos" at bounding box center [214, 80] width 26 height 9
type textarea "If you’re looking for societal analysis or comparative religion, look elsewhere…"
click at [345, 226] on button "Save" at bounding box center [341, 230] width 27 height 9
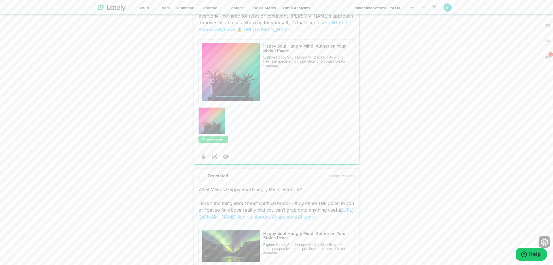
scroll to position [891, 0]
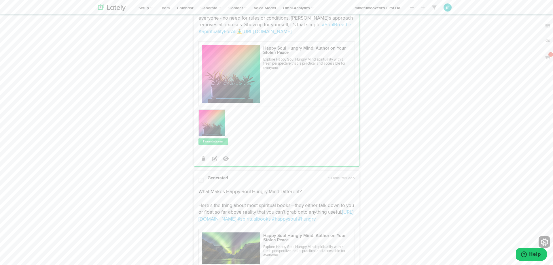
click at [201, 177] on span at bounding box center [201, 180] width 5 height 6
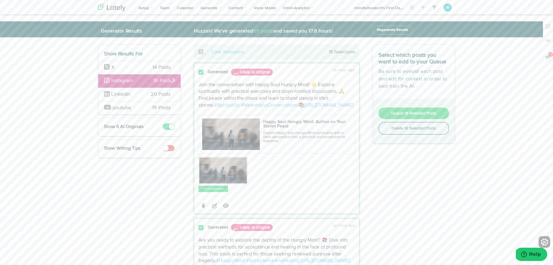
scroll to position [0, 0]
click at [394, 116] on span "Queue 16 Selected Posts" at bounding box center [413, 114] width 45 height 4
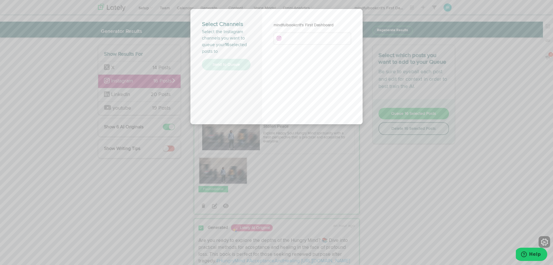
click at [304, 36] on li at bounding box center [313, 39] width 78 height 12
click at [235, 63] on button "Send to Queue" at bounding box center [226, 65] width 49 height 12
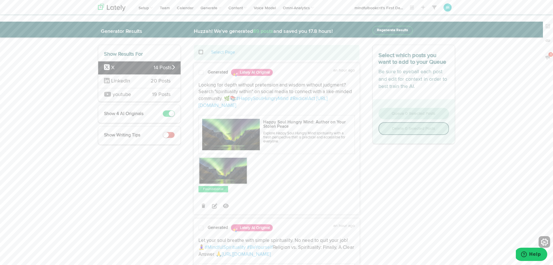
click at [117, 94] on span "youtube" at bounding box center [122, 94] width 18 height 5
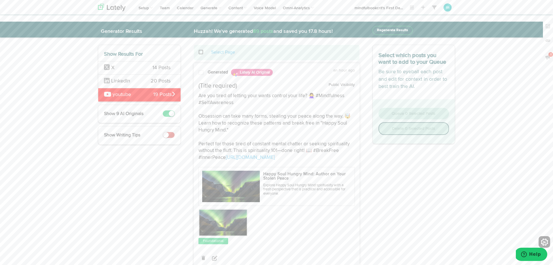
click at [147, 78] on div "LinkedIn 20 Posts" at bounding box center [139, 81] width 82 height 14
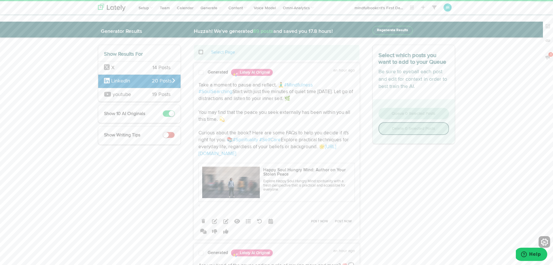
click at [154, 78] on span "20 Posts" at bounding box center [163, 81] width 23 height 7
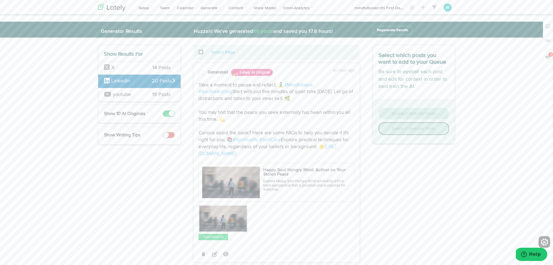
click at [202, 73] on span at bounding box center [201, 73] width 5 height 6
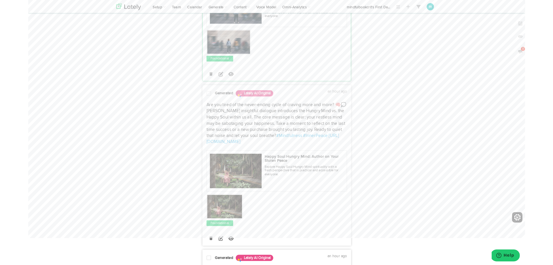
scroll to position [185, 0]
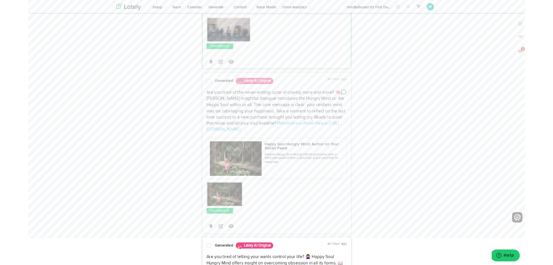
click at [201, 93] on span at bounding box center [201, 91] width 5 height 6
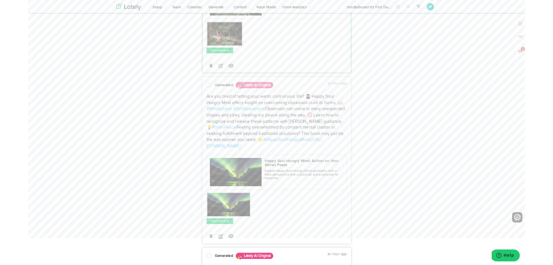
scroll to position [364, 0]
click at [201, 99] on div "Generated Lately AI Original an hour ago" at bounding box center [276, 94] width 165 height 10
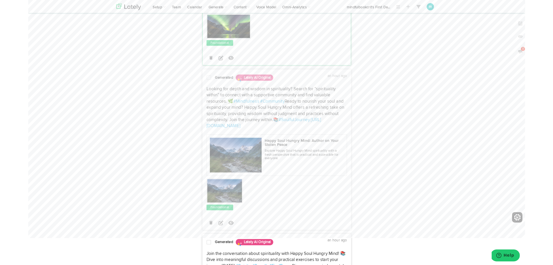
scroll to position [568, 0]
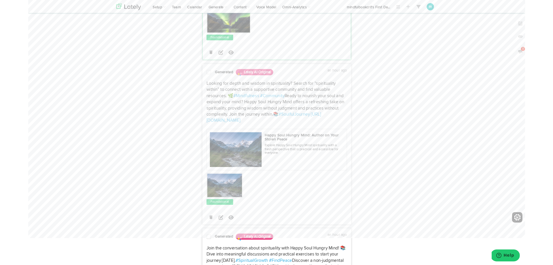
click at [201, 84] on span at bounding box center [201, 81] width 5 height 6
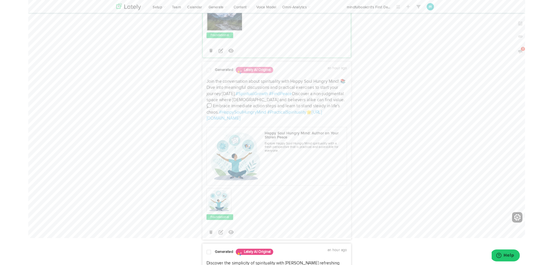
scroll to position [755, 0]
click at [203, 79] on span at bounding box center [201, 76] width 5 height 6
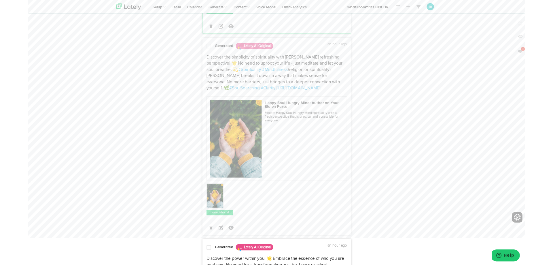
scroll to position [991, 0]
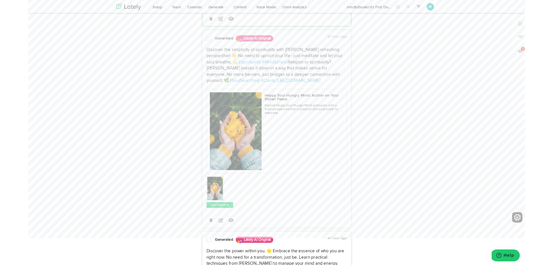
click at [200, 46] on span at bounding box center [201, 43] width 5 height 6
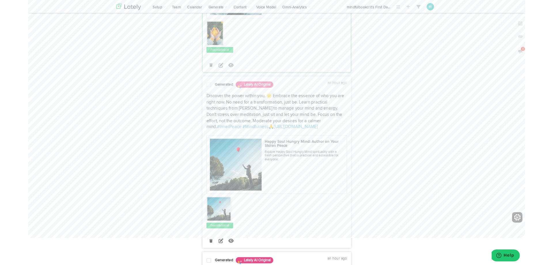
scroll to position [1178, 0]
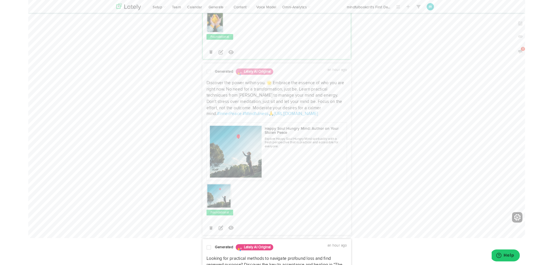
click at [201, 83] on span at bounding box center [201, 80] width 5 height 6
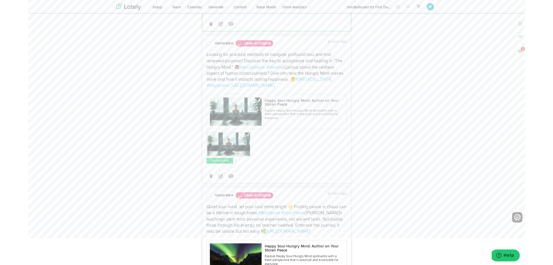
scroll to position [1431, 0]
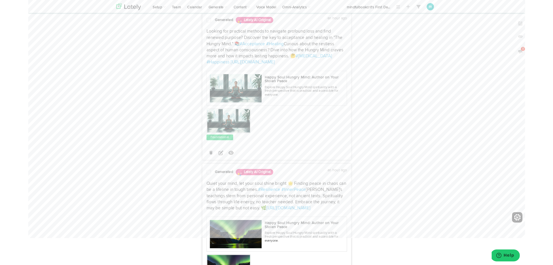
click at [199, 25] on span at bounding box center [201, 23] width 5 height 6
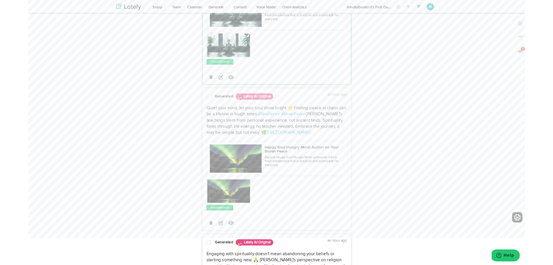
scroll to position [1516, 0]
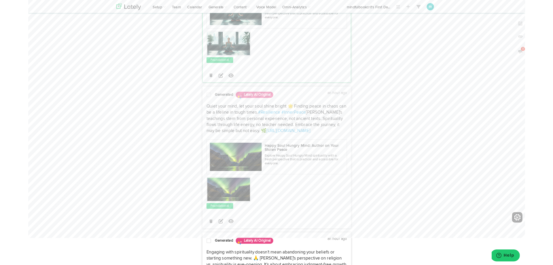
drag, startPoint x: 202, startPoint y: 152, endPoint x: 205, endPoint y: 135, distance: 17.3
click at [202, 109] on span at bounding box center [201, 106] width 5 height 6
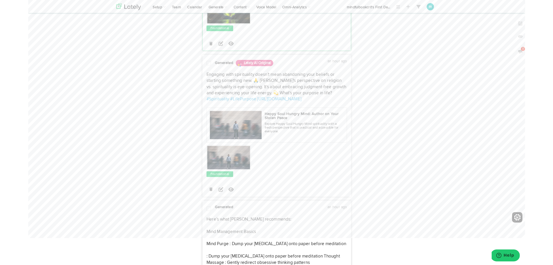
scroll to position [1720, 0]
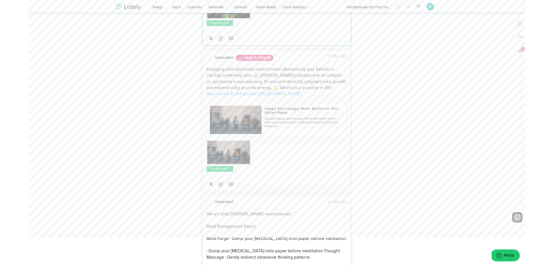
click at [201, 67] on span at bounding box center [201, 65] width 5 height 6
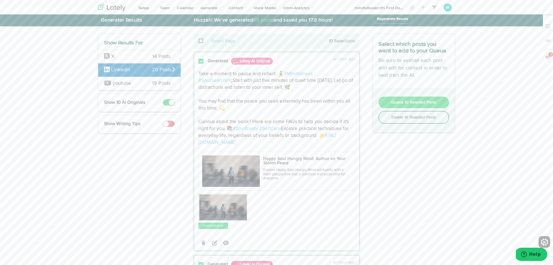
scroll to position [0, 0]
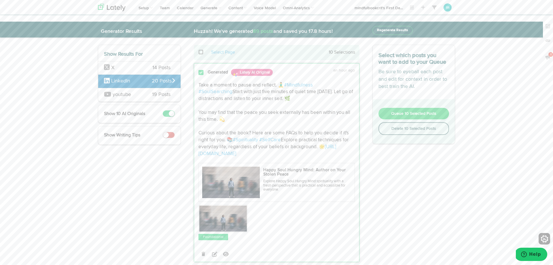
click at [403, 116] on button "Queue 10 Selected Posts" at bounding box center [414, 114] width 71 height 12
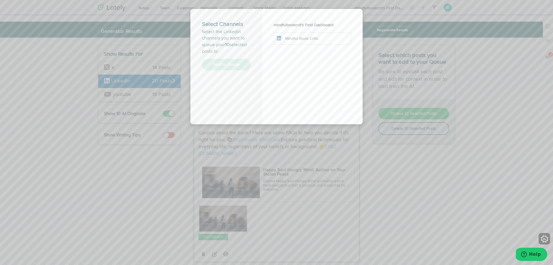
click at [290, 34] on li "Mindful Book Critic" at bounding box center [313, 39] width 78 height 12
click at [237, 66] on button "Send to Queue" at bounding box center [226, 65] width 49 height 12
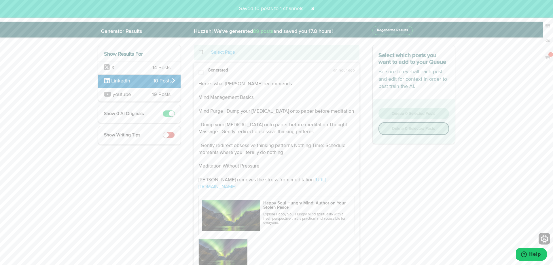
click at [112, 66] on span "X" at bounding box center [112, 67] width 3 height 5
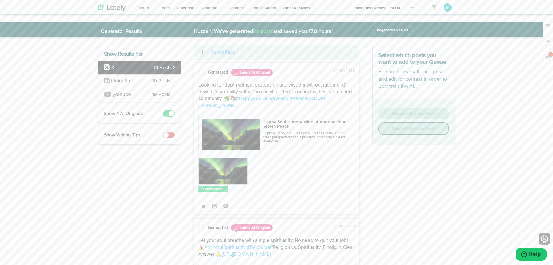
click at [199, 73] on span at bounding box center [201, 73] width 5 height 6
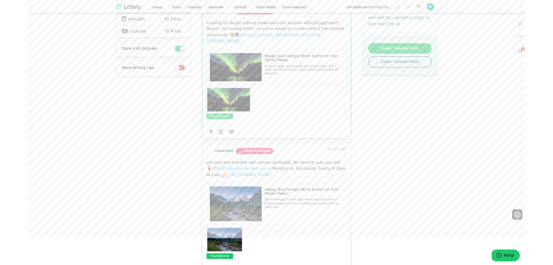
scroll to position [64, 0]
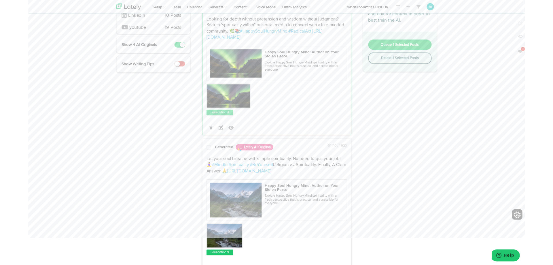
click at [200, 162] on span at bounding box center [201, 164] width 5 height 6
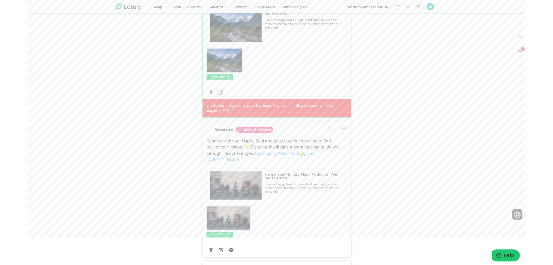
scroll to position [260, 0]
click at [200, 146] on span at bounding box center [201, 144] width 5 height 6
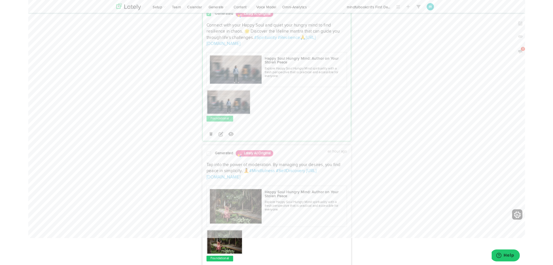
scroll to position [406, 0]
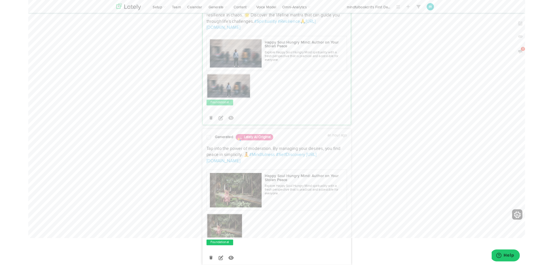
click at [201, 156] on span at bounding box center [201, 153] width 5 height 6
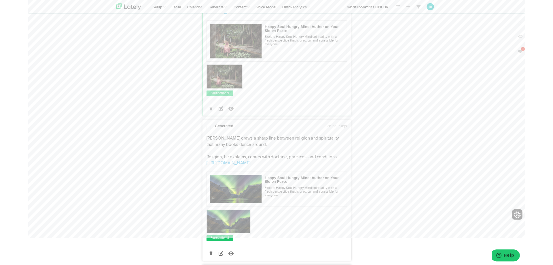
scroll to position [574, 0]
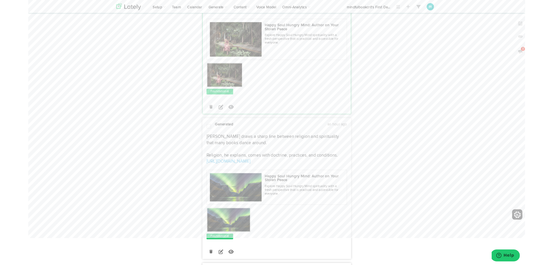
click at [198, 140] on div "Generated an hour ago" at bounding box center [276, 140] width 165 height 9
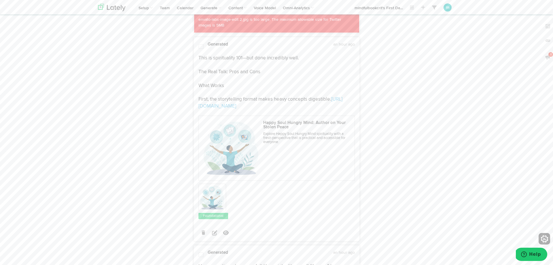
scroll to position [1057, 0]
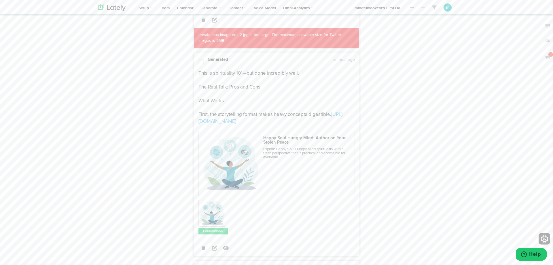
click at [200, 62] on span at bounding box center [201, 62] width 5 height 6
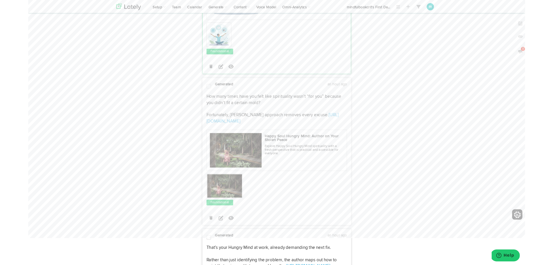
scroll to position [1236, 0]
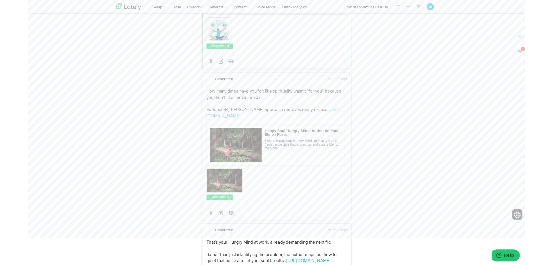
click at [203, 89] on span at bounding box center [201, 91] width 5 height 6
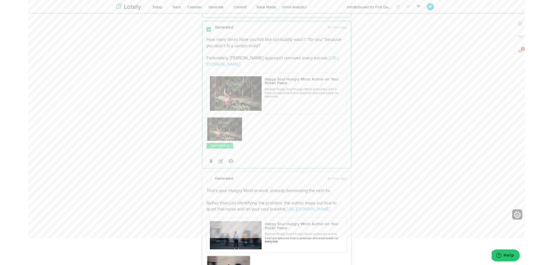
scroll to position [1320, 0]
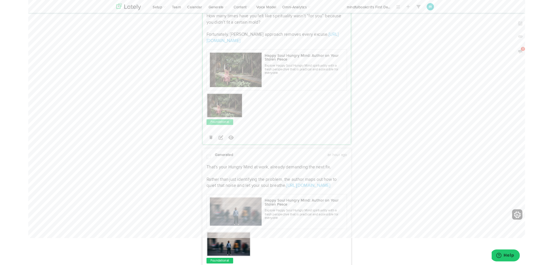
drag, startPoint x: 201, startPoint y: 170, endPoint x: 207, endPoint y: 169, distance: 5.8
click at [201, 172] on span at bounding box center [201, 175] width 5 height 6
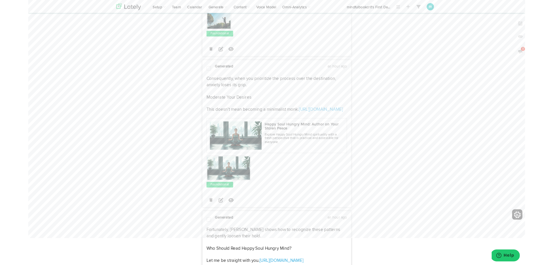
scroll to position [1982, 0]
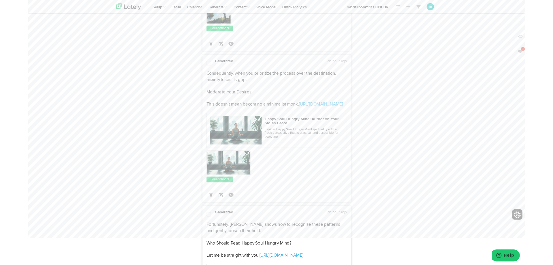
click at [202, 68] on span at bounding box center [201, 71] width 5 height 6
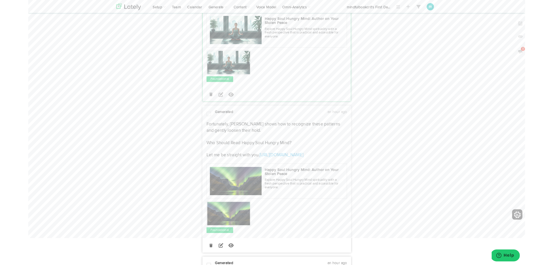
scroll to position [2099, 0]
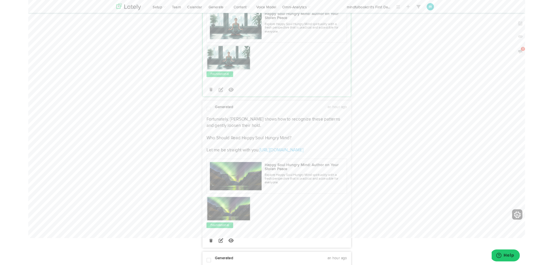
click at [199, 118] on span at bounding box center [201, 121] width 5 height 6
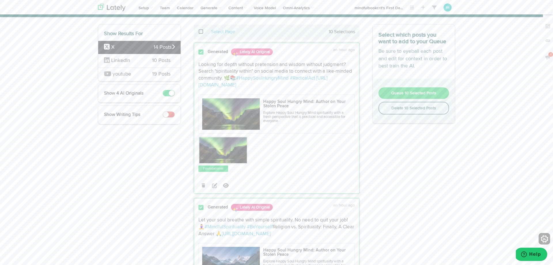
scroll to position [0, 0]
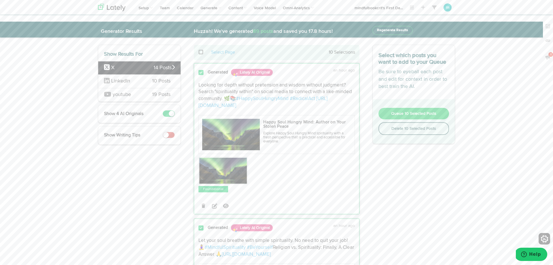
click at [430, 116] on span "Queue 10 Selected Posts" at bounding box center [413, 114] width 45 height 4
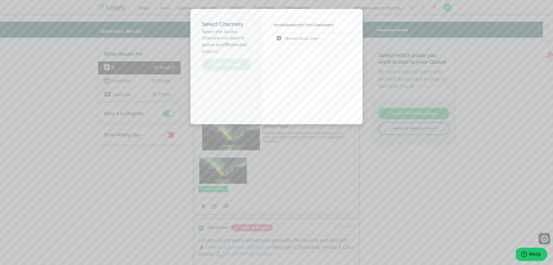
click at [288, 42] on li "Mindful Book Critic" at bounding box center [313, 39] width 78 height 12
click at [233, 61] on button "Send to Queue" at bounding box center [226, 65] width 49 height 12
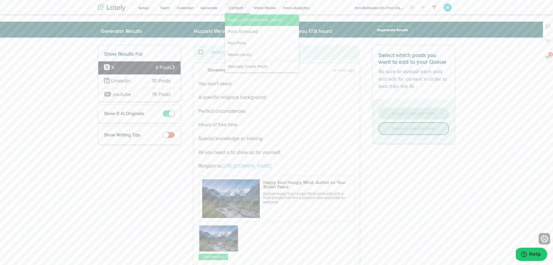
click at [237, 19] on link "Posts in [GEOGRAPHIC_DATA]" at bounding box center [262, 20] width 74 height 12
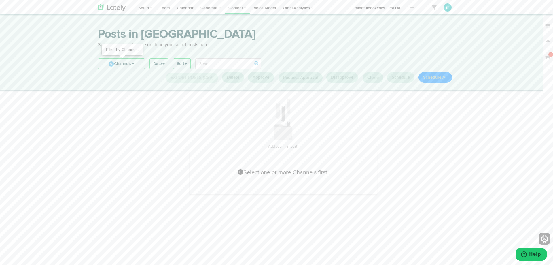
click at [126, 65] on link "0 Channels" at bounding box center [121, 63] width 46 height 10
click at [129, 85] on span "Mindful Book Critic Daily Page" at bounding box center [140, 86] width 62 height 4
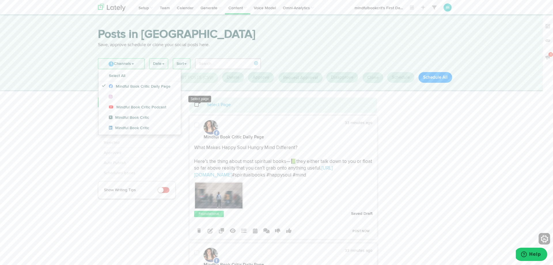
click at [197, 105] on span at bounding box center [200, 105] width 12 height 0
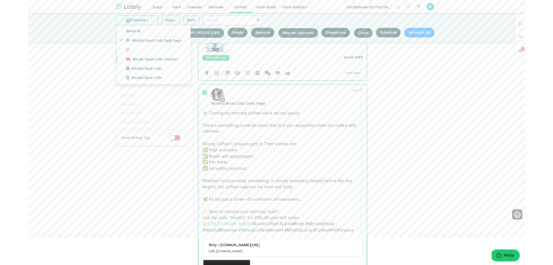
scroll to position [2844, 0]
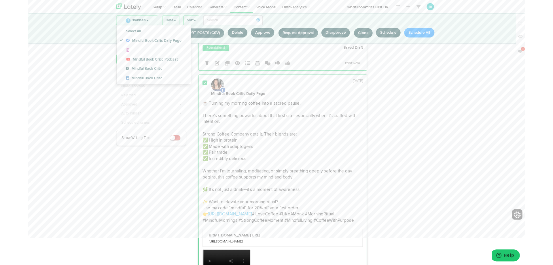
click at [194, 90] on span at bounding box center [196, 93] width 5 height 6
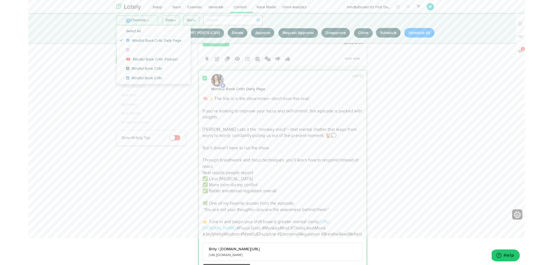
scroll to position [3107, 0]
click at [200, 84] on div at bounding box center [197, 93] width 14 height 18
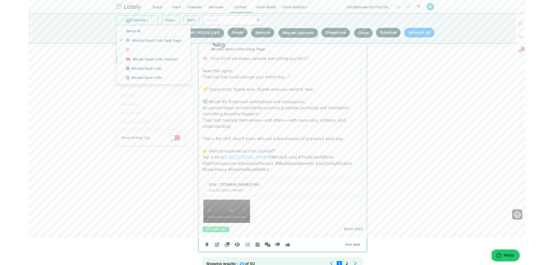
scroll to position [3917, 0]
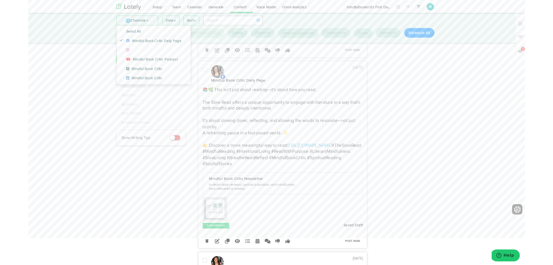
scroll to position [632, 0]
click at [200, 265] on icon at bounding box center [198, 268] width 3 height 4
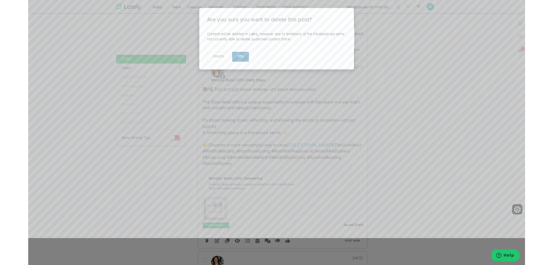
click at [235, 63] on span "Yes" at bounding box center [236, 62] width 7 height 3
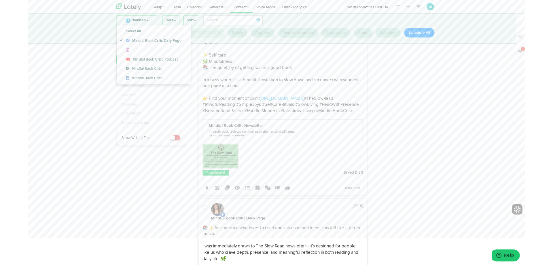
scroll to position [709, 0]
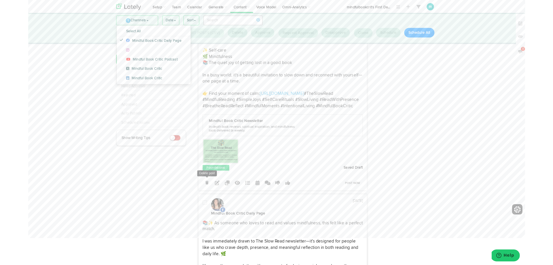
click at [199, 202] on icon at bounding box center [198, 203] width 3 height 4
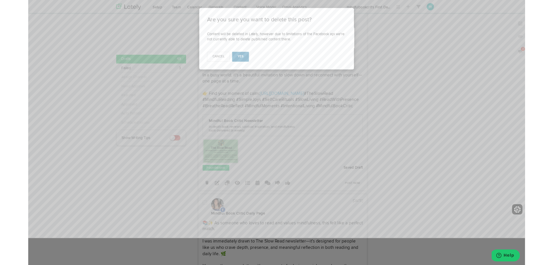
click at [228, 61] on button "Yes" at bounding box center [236, 63] width 19 height 11
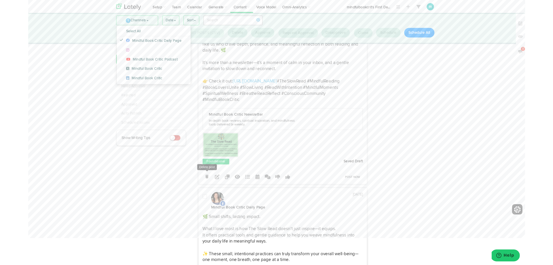
click at [200, 194] on icon at bounding box center [198, 196] width 3 height 4
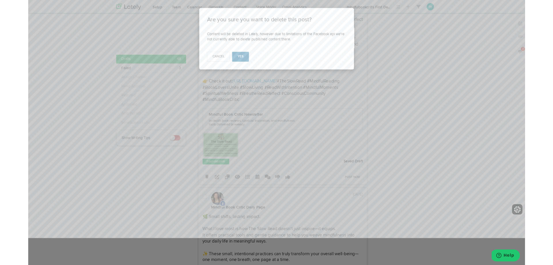
click at [232, 63] on button "Yes" at bounding box center [236, 63] width 19 height 11
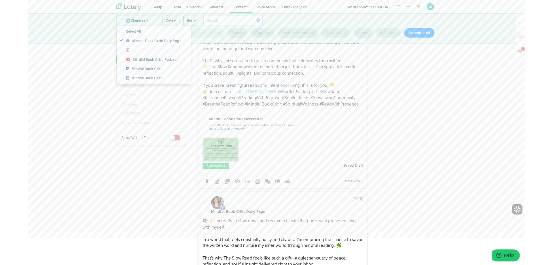
scroll to position [909, 0]
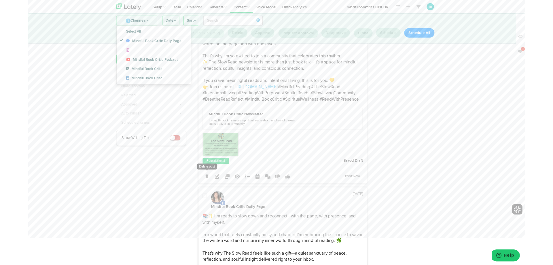
click at [201, 198] on icon at bounding box center [198, 196] width 3 height 4
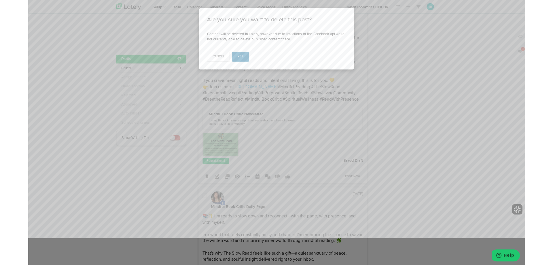
click at [237, 65] on button "Yes" at bounding box center [236, 63] width 19 height 11
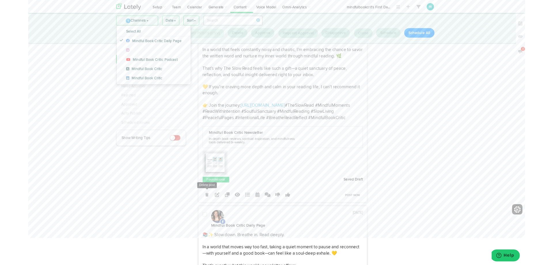
click at [198, 214] on icon at bounding box center [198, 216] width 3 height 4
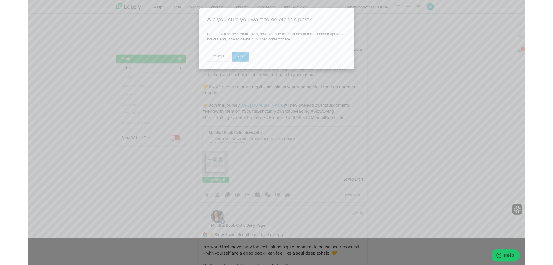
drag, startPoint x: 234, startPoint y: 64, endPoint x: 231, endPoint y: 69, distance: 5.9
click at [234, 64] on span "Yes" at bounding box center [236, 62] width 7 height 3
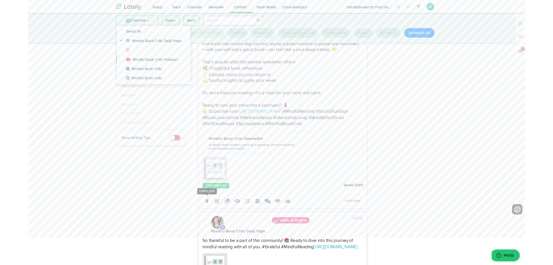
click at [199, 225] on icon at bounding box center [198, 223] width 3 height 4
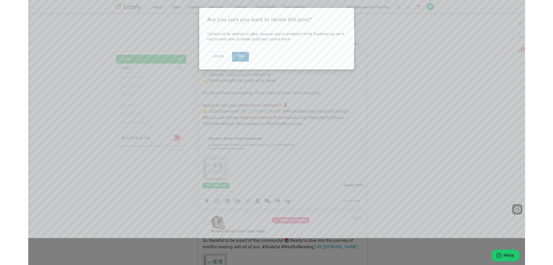
click at [232, 65] on button "Yes" at bounding box center [236, 63] width 19 height 11
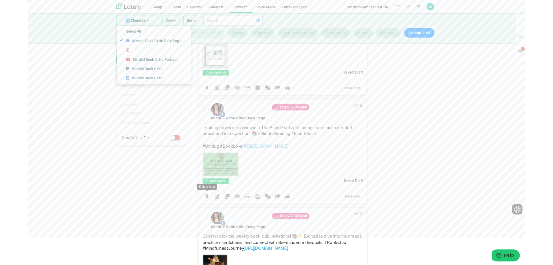
click at [199, 216] on icon at bounding box center [198, 218] width 3 height 4
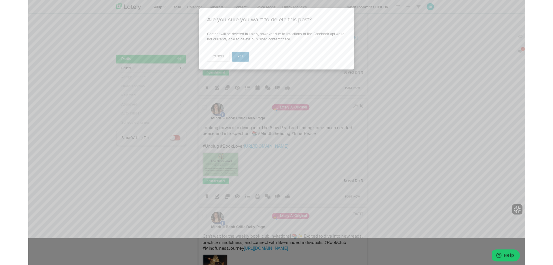
click at [237, 60] on button "Yes" at bounding box center [236, 63] width 19 height 11
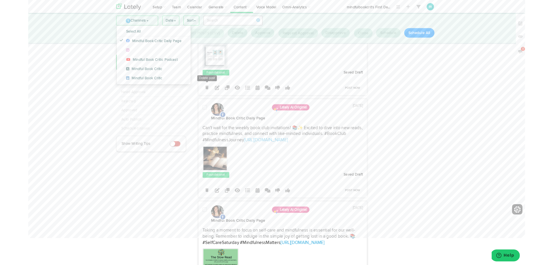
click at [199, 95] on icon at bounding box center [198, 97] width 3 height 4
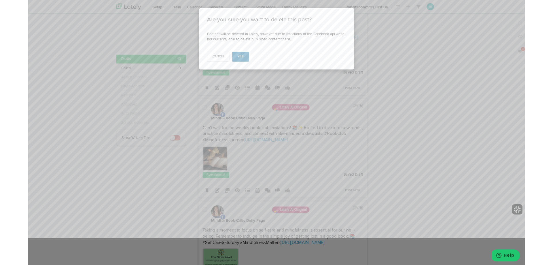
click at [238, 64] on span "Yes" at bounding box center [236, 62] width 7 height 3
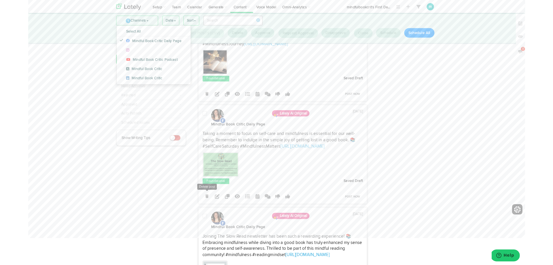
click at [198, 216] on icon at bounding box center [198, 218] width 3 height 4
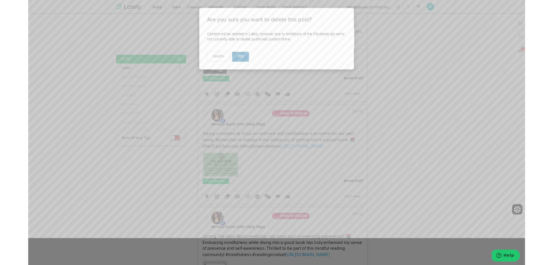
click at [235, 66] on button "Yes" at bounding box center [236, 63] width 19 height 11
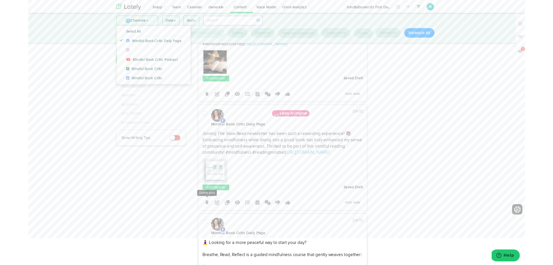
click at [198, 223] on icon at bounding box center [198, 225] width 3 height 4
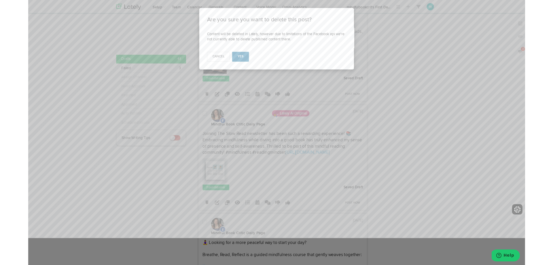
drag, startPoint x: 230, startPoint y: 65, endPoint x: 234, endPoint y: 65, distance: 3.8
click at [232, 65] on button "Yes" at bounding box center [236, 63] width 19 height 11
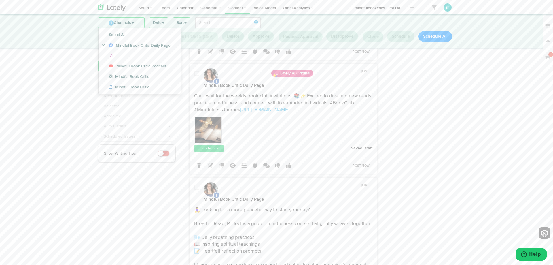
scroll to position [839, 0]
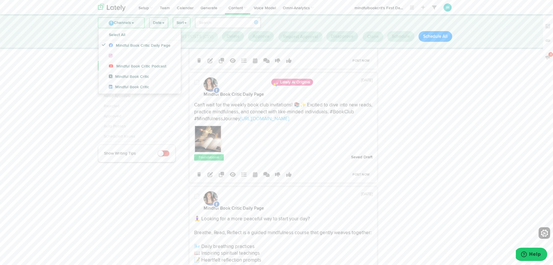
click at [195, 80] on span at bounding box center [196, 83] width 5 height 6
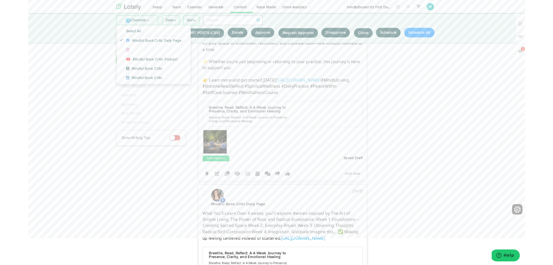
scroll to position [1065, 0]
drag, startPoint x: 197, startPoint y: 201, endPoint x: 212, endPoint y: 191, distance: 18.4
click at [197, 211] on span at bounding box center [196, 214] width 5 height 6
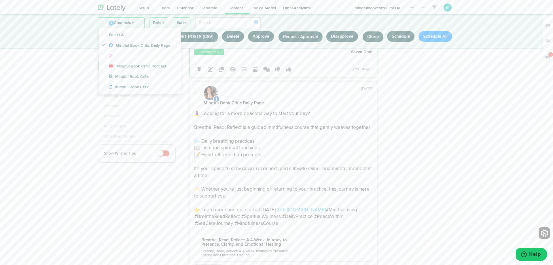
scroll to position [943, 0]
click at [196, 89] on span at bounding box center [196, 92] width 5 height 6
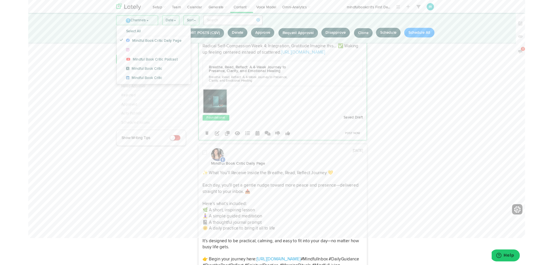
scroll to position [1272, 0]
click at [196, 166] on span at bounding box center [196, 169] width 5 height 6
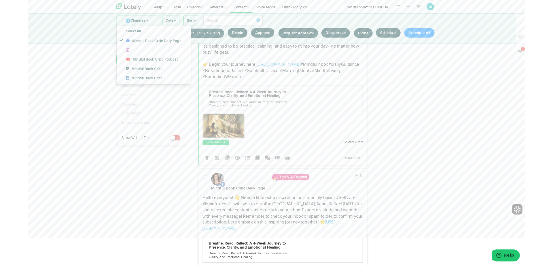
scroll to position [1489, 0]
drag, startPoint x: 197, startPoint y: 180, endPoint x: 241, endPoint y: 169, distance: 44.7
click at [201, 193] on div at bounding box center [197, 202] width 14 height 18
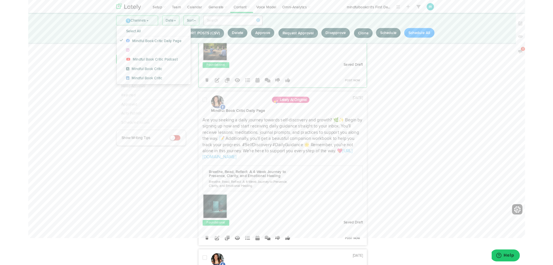
scroll to position [1746, 0]
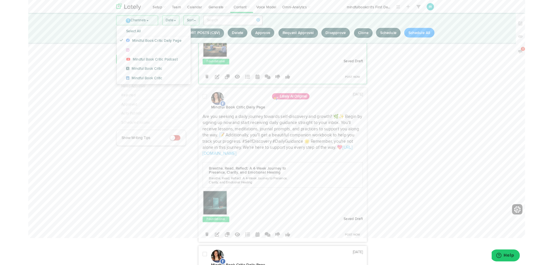
click at [196, 105] on span at bounding box center [196, 108] width 5 height 6
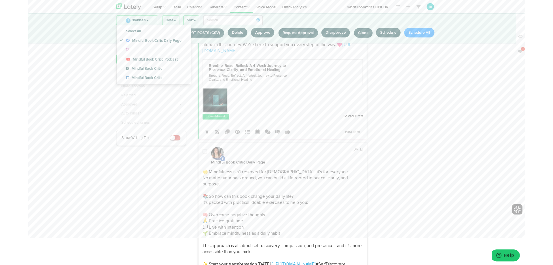
scroll to position [1873, 0]
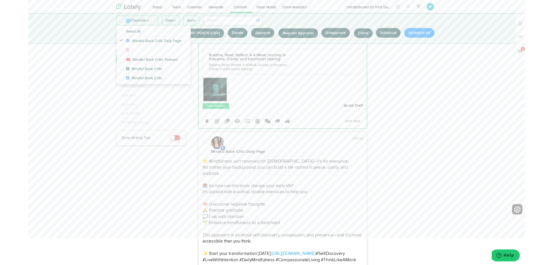
click at [200, 154] on div at bounding box center [197, 163] width 14 height 18
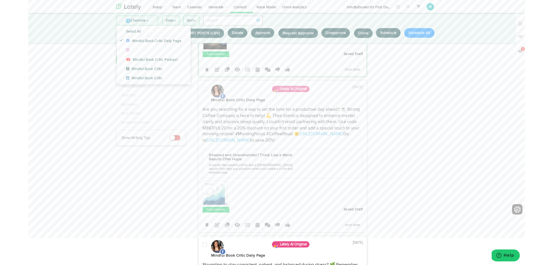
scroll to position [2183, 0]
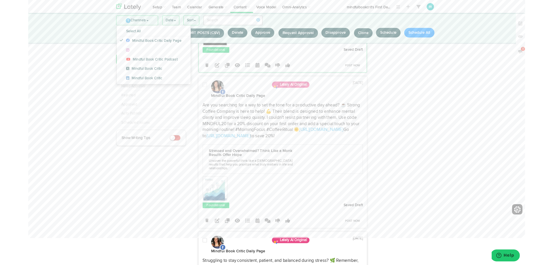
drag, startPoint x: 195, startPoint y: 72, endPoint x: 196, endPoint y: 75, distance: 3.4
click at [195, 92] on span at bounding box center [196, 95] width 5 height 6
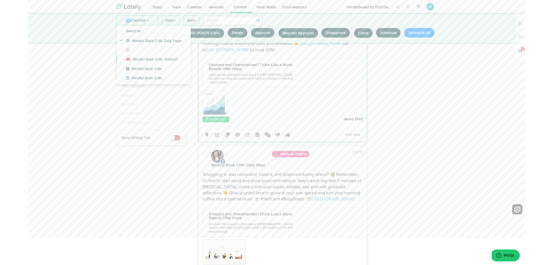
scroll to position [2284, 0]
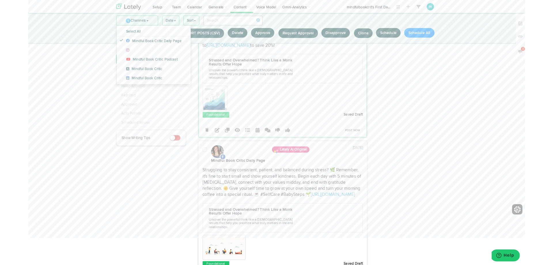
click at [195, 164] on span at bounding box center [196, 167] width 5 height 6
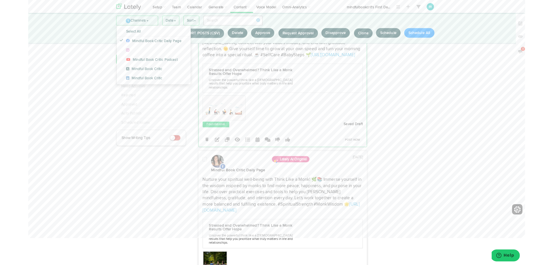
scroll to position [2445, 0]
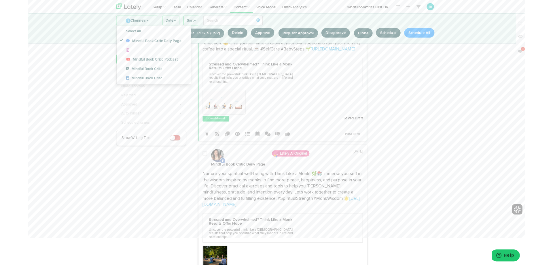
click at [196, 168] on span at bounding box center [196, 171] width 5 height 6
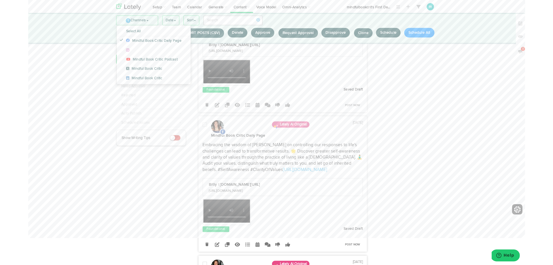
scroll to position [258, 0]
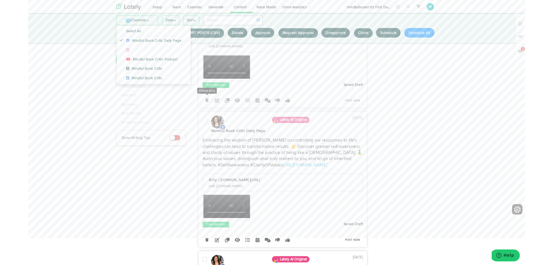
click at [199, 114] on icon at bounding box center [198, 111] width 3 height 4
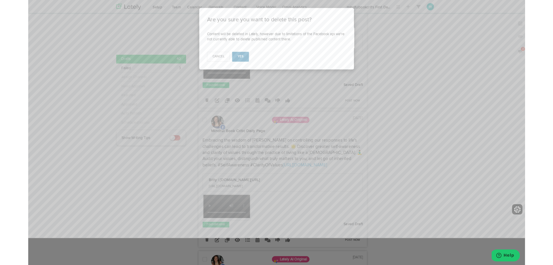
click at [236, 62] on span "Yes" at bounding box center [236, 62] width 7 height 3
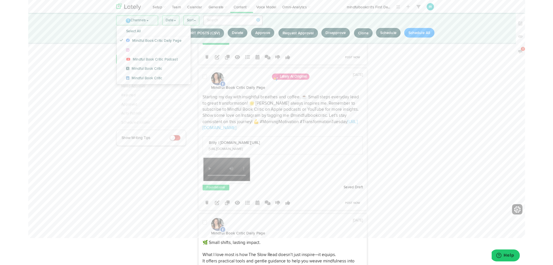
scroll to position [307, 0]
click at [197, 222] on icon at bounding box center [198, 224] width 3 height 4
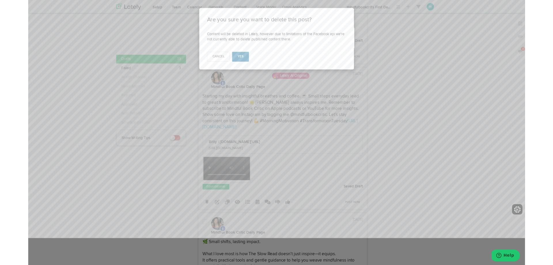
click at [235, 62] on span "Yes" at bounding box center [236, 62] width 7 height 3
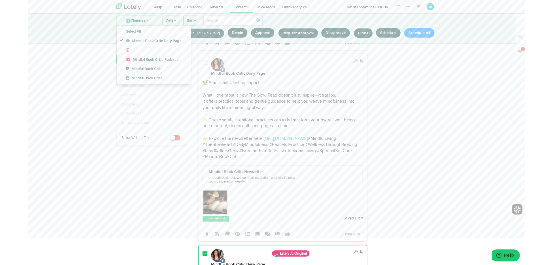
scroll to position [321, 0]
click at [198, 259] on icon at bounding box center [198, 261] width 3 height 4
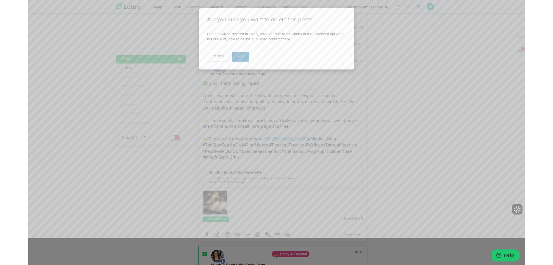
click at [237, 65] on span "Yes" at bounding box center [236, 62] width 7 height 3
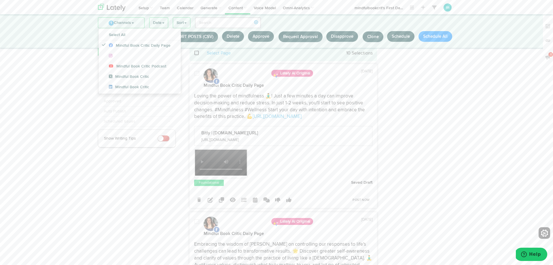
scroll to position [0, 0]
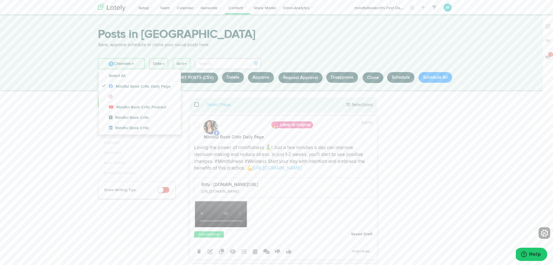
click at [196, 125] on span at bounding box center [196, 125] width 5 height 6
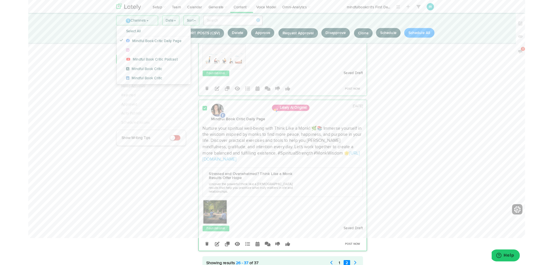
scroll to position [1966, 0]
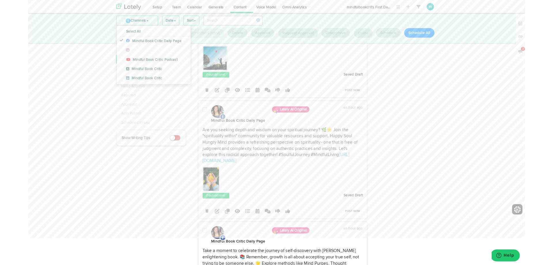
scroll to position [0, 0]
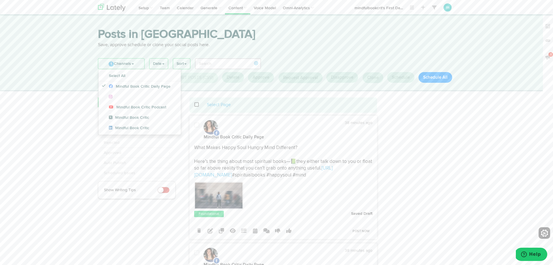
click at [196, 105] on span at bounding box center [200, 105] width 12 height 0
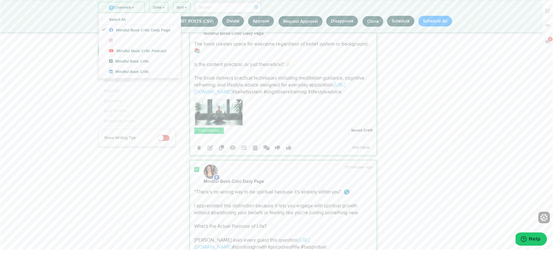
scroll to position [373, 0]
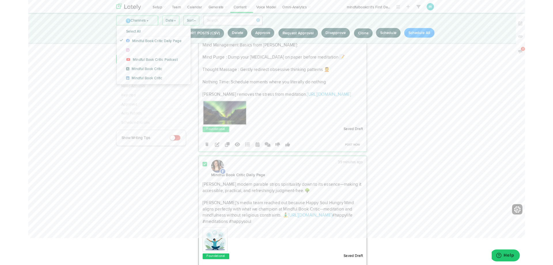
scroll to position [1267, 0]
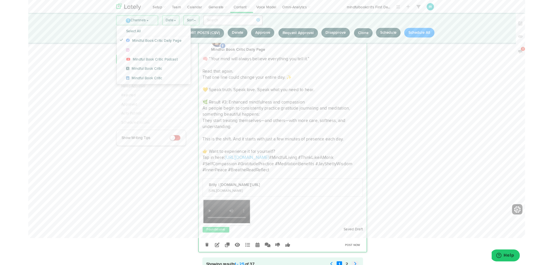
scroll to position [3917, 0]
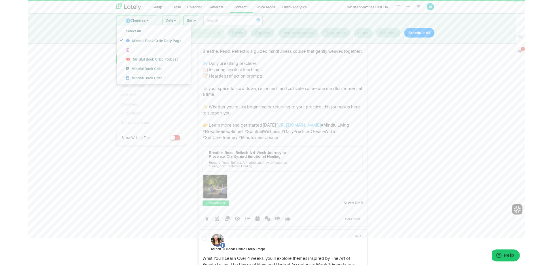
scroll to position [5, 0]
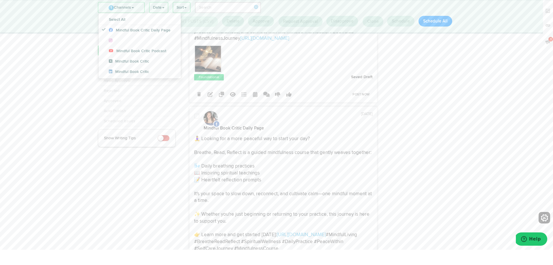
scroll to position [438, 0]
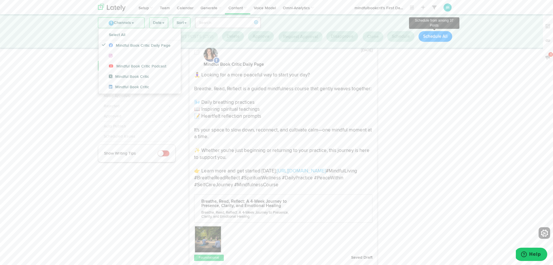
click at [431, 35] on button "Schedule All" at bounding box center [436, 36] width 34 height 11
select select "11"
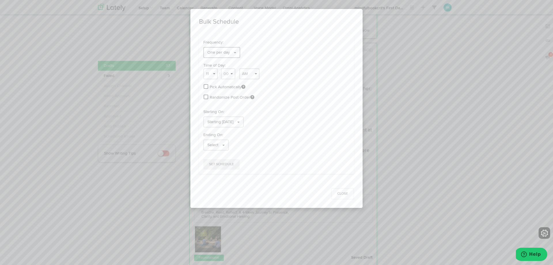
click at [225, 53] on span "One per day" at bounding box center [218, 52] width 22 height 4
click at [219, 158] on link "Three a week" at bounding box center [229, 157] width 51 height 9
select select "11"
select select "3"
select select "PM"
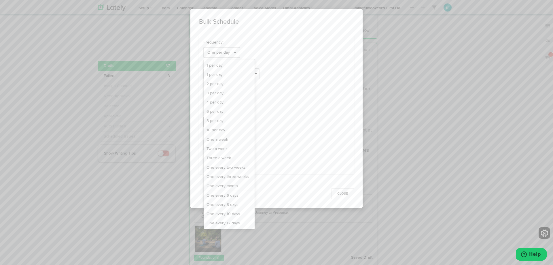
select select "7"
select select "PM"
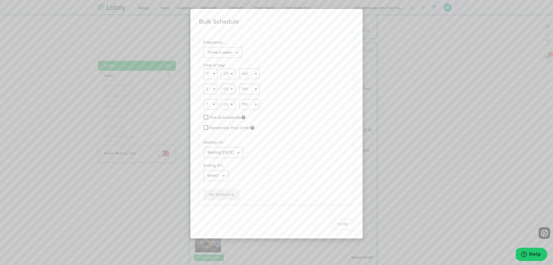
click at [205, 116] on span at bounding box center [206, 116] width 5 height 5
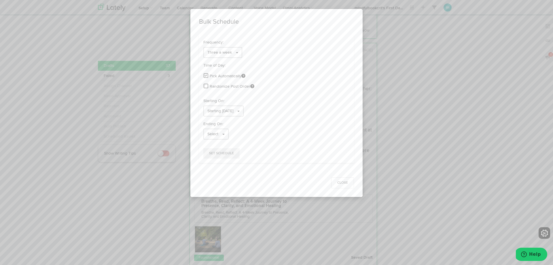
click at [207, 85] on span at bounding box center [206, 85] width 5 height 5
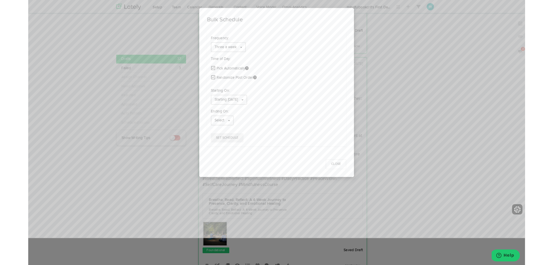
scroll to position [453, 0]
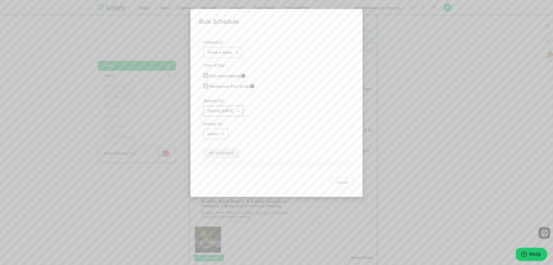
click at [233, 112] on span "Starting 10/03/2025" at bounding box center [220, 111] width 26 height 4
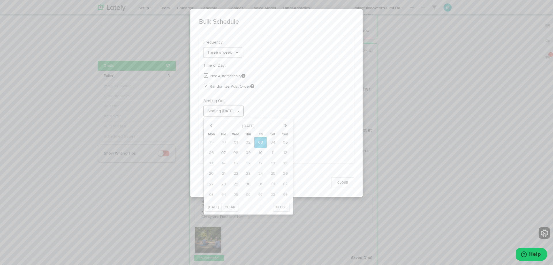
click at [244, 112] on link "Starting 10/03/2025" at bounding box center [223, 110] width 40 height 11
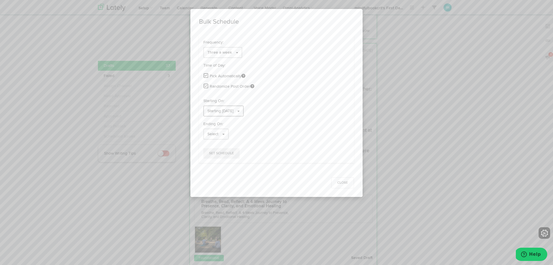
click at [244, 109] on link "Starting 10/03/2025" at bounding box center [223, 110] width 40 height 11
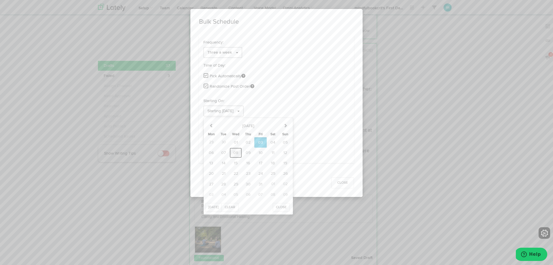
click at [238, 153] on span "08" at bounding box center [235, 153] width 5 height 4
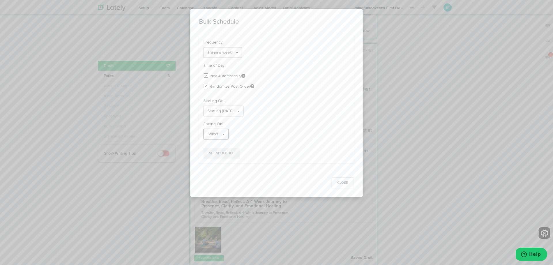
click at [223, 133] on link "Select" at bounding box center [215, 134] width 25 height 11
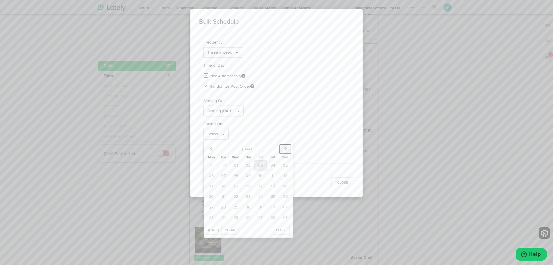
click at [284, 150] on icon "button" at bounding box center [286, 148] width 4 height 4
click at [213, 177] on span "08" at bounding box center [211, 175] width 5 height 4
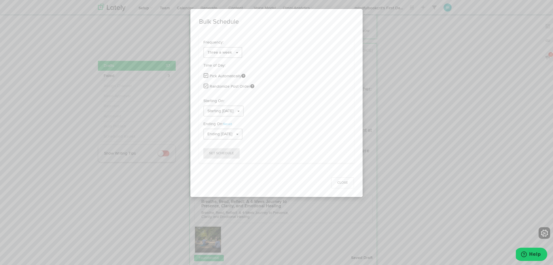
click at [230, 154] on span "Set Schedule" at bounding box center [221, 153] width 25 height 3
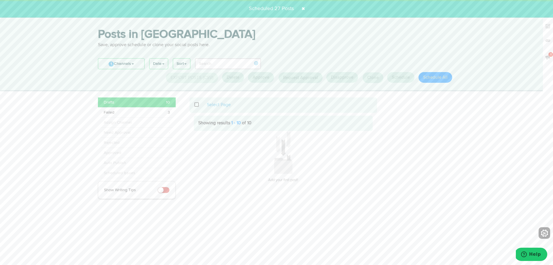
scroll to position [0, 0]
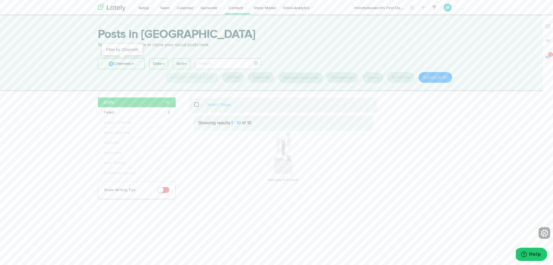
click at [132, 63] on link "1 Channels" at bounding box center [121, 63] width 46 height 10
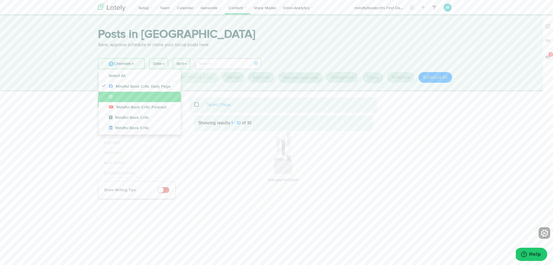
click at [126, 98] on link at bounding box center [140, 97] width 82 height 10
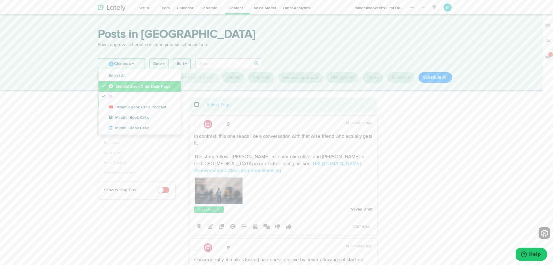
drag, startPoint x: 109, startPoint y: 88, endPoint x: 105, endPoint y: 85, distance: 5.0
click at [109, 88] on link "Mindful Book Critic Daily Page" at bounding box center [140, 86] width 82 height 10
click at [141, 97] on link at bounding box center [140, 97] width 82 height 10
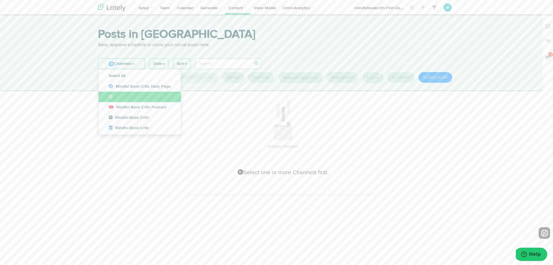
click at [141, 97] on link at bounding box center [140, 97] width 82 height 10
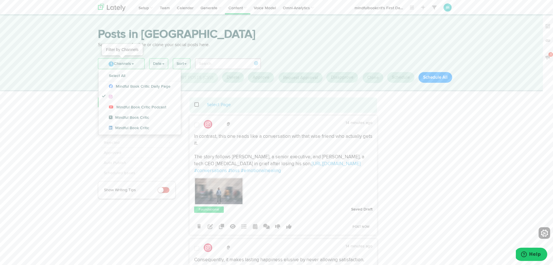
click at [124, 64] on link "1 Channels" at bounding box center [121, 63] width 46 height 10
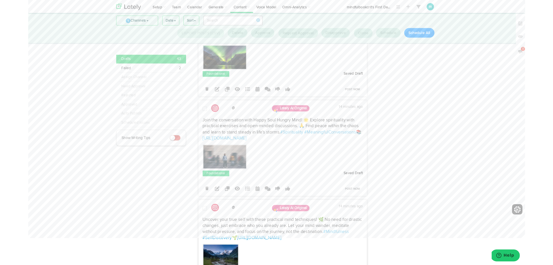
scroll to position [1413, 0]
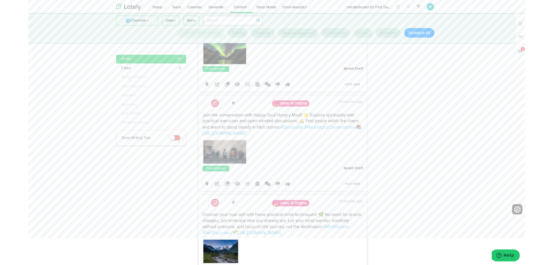
click at [541, 149] on div "Posts in Queue Save, approve schedule or clone your social posts here. 1 Channe…" at bounding box center [276, 237] width 553 height 3273
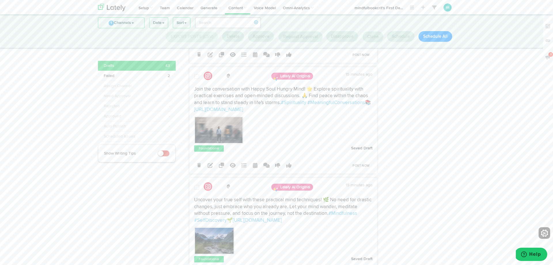
scroll to position [1448, 0]
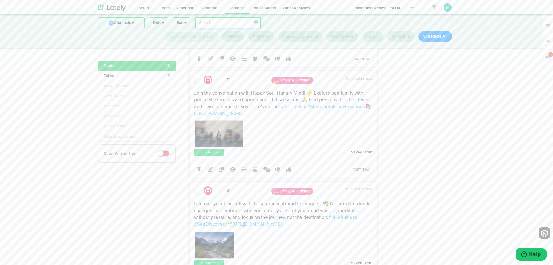
click at [217, 21] on input "search" at bounding box center [228, 22] width 66 height 11
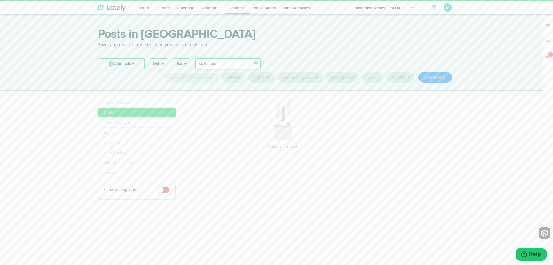
scroll to position [0, 0]
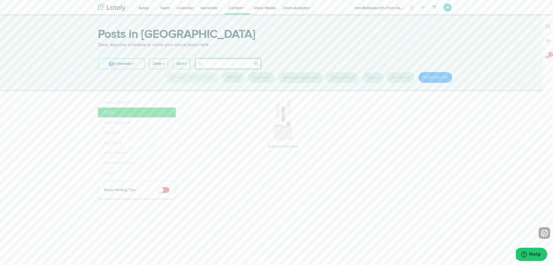
type input "s"
type input "e"
type input "n"
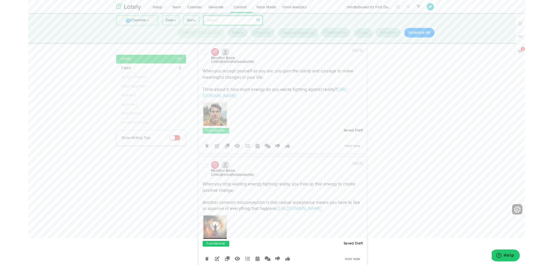
scroll to position [2959, 0]
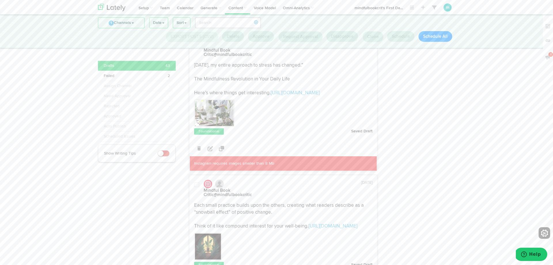
scroll to position [850, 0]
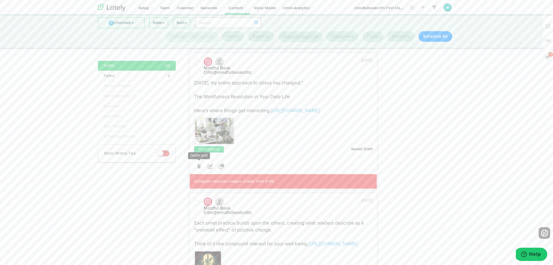
click at [200, 164] on icon at bounding box center [198, 166] width 3 height 4
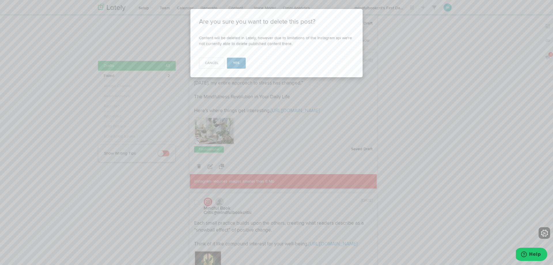
click at [234, 65] on span "Yes" at bounding box center [236, 62] width 7 height 3
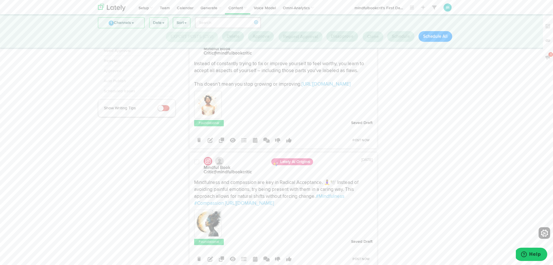
scroll to position [0, 0]
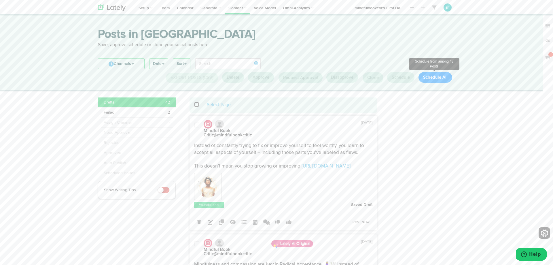
click at [433, 80] on button "Schedule All" at bounding box center [436, 77] width 34 height 11
select select "11"
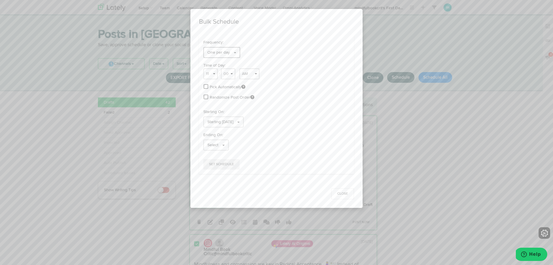
click at [230, 54] on link "One per day" at bounding box center [221, 52] width 37 height 11
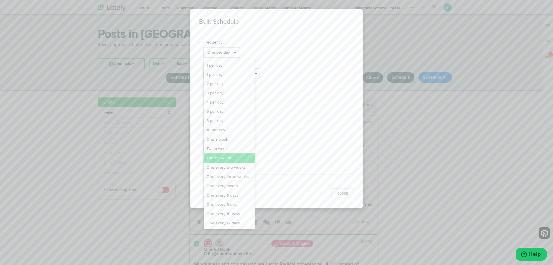
click at [226, 157] on link "Three a week" at bounding box center [229, 157] width 51 height 9
select select "11"
select select "3"
select select "PM"
select select "7"
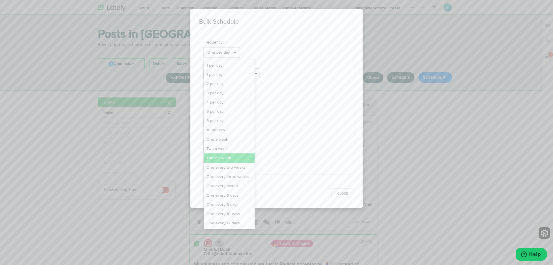
select select "PM"
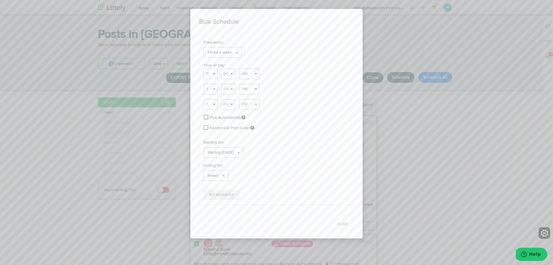
click at [208, 118] on div "Pick Automatically" at bounding box center [276, 117] width 146 height 7
click at [207, 118] on span at bounding box center [206, 116] width 5 height 5
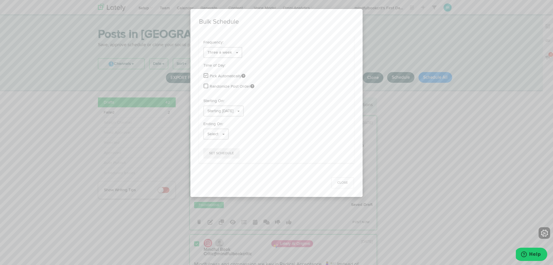
click at [207, 86] on span at bounding box center [206, 85] width 5 height 5
click at [212, 134] on span "Select" at bounding box center [212, 134] width 11 height 4
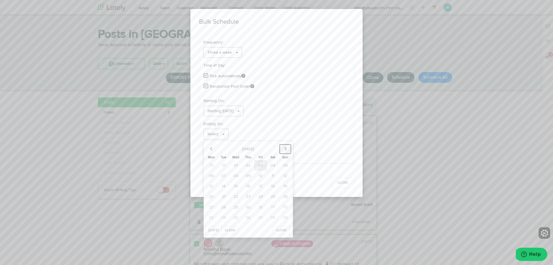
click at [284, 150] on icon "button" at bounding box center [286, 148] width 4 height 4
drag, startPoint x: 237, startPoint y: 165, endPoint x: 263, endPoint y: 164, distance: 26.0
click at [237, 165] on span "03" at bounding box center [236, 165] width 5 height 4
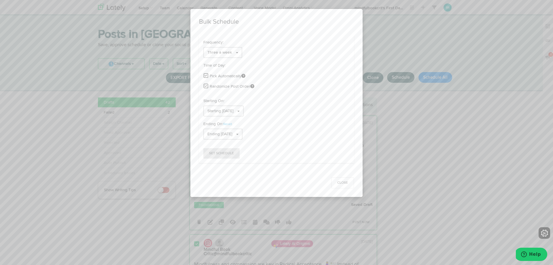
click at [222, 153] on span "Set Schedule" at bounding box center [221, 153] width 25 height 3
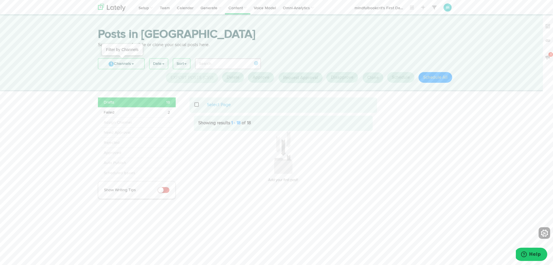
click at [131, 66] on link "1 Channels" at bounding box center [121, 63] width 46 height 10
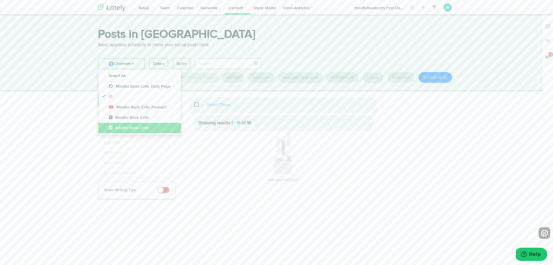
click at [124, 127] on span "Mindful Book Critic" at bounding box center [129, 128] width 40 height 4
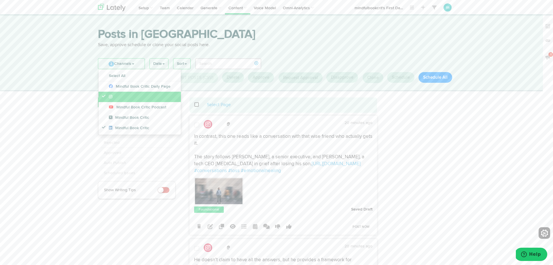
drag, startPoint x: 112, startPoint y: 96, endPoint x: 142, endPoint y: 95, distance: 30.9
click at [112, 96] on icon at bounding box center [112, 97] width 6 height 4
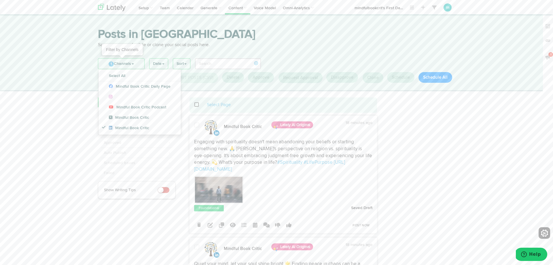
drag, startPoint x: 126, startPoint y: 64, endPoint x: 136, endPoint y: 64, distance: 9.2
click at [126, 64] on link "1 Channels" at bounding box center [121, 63] width 46 height 10
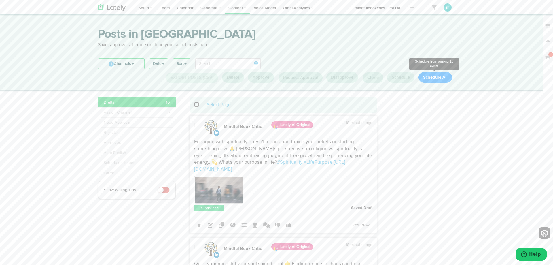
click at [439, 77] on button "Schedule All" at bounding box center [436, 77] width 34 height 11
select select "11"
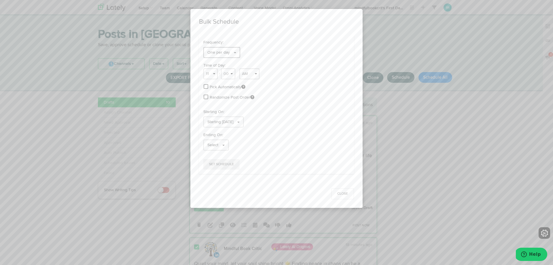
click at [230, 54] on link "One per day" at bounding box center [221, 52] width 37 height 11
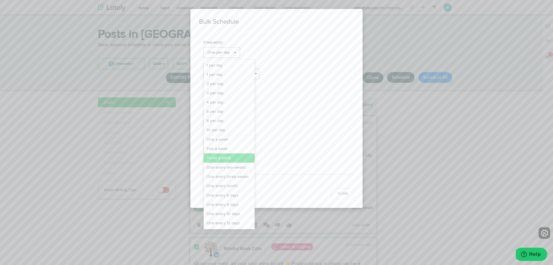
click at [228, 158] on link "Three a week" at bounding box center [229, 157] width 51 height 9
select select "11"
select select "3"
select select "PM"
select select "7"
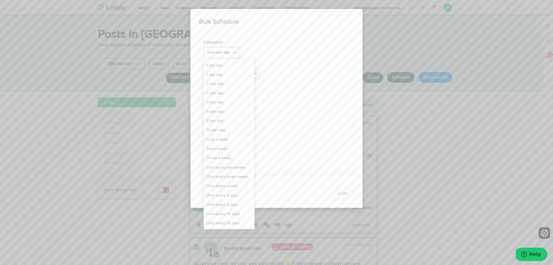
select select "PM"
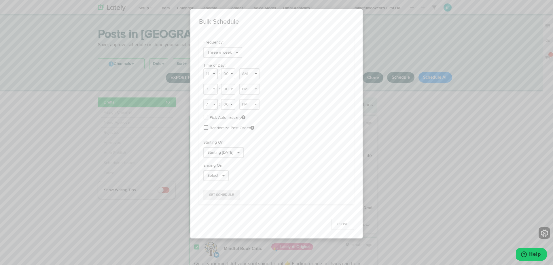
click at [203, 115] on div "Time of Day: 1 2 3 4 5 6 7 8 9 10 11 12 : 00 01 02 03 04 05 06 07 08 09 10 11 1…" at bounding box center [276, 99] width 155 height 72
drag, startPoint x: 207, startPoint y: 118, endPoint x: 208, endPoint y: 123, distance: 5.9
click at [207, 118] on span at bounding box center [206, 116] width 5 height 5
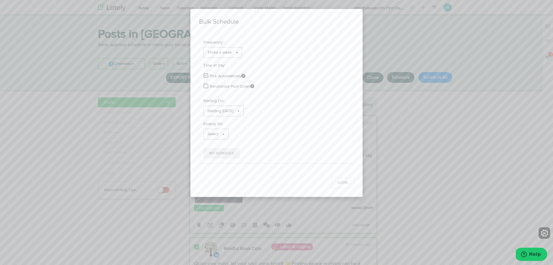
drag, startPoint x: 211, startPoint y: 86, endPoint x: 212, endPoint y: 90, distance: 3.6
click at [211, 86] on span "Randomize Post Order" at bounding box center [232, 87] width 45 height 6
click at [207, 87] on span at bounding box center [206, 85] width 5 height 5
click at [224, 135] on link "Select" at bounding box center [215, 134] width 25 height 11
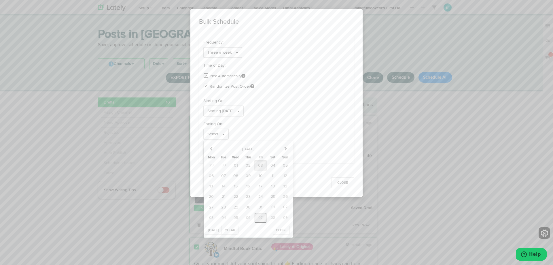
click at [263, 219] on button "07" at bounding box center [260, 217] width 12 height 11
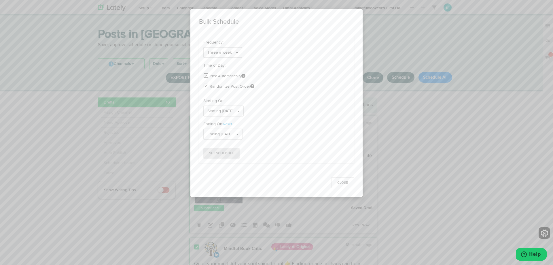
click at [224, 152] on span "Set Schedule" at bounding box center [221, 153] width 25 height 3
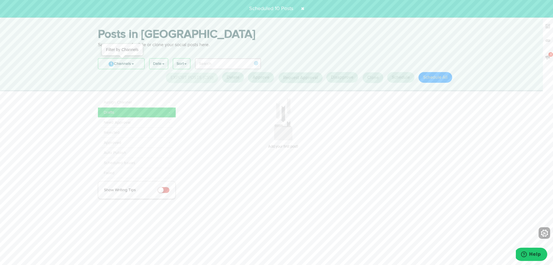
click at [129, 67] on link "1 Channels" at bounding box center [121, 63] width 46 height 10
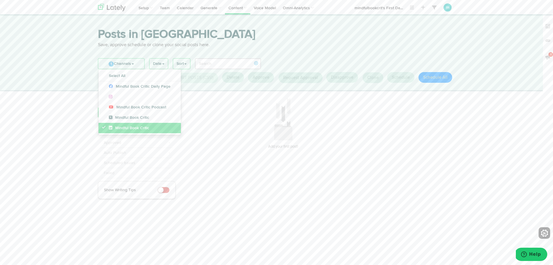
click at [112, 126] on icon at bounding box center [112, 128] width 6 height 4
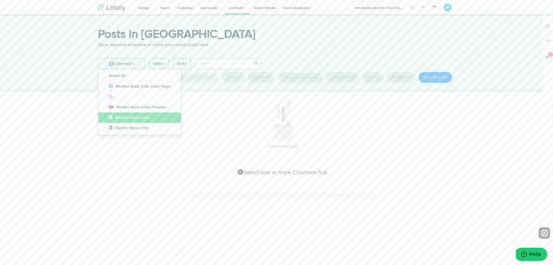
click at [118, 117] on span "Mindful Book Critic" at bounding box center [129, 118] width 40 height 4
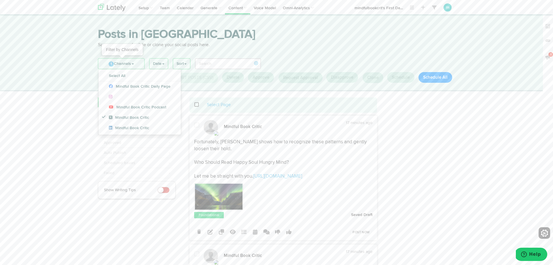
click at [121, 65] on link "1 Channels" at bounding box center [121, 63] width 46 height 10
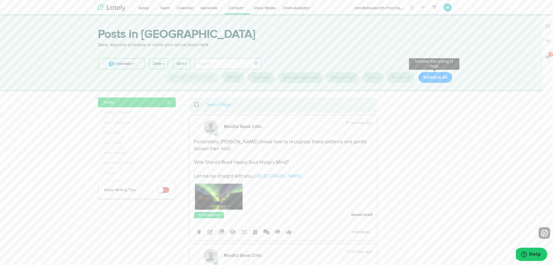
click at [434, 78] on button "Schedule All" at bounding box center [436, 77] width 34 height 11
select select "11"
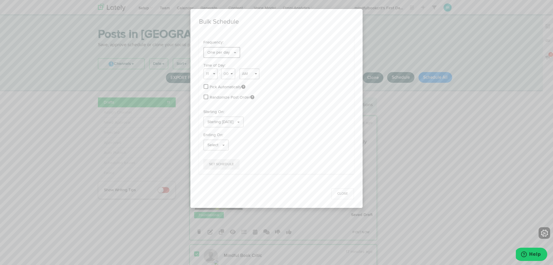
click at [232, 55] on link "One per day" at bounding box center [221, 52] width 37 height 11
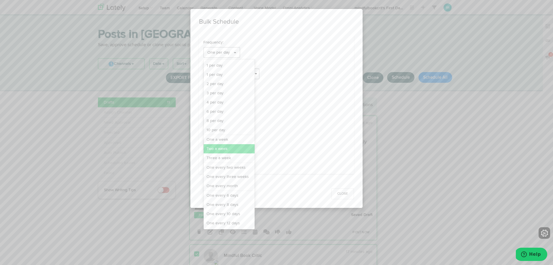
click at [216, 145] on link "Two a week" at bounding box center [229, 148] width 51 height 9
select select "11"
select select "6"
select select "PM"
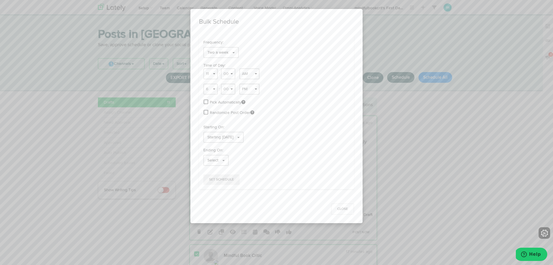
click at [205, 101] on span at bounding box center [206, 101] width 5 height 5
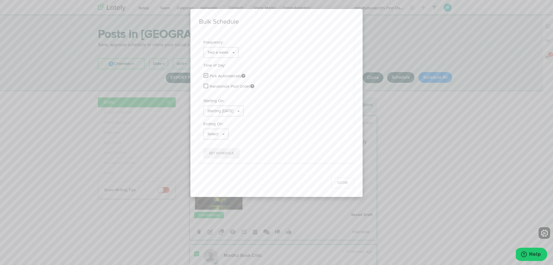
click at [211, 85] on span "Randomize Post Order" at bounding box center [232, 87] width 45 height 6
click at [205, 87] on span at bounding box center [206, 85] width 5 height 5
click at [220, 132] on link "Select" at bounding box center [215, 134] width 25 height 11
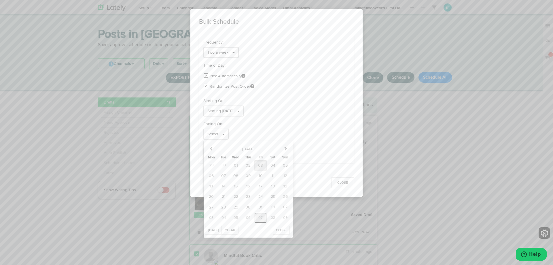
drag, startPoint x: 262, startPoint y: 218, endPoint x: 270, endPoint y: 224, distance: 10.7
click at [262, 218] on span "07" at bounding box center [260, 218] width 4 height 4
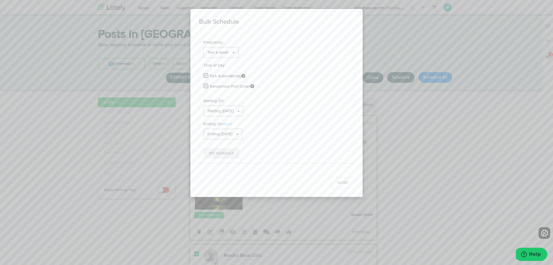
click at [225, 155] on button "Set Schedule" at bounding box center [221, 153] width 36 height 10
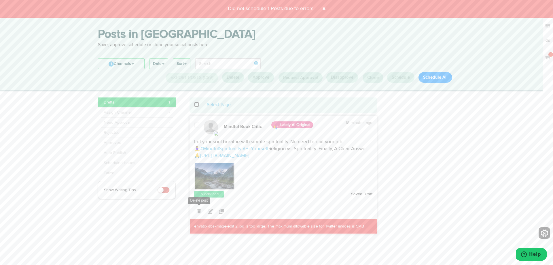
click at [198, 213] on icon at bounding box center [198, 211] width 3 height 4
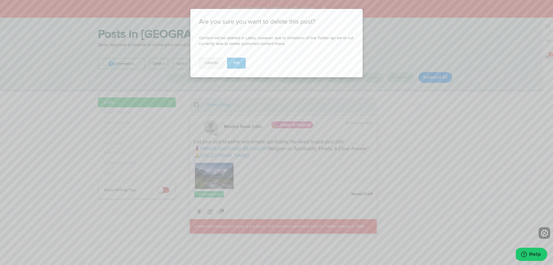
click at [213, 65] on button "Cancel" at bounding box center [211, 63] width 25 height 11
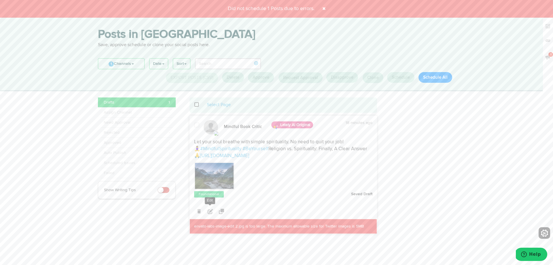
click at [209, 214] on icon at bounding box center [210, 211] width 5 height 5
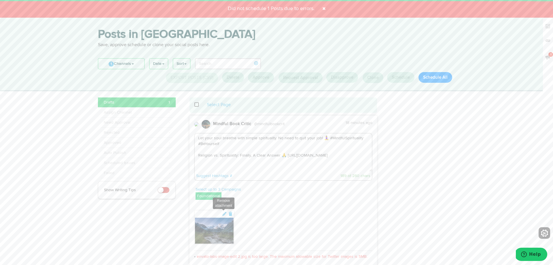
click at [230, 213] on icon at bounding box center [230, 214] width 5 height 4
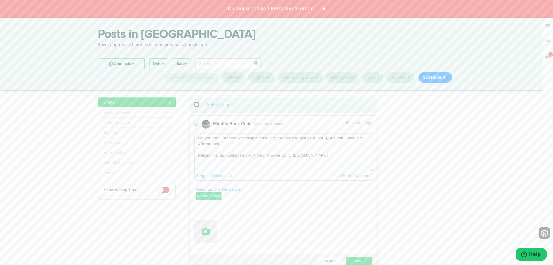
click at [209, 232] on icon at bounding box center [206, 231] width 8 height 8
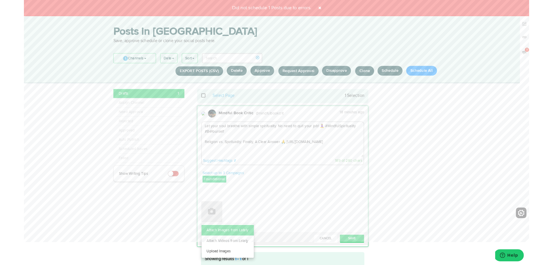
click at [219, 254] on link "Attach Images from Lately" at bounding box center [222, 252] width 57 height 12
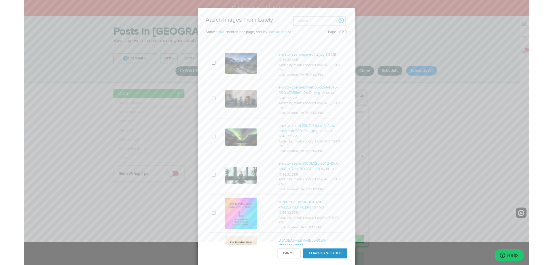
scroll to position [223, 0]
drag, startPoint x: 245, startPoint y: 148, endPoint x: 252, endPoint y: 149, distance: 7.5
click at [245, 148] on img at bounding box center [237, 148] width 35 height 19
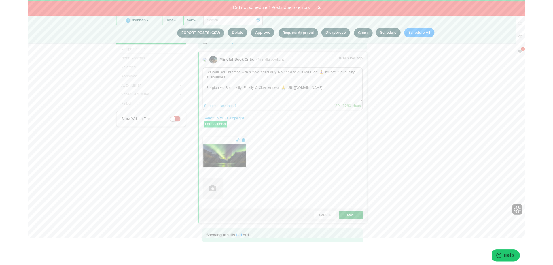
click at [358, 238] on button "Save" at bounding box center [359, 239] width 27 height 9
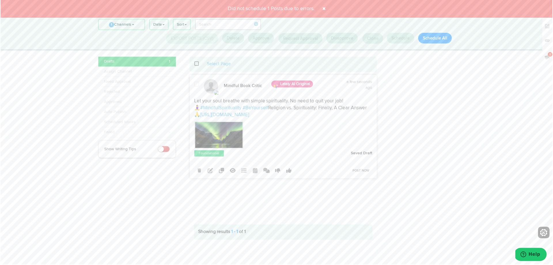
scroll to position [5, 0]
click at [435, 37] on button "Schedule All" at bounding box center [436, 37] width 34 height 11
select select "11"
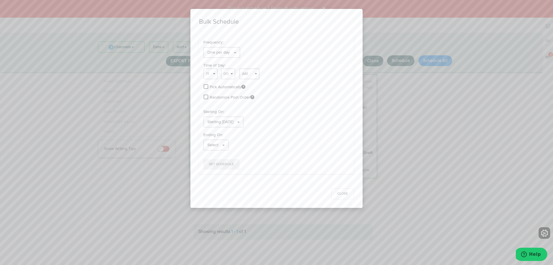
click at [209, 84] on div "Pick Automatically" at bounding box center [276, 87] width 146 height 7
click at [205, 86] on span at bounding box center [206, 86] width 5 height 5
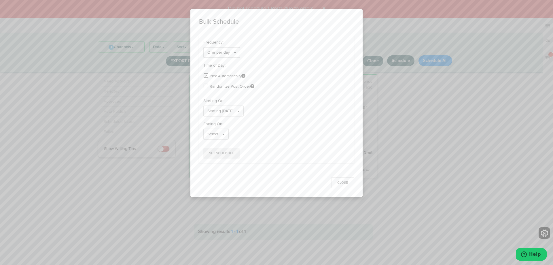
drag, startPoint x: 208, startPoint y: 87, endPoint x: 208, endPoint y: 95, distance: 8.6
click at [208, 88] on div "Randomize Post Order" at bounding box center [276, 86] width 146 height 7
click at [206, 86] on span at bounding box center [206, 85] width 5 height 5
click at [218, 135] on link "Select" at bounding box center [215, 134] width 25 height 11
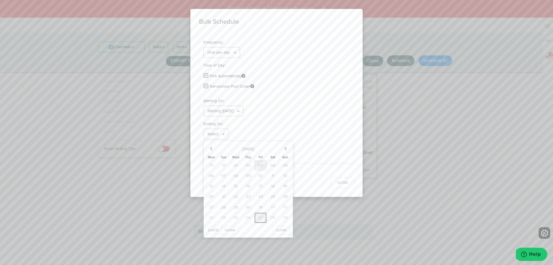
drag, startPoint x: 260, startPoint y: 217, endPoint x: 256, endPoint y: 215, distance: 4.0
click at [260, 217] on span "07" at bounding box center [260, 218] width 4 height 4
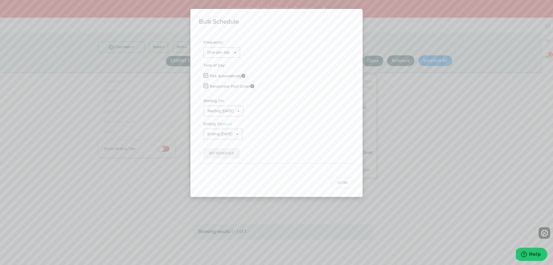
click at [227, 152] on span "Set Schedule" at bounding box center [221, 153] width 25 height 3
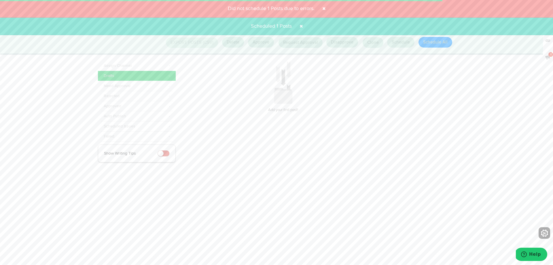
scroll to position [0, 0]
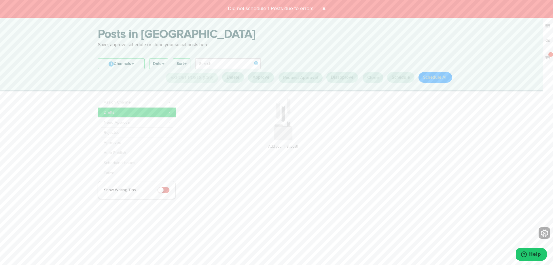
click at [326, 8] on span at bounding box center [324, 8] width 9 height 9
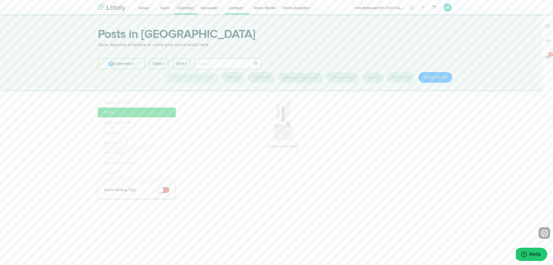
click at [180, 9] on link "Calendar" at bounding box center [185, 7] width 24 height 14
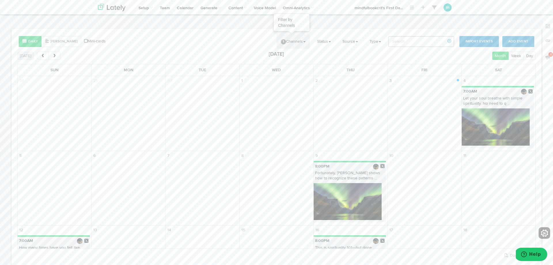
click at [293, 43] on link "1 Channels" at bounding box center [293, 41] width 33 height 14
click at [286, 55] on link "Select All" at bounding box center [317, 55] width 81 height 10
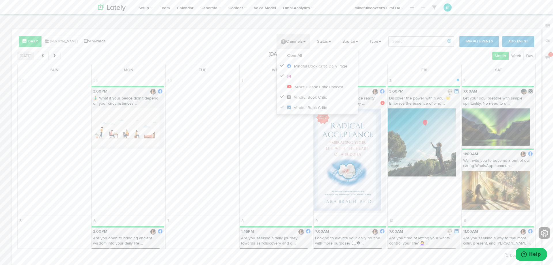
click at [238, 48] on content-filter "4 Channels Clear All Mindful Book Critic Daily Page Mindful Book Critic Podcast…" at bounding box center [303, 41] width 306 height 14
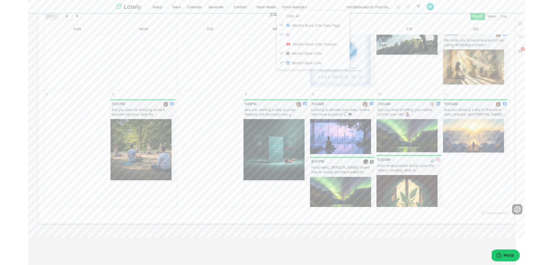
scroll to position [85, 0]
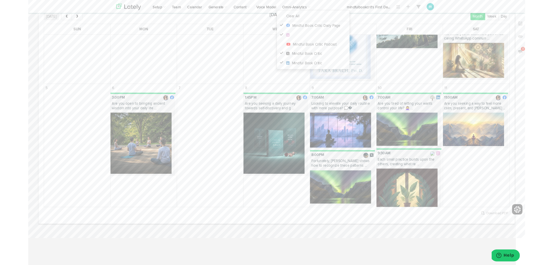
click at [235, 22] on div "Today Month Week Day October 2025" at bounding box center [276, 18] width 519 height 8
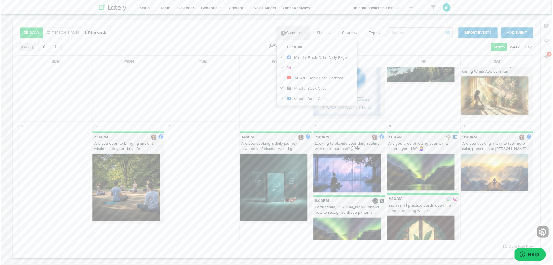
scroll to position [0, 0]
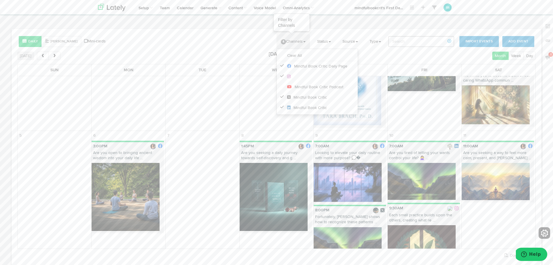
click at [294, 39] on link "4 Channels" at bounding box center [293, 41] width 33 height 14
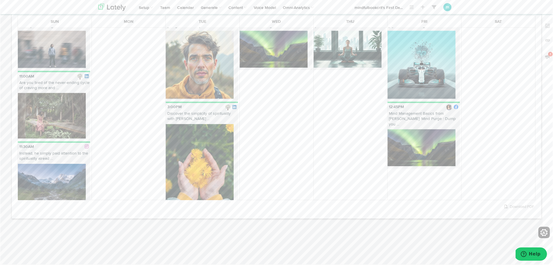
scroll to position [67, 0]
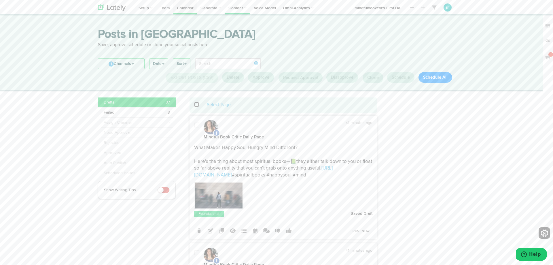
click at [185, 5] on link "Calendar" at bounding box center [185, 7] width 24 height 14
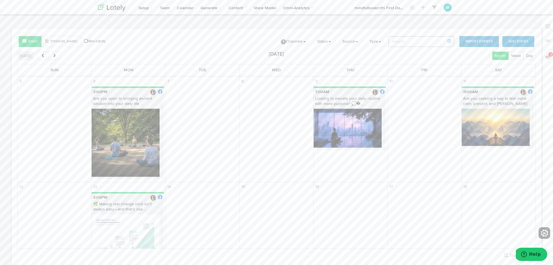
scroll to position [143, 0]
